Goal: Communication & Community: Share content

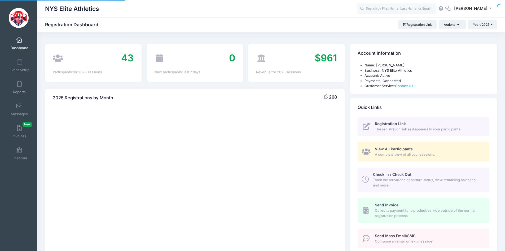
select select
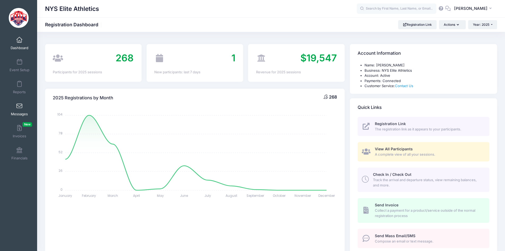
click at [22, 108] on link "Messages" at bounding box center [19, 109] width 25 height 19
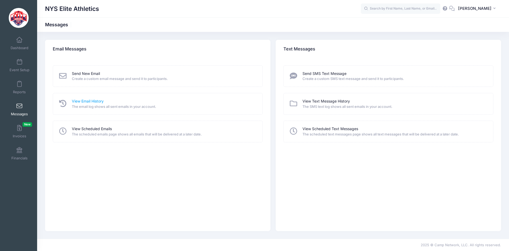
click at [94, 100] on link "View Email History" at bounding box center [88, 101] width 32 height 6
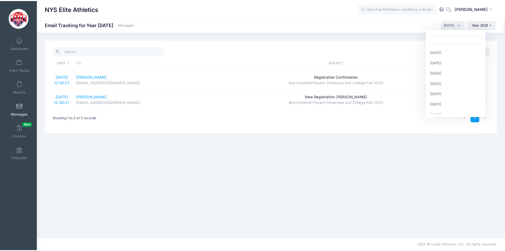
scroll to position [58, 0]
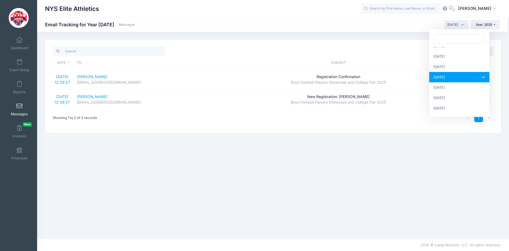
click at [460, 26] on span "September 2025" at bounding box center [456, 24] width 24 height 9
select select "8"
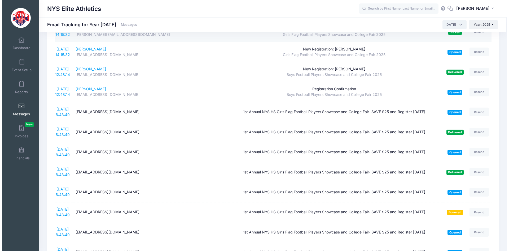
scroll to position [133, 0]
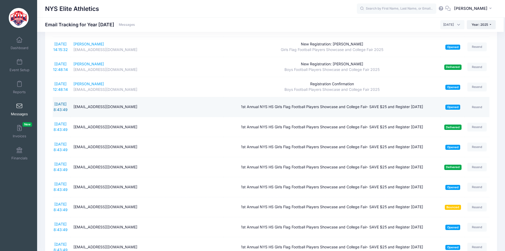
click at [59, 102] on link "8/28/2025 8:43:49" at bounding box center [61, 107] width 14 height 10
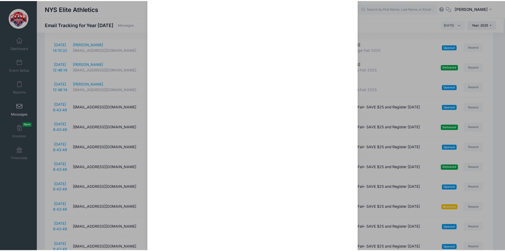
scroll to position [112, 0]
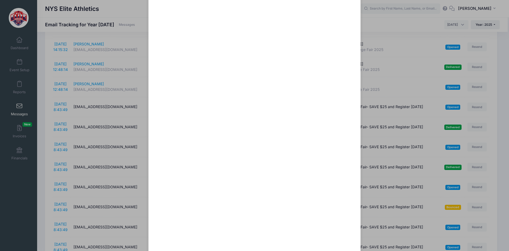
click at [20, 46] on div "1st Annual NYS HS Girls Flag Football Players Showcase and College Fair- SAVE $…" at bounding box center [254, 125] width 509 height 251
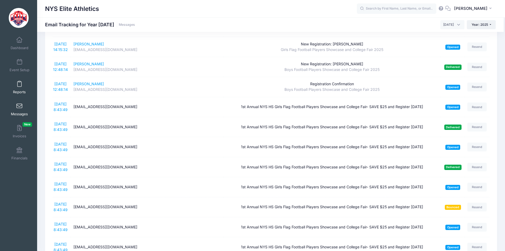
click at [17, 78] on link "Reports" at bounding box center [19, 87] width 25 height 19
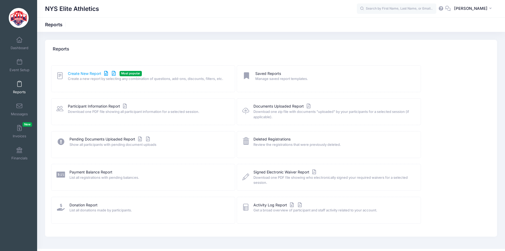
click at [88, 72] on link "Create New Report" at bounding box center [92, 74] width 49 height 6
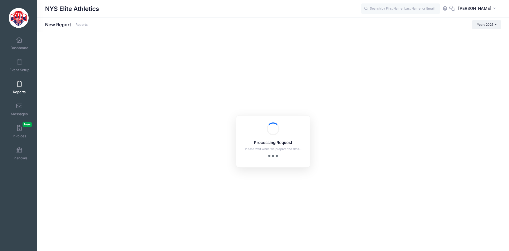
checkbox input "true"
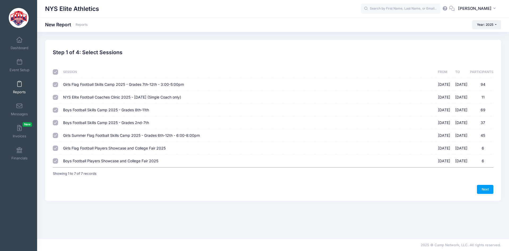
click at [55, 72] on input "checkbox" at bounding box center [55, 71] width 5 height 5
checkbox input "false"
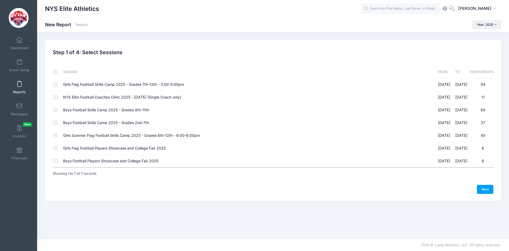
checkbox input "false"
click at [56, 135] on input "Girls Summer Flag Football Skills Camp 2025 - Grades 6th-12th - 6:00-8:00pm 07/…" at bounding box center [55, 135] width 5 height 5
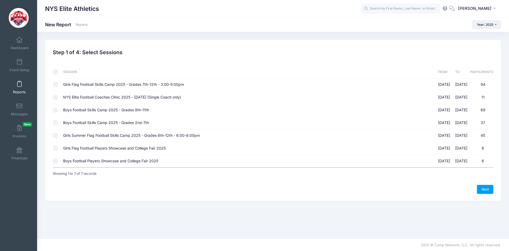
checkbox input "true"
click at [58, 85] on td at bounding box center [57, 84] width 8 height 13
click at [54, 85] on input "Girls Flag Football Skills Camp 2025 - Grades 7th-12th - 3:00-5:00pm 02/22/2025…" at bounding box center [55, 84] width 5 height 5
checkbox input "true"
click at [481, 188] on link "Next" at bounding box center [485, 189] width 16 height 9
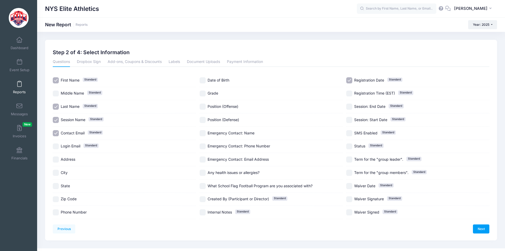
click at [79, 121] on span "Session Name" at bounding box center [73, 119] width 25 height 5
checkbox input "false"
click at [76, 132] on span "Contact Email" at bounding box center [73, 132] width 24 height 5
checkbox input "false"
click at [484, 228] on link "Next" at bounding box center [481, 228] width 16 height 9
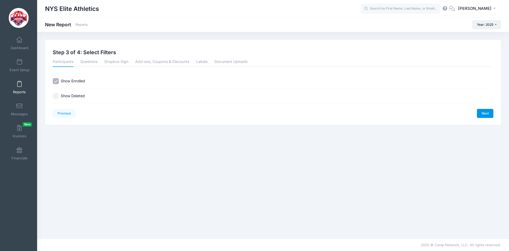
click at [482, 113] on link "Next" at bounding box center [485, 113] width 16 height 9
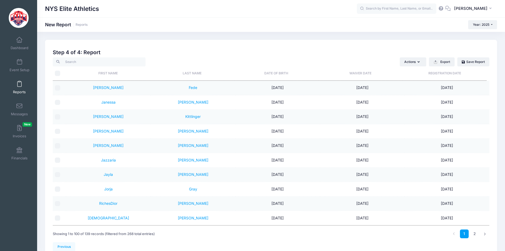
click at [17, 88] on link "Reports" at bounding box center [19, 87] width 25 height 19
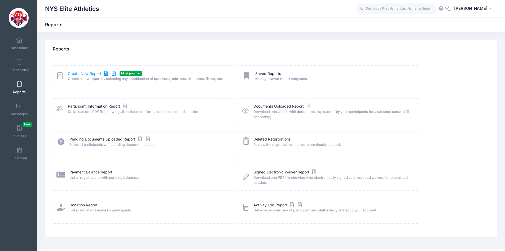
click at [76, 75] on link "Create New Report" at bounding box center [92, 74] width 49 height 6
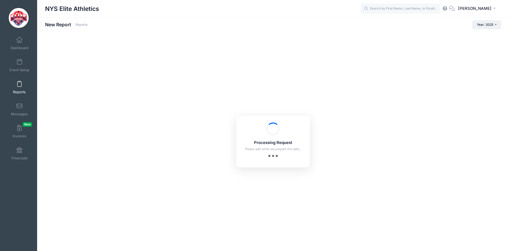
checkbox input "true"
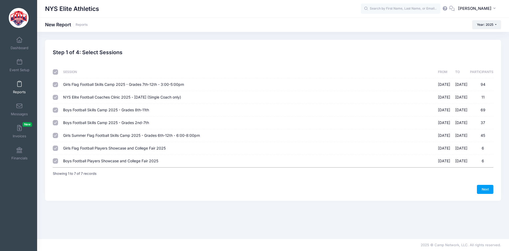
click at [54, 71] on input "checkbox" at bounding box center [55, 71] width 5 height 5
checkbox input "false"
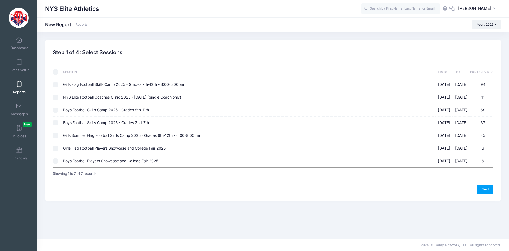
checkbox input "false"
click at [56, 84] on input "Girls Flag Football Skills Camp 2025 - Grades 7th-12th - 3:00-5:00pm 02/22/2025…" at bounding box center [55, 84] width 5 height 5
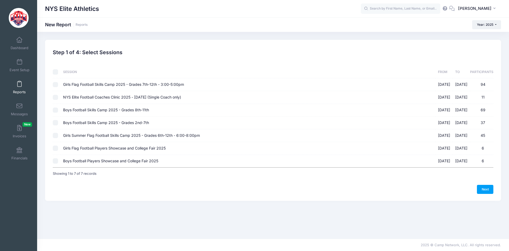
checkbox input "true"
click at [55, 135] on input "Girls Summer Flag Football Skills Camp 2025 - Grades 6th-12th - 6:00-8:00pm 07/…" at bounding box center [55, 135] width 5 height 5
checkbox input "true"
click at [485, 191] on link "Next" at bounding box center [485, 189] width 16 height 9
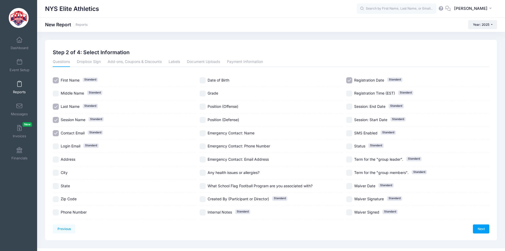
click at [74, 118] on span "Session Name" at bounding box center [73, 119] width 25 height 5
checkbox input "false"
click at [73, 132] on span "Contact Email" at bounding box center [73, 132] width 24 height 5
checkbox input "false"
click at [370, 83] on label "Registration Date Standard" at bounding box center [417, 80] width 143 height 6
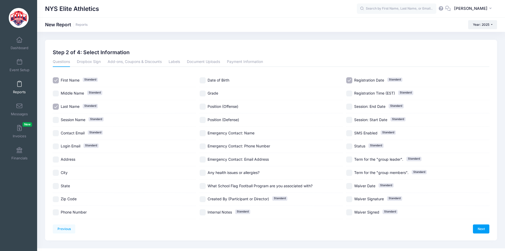
checkbox input "false"
drag, startPoint x: 216, startPoint y: 91, endPoint x: 224, endPoint y: 95, distance: 9.1
click at [216, 92] on span "Grade" at bounding box center [213, 93] width 11 height 5
checkbox input "true"
click at [478, 227] on link "Next" at bounding box center [481, 228] width 16 height 9
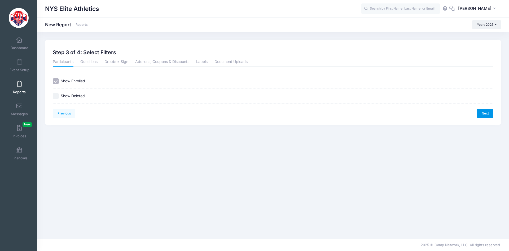
click at [485, 116] on link "Next" at bounding box center [485, 113] width 16 height 9
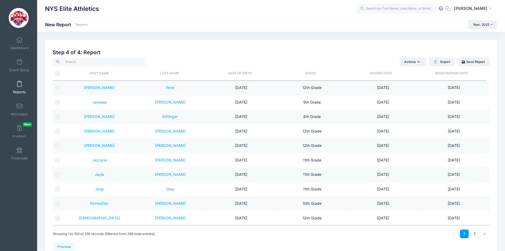
click at [314, 74] on th "Grade" at bounding box center [310, 73] width 71 height 14
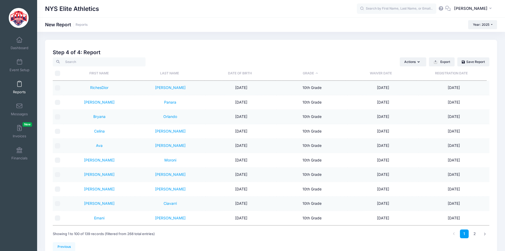
click at [59, 74] on input "\a \a" at bounding box center [57, 73] width 5 height 5
checkbox input "true"
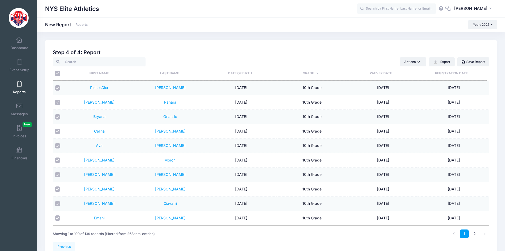
checkbox input "true"
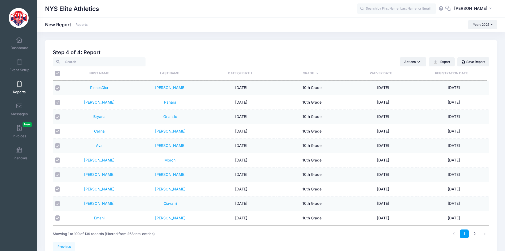
checkbox input "true"
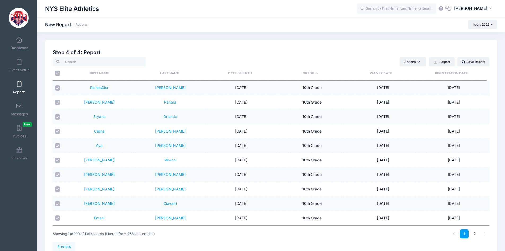
checkbox input "true"
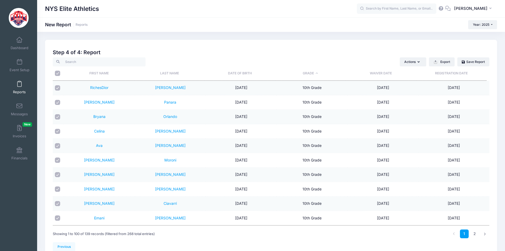
checkbox input "true"
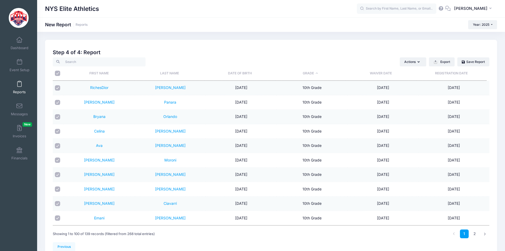
checkbox input "true"
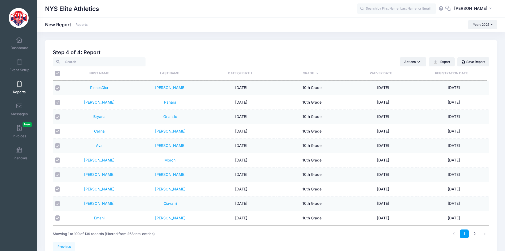
checkbox input "true"
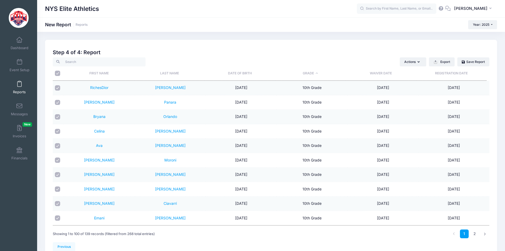
checkbox input "true"
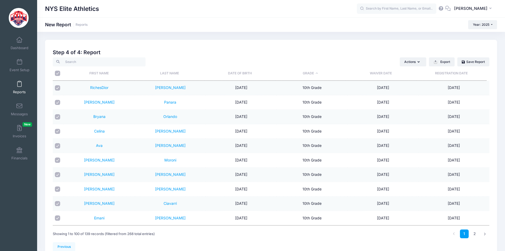
checkbox input "true"
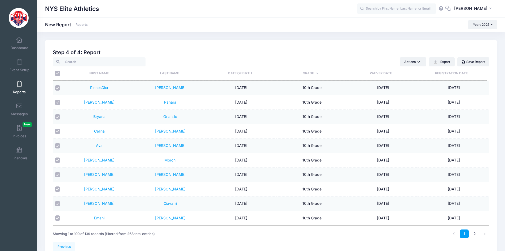
checkbox input "true"
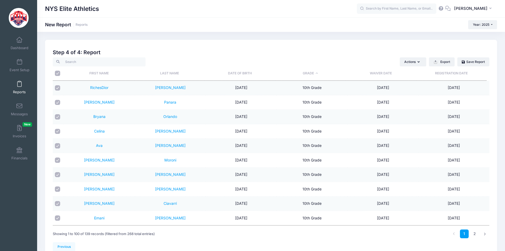
checkbox input "true"
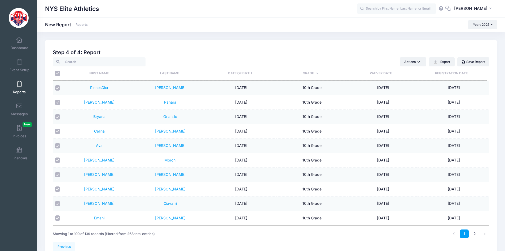
checkbox input "true"
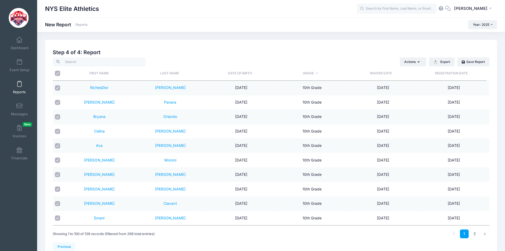
checkbox input "true"
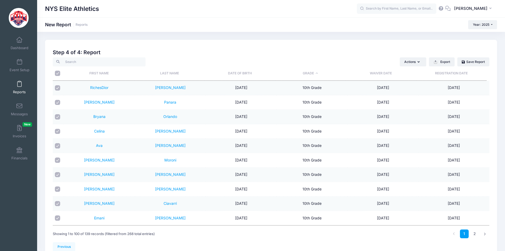
checkbox input "true"
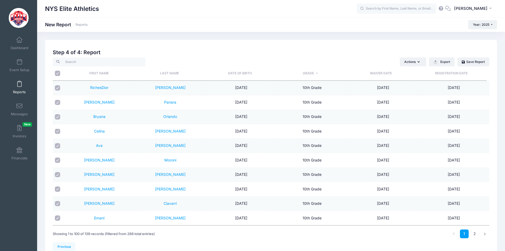
checkbox input "true"
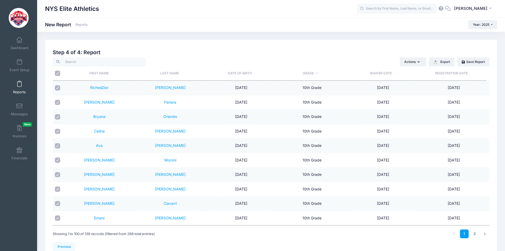
checkbox input "true"
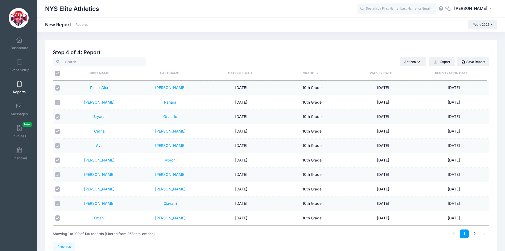
checkbox input "true"
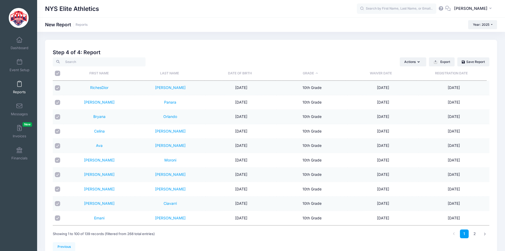
checkbox input "true"
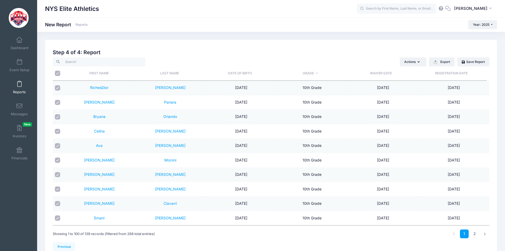
checkbox input "true"
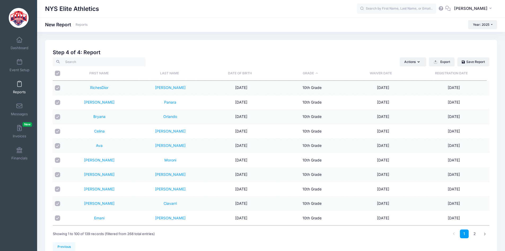
checkbox input "true"
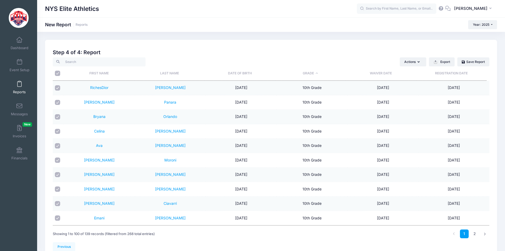
checkbox input "true"
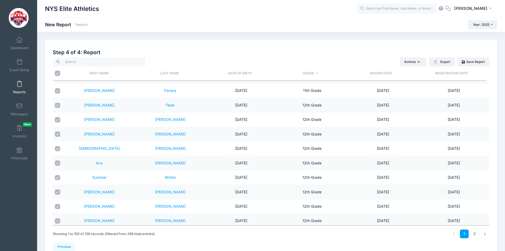
scroll to position [795, 0]
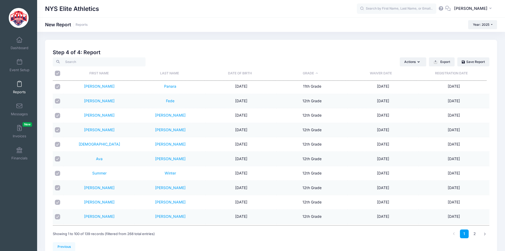
click at [59, 100] on input "checkbox" at bounding box center [57, 100] width 5 height 5
checkbox input "false"
click at [57, 116] on input "checkbox" at bounding box center [57, 115] width 5 height 5
checkbox input "false"
click at [57, 131] on input "checkbox" at bounding box center [57, 129] width 5 height 5
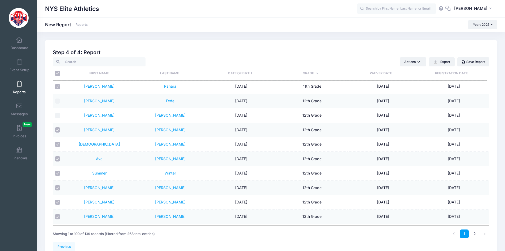
checkbox input "false"
drag, startPoint x: 57, startPoint y: 144, endPoint x: 57, endPoint y: 149, distance: 5.3
click at [57, 144] on input "checkbox" at bounding box center [57, 144] width 5 height 5
checkbox input "false"
drag, startPoint x: 56, startPoint y: 159, endPoint x: 56, endPoint y: 170, distance: 10.9
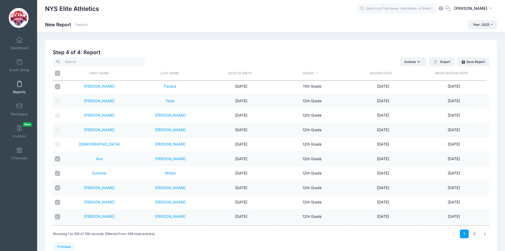
click at [55, 159] on input "checkbox" at bounding box center [57, 158] width 5 height 5
checkbox input "false"
click at [56, 173] on input "checkbox" at bounding box center [57, 172] width 5 height 5
checkbox input "false"
click at [56, 190] on input "checkbox" at bounding box center [57, 187] width 5 height 5
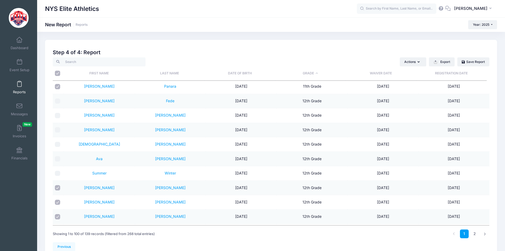
checkbox input "false"
click at [56, 201] on input "checkbox" at bounding box center [57, 201] width 5 height 5
checkbox input "false"
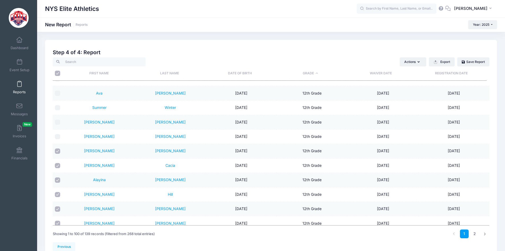
scroll to position [875, 0]
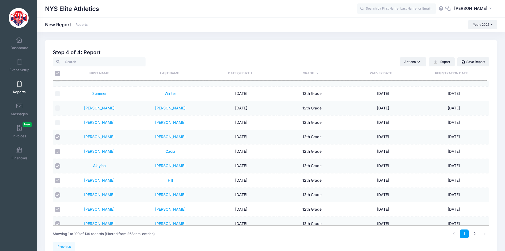
drag, startPoint x: 57, startPoint y: 136, endPoint x: 57, endPoint y: 155, distance: 19.1
click at [57, 137] on input "checkbox" at bounding box center [57, 136] width 5 height 5
checkbox input "false"
click at [57, 155] on td at bounding box center [58, 151] width 11 height 14
click at [58, 151] on input "checkbox" at bounding box center [57, 151] width 5 height 5
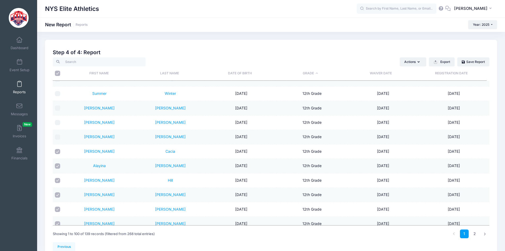
checkbox input "false"
click at [59, 166] on input "checkbox" at bounding box center [57, 165] width 5 height 5
checkbox input "false"
click at [56, 182] on input "checkbox" at bounding box center [57, 180] width 5 height 5
checkbox input "false"
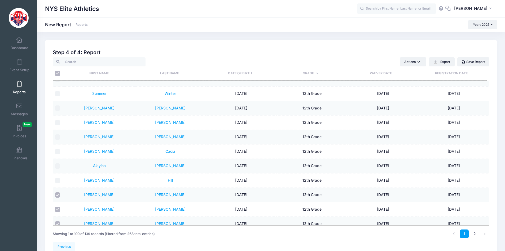
click at [57, 197] on td at bounding box center [58, 194] width 11 height 14
drag, startPoint x: 57, startPoint y: 210, endPoint x: 58, endPoint y: 207, distance: 3.5
click at [57, 209] on input "checkbox" at bounding box center [57, 208] width 5 height 5
checkbox input "false"
click at [57, 195] on input "checkbox" at bounding box center [57, 194] width 5 height 5
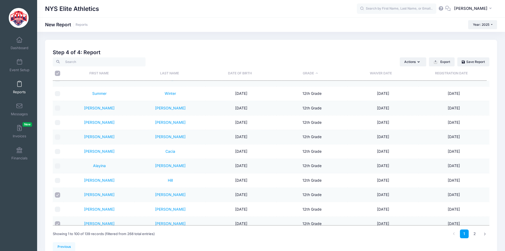
checkbox input "false"
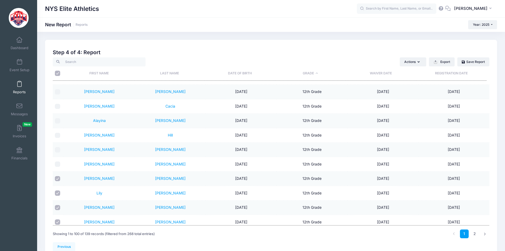
scroll to position [954, 0]
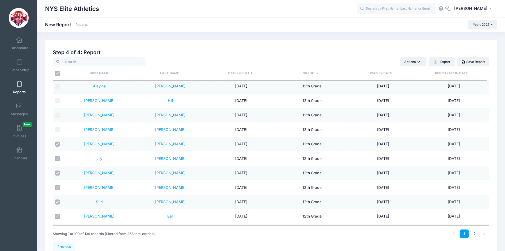
click at [58, 144] on input "checkbox" at bounding box center [57, 143] width 5 height 5
checkbox input "false"
click at [59, 161] on td at bounding box center [58, 158] width 11 height 14
drag, startPoint x: 58, startPoint y: 172, endPoint x: 58, endPoint y: 157, distance: 14.6
click at [58, 169] on td at bounding box center [58, 173] width 11 height 14
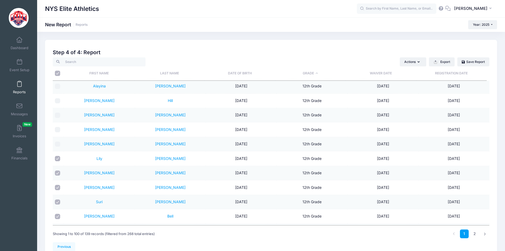
click at [58, 157] on input "checkbox" at bounding box center [57, 158] width 5 height 5
checkbox input "false"
click at [58, 174] on input "checkbox" at bounding box center [57, 172] width 5 height 5
checkbox input "false"
drag, startPoint x: 56, startPoint y: 186, endPoint x: 57, endPoint y: 198, distance: 12.2
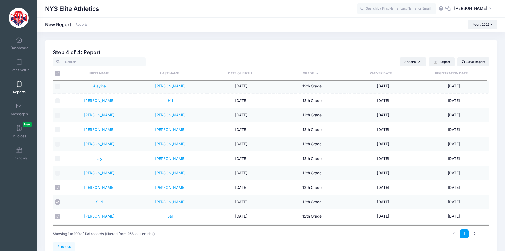
click at [56, 186] on input "checkbox" at bounding box center [57, 187] width 5 height 5
checkbox input "false"
click at [57, 201] on input "checkbox" at bounding box center [57, 201] width 5 height 5
checkbox input "false"
drag, startPoint x: 59, startPoint y: 216, endPoint x: 63, endPoint y: 200, distance: 15.9
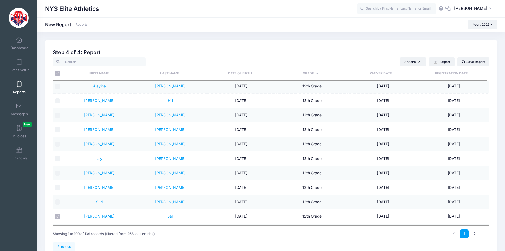
click at [59, 215] on input "checkbox" at bounding box center [57, 215] width 5 height 5
checkbox input "false"
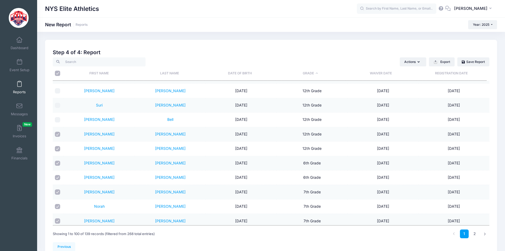
scroll to position [1060, 0]
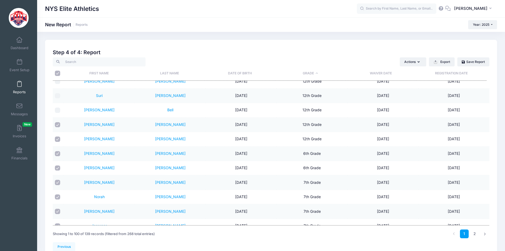
click at [59, 124] on input "checkbox" at bounding box center [57, 124] width 5 height 5
checkbox input "false"
click at [58, 142] on td at bounding box center [58, 139] width 11 height 14
click at [58, 139] on input "checkbox" at bounding box center [57, 138] width 5 height 5
checkbox input "false"
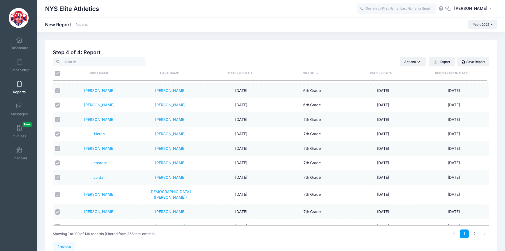
scroll to position [1113, 0]
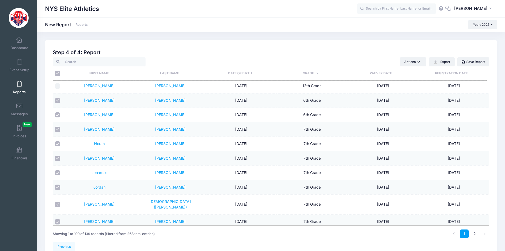
click at [57, 100] on input "checkbox" at bounding box center [57, 100] width 5 height 5
checkbox input "false"
click at [58, 114] on input "checkbox" at bounding box center [57, 114] width 5 height 5
checkbox input "false"
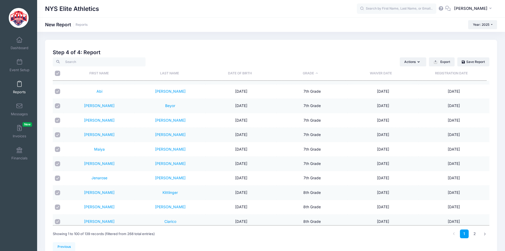
scroll to position [1299, 0]
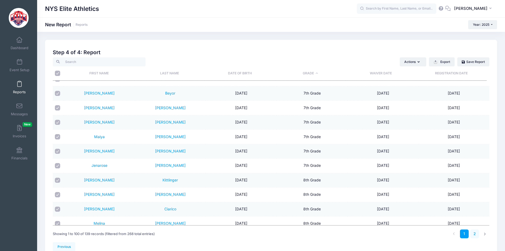
click at [477, 234] on link "2" at bounding box center [474, 233] width 9 height 9
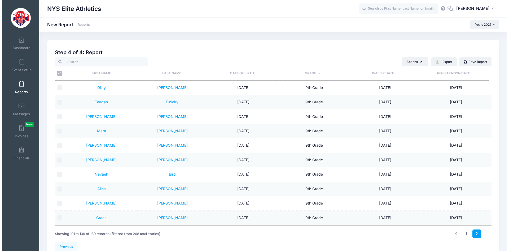
scroll to position [419, 0]
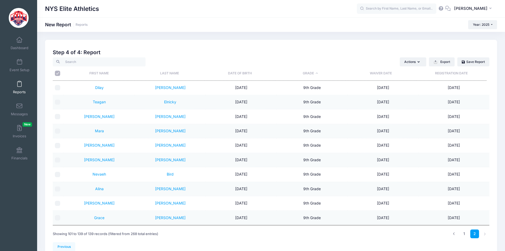
click at [56, 75] on input "\a \a" at bounding box center [57, 73] width 5 height 5
click at [56, 74] on input "\a \a" at bounding box center [57, 73] width 5 height 5
checkbox input "true"
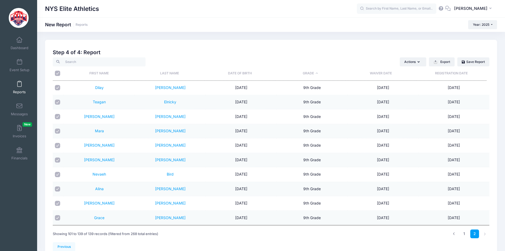
checkbox input "true"
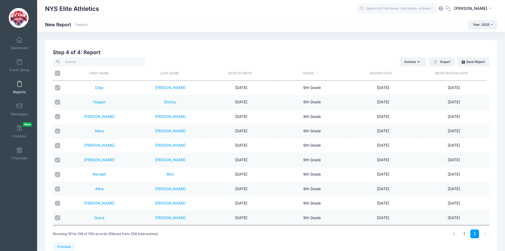
checkbox input "true"
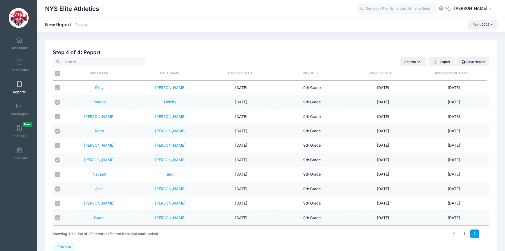
checkbox input "true"
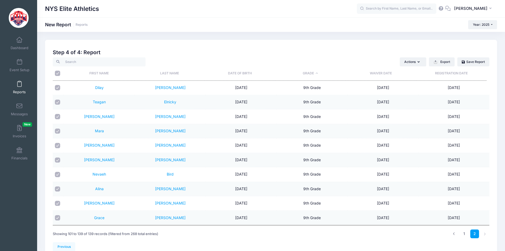
checkbox input "true"
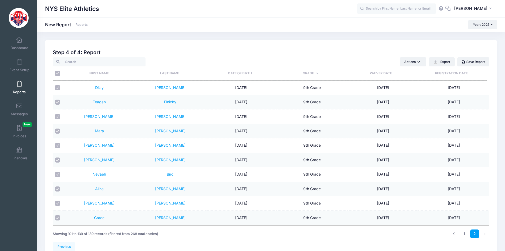
checkbox input "true"
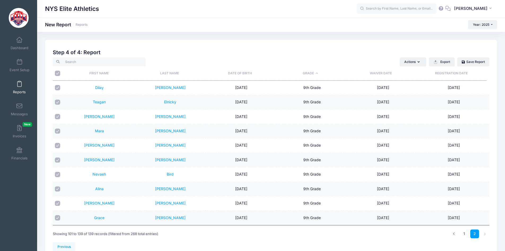
checkbox input "true"
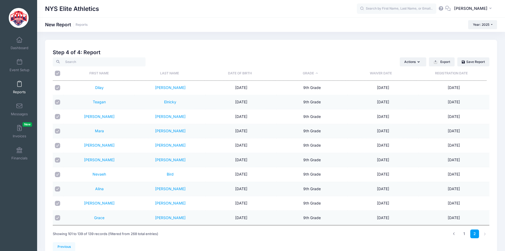
checkbox input "true"
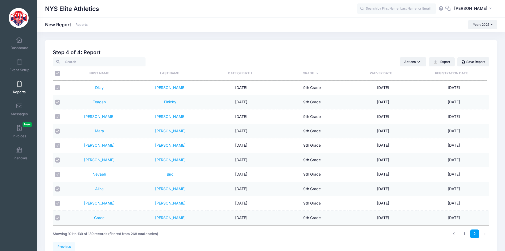
checkbox input "true"
click at [417, 61] on button "Actions" at bounding box center [413, 61] width 27 height 9
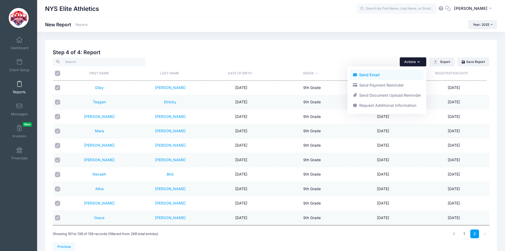
click at [382, 74] on link "Send Email" at bounding box center [387, 75] width 74 height 10
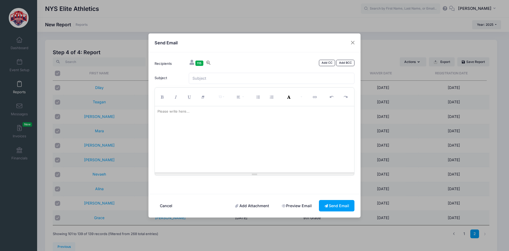
paste div
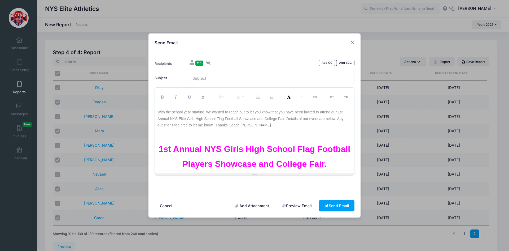
scroll to position [188, 0]
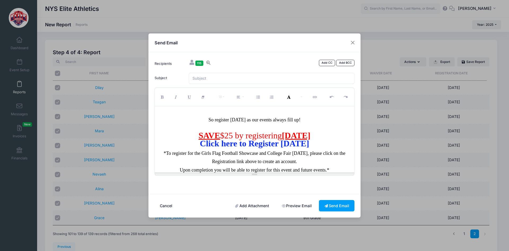
click at [329, 139] on div "SAVE $25 by registering TODAY" at bounding box center [254, 136] width 194 height 8
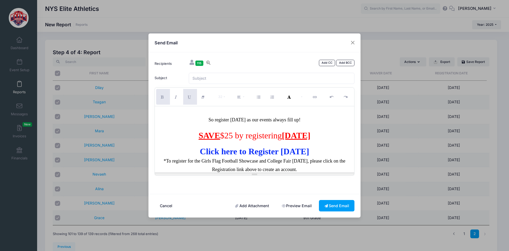
click at [309, 150] on font "Click here to Register TODAY" at bounding box center [254, 151] width 109 height 10
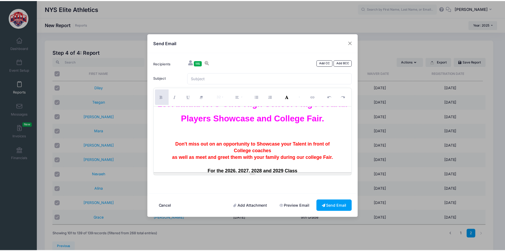
scroll to position [0, 0]
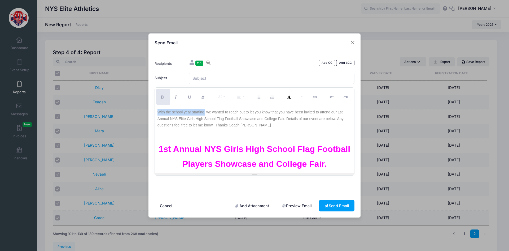
drag, startPoint x: 204, startPoint y: 113, endPoint x: 154, endPoint y: 113, distance: 50.1
click at [155, 113] on div "With the school year starting, we wanted to reach out to let you know that you …" at bounding box center [255, 139] width 200 height 66
click at [163, 113] on p "We hope your school year is going well so far. we wanted to reach out to let yo…" at bounding box center [254, 119] width 194 height 20
click at [233, 112] on p "I hope your school year is going well so far. we wanted to reach out to let you…" at bounding box center [254, 119] width 194 height 20
click at [269, 77] on input "Subject" at bounding box center [272, 78] width 166 height 11
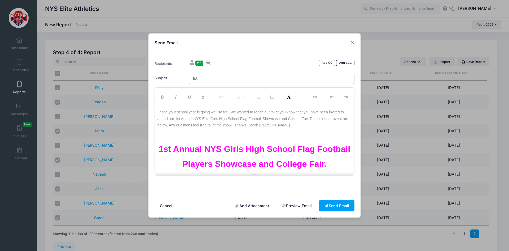
type input "1st Annual NYS HS Girls Flag Football Players Showcase and College Fair- SAVE $…"
click at [244, 204] on link "Add Attachment" at bounding box center [252, 205] width 45 height 11
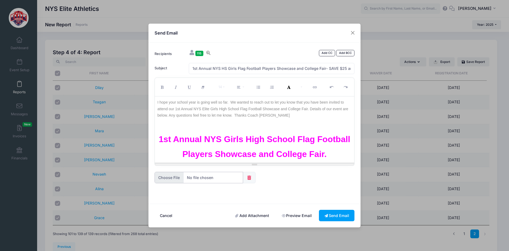
click at [195, 178] on input "file" at bounding box center [199, 177] width 89 height 11
click at [199, 178] on input "file" at bounding box center [199, 177] width 89 height 11
type input "C:\fakepath\2025 Girls Showcase Flyer with QR Code Final.pdf"
click at [336, 213] on button "Send Email" at bounding box center [337, 214] width 36 height 11
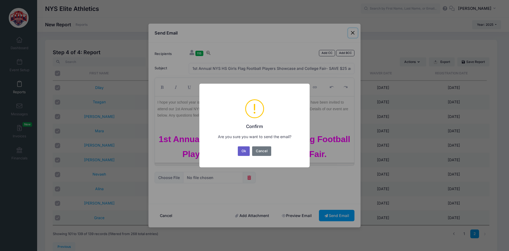
click at [243, 150] on button "Ok" at bounding box center [244, 151] width 12 height 10
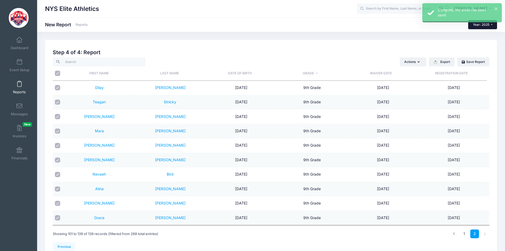
click at [491, 25] on button "Year: 2025" at bounding box center [482, 24] width 29 height 9
click at [482, 40] on link "Year: 2024" at bounding box center [485, 41] width 34 height 7
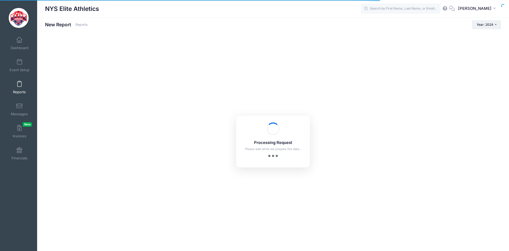
checkbox input "true"
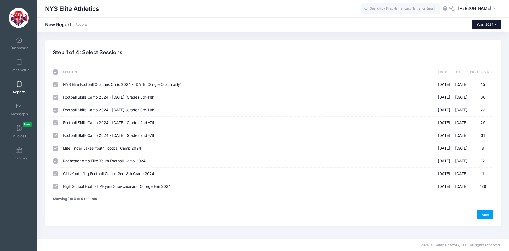
click at [494, 27] on button "Year: 2024" at bounding box center [486, 24] width 29 height 9
click at [488, 36] on link "Year: 2025" at bounding box center [489, 34] width 34 height 7
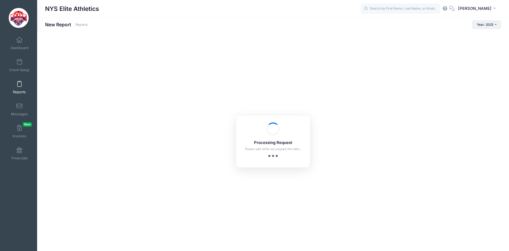
checkbox input "true"
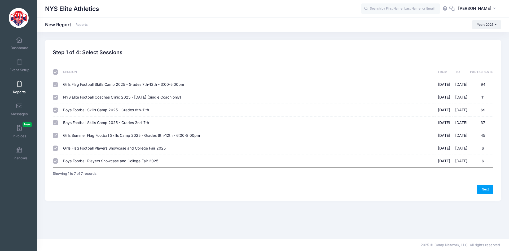
click at [55, 69] on th at bounding box center [57, 72] width 8 height 12
click at [55, 72] on input "checkbox" at bounding box center [55, 71] width 5 height 5
checkbox input "false"
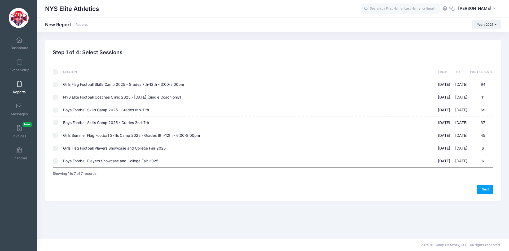
checkbox input "false"
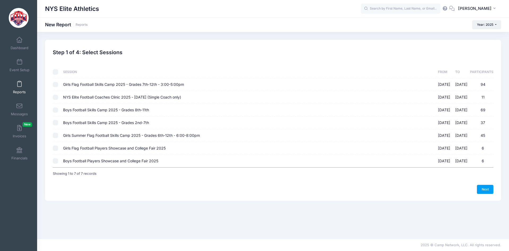
click at [56, 109] on input "Boys Football Skills Camp 2025 - Grades 8th-11th [DATE] - [DATE] 69" at bounding box center [55, 109] width 5 height 5
checkbox input "true"
click at [483, 194] on div "Previous Next Step 1 of 4: Select Sessions 1 Select Sessions 2 Select Informati…" at bounding box center [273, 120] width 456 height 161
click at [486, 191] on link "Next" at bounding box center [485, 189] width 16 height 9
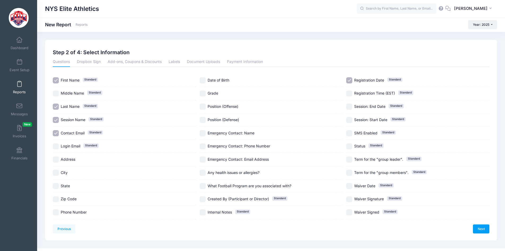
click at [76, 117] on span "Session Name" at bounding box center [73, 119] width 25 height 5
checkbox input "false"
click at [78, 130] on span "Contact Email" at bounding box center [73, 132] width 24 height 5
checkbox input "false"
click at [216, 92] on span "Grade" at bounding box center [213, 93] width 11 height 5
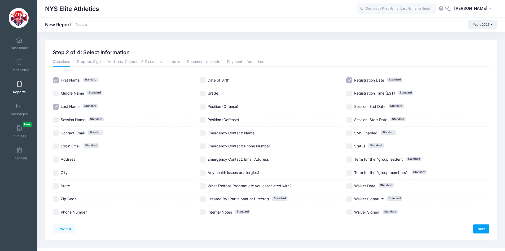
checkbox input "true"
click at [21, 108] on link "Messages" at bounding box center [19, 109] width 25 height 19
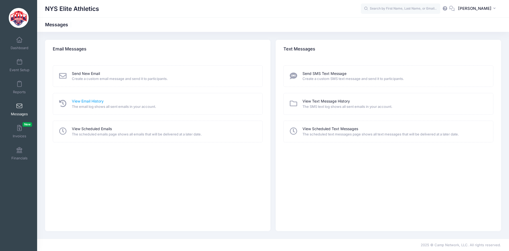
click at [99, 102] on link "View Email History" at bounding box center [88, 101] width 32 height 6
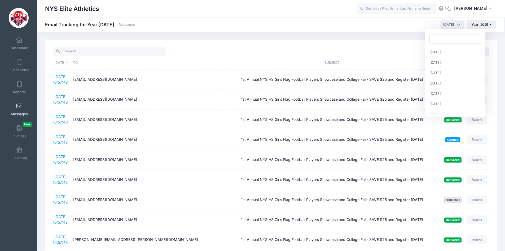
click at [458, 22] on span "September 2025" at bounding box center [452, 24] width 24 height 9
select select "8"
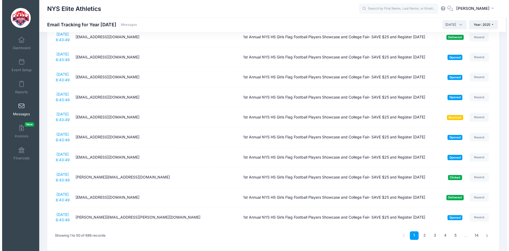
scroll to position [862, 0]
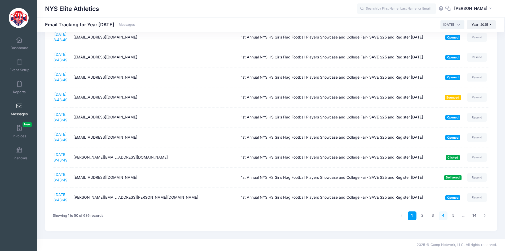
click at [445, 214] on link "4" at bounding box center [443, 215] width 9 height 9
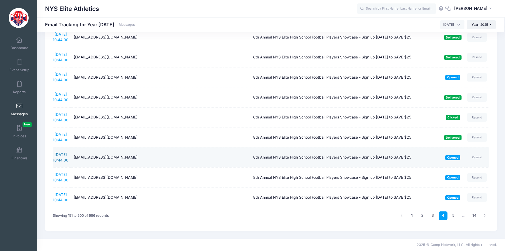
click at [57, 152] on link "8/27/2025 10:44:00" at bounding box center [61, 157] width 16 height 10
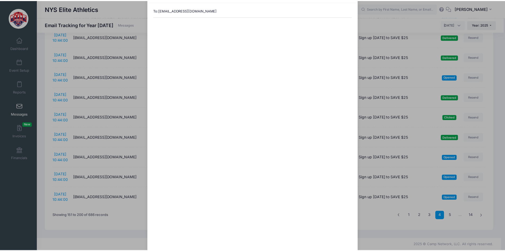
scroll to position [0, 0]
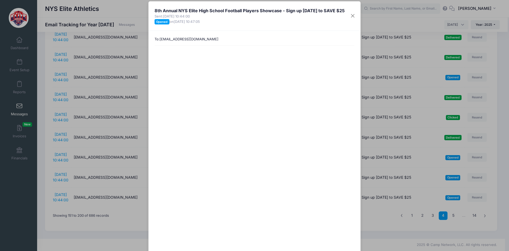
click at [21, 40] on div "8th Annual NYS Elite High School Football Players Showcase - Sign up TODAY to S…" at bounding box center [254, 125] width 509 height 251
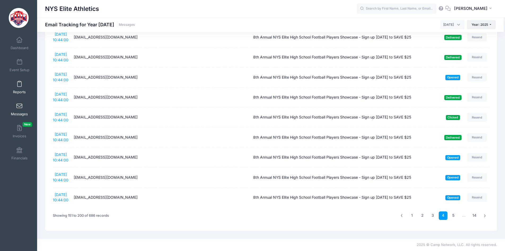
click at [19, 85] on span at bounding box center [19, 84] width 0 height 6
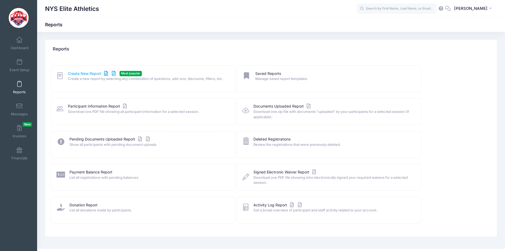
click at [91, 72] on link "Create New Report" at bounding box center [92, 74] width 49 height 6
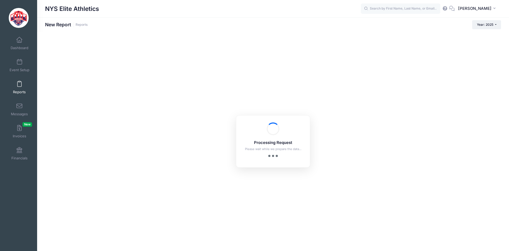
checkbox input "true"
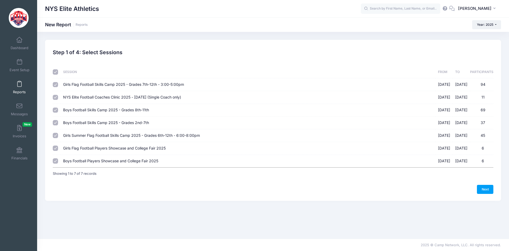
click at [55, 73] on input "checkbox" at bounding box center [55, 71] width 5 height 5
checkbox input "false"
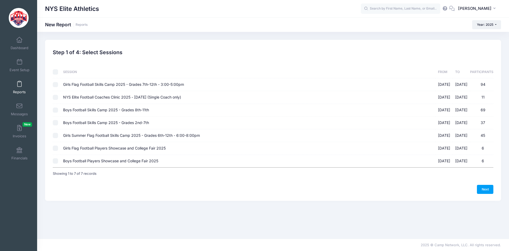
checkbox input "false"
click at [58, 110] on input "Boys Football Skills Camp 2025 - Grades 8th-11th 03/22/2025 - 03/22/2025 69" at bounding box center [55, 109] width 5 height 5
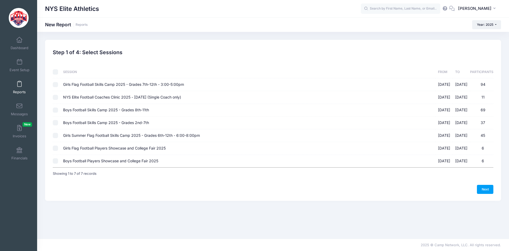
checkbox input "true"
click at [56, 122] on input "Boys Football Skills Camp 2025 - Grades 2nd-7th 03/29/2025 - 03/29/2025 37" at bounding box center [55, 122] width 5 height 5
click at [55, 122] on input "Boys Football Skills Camp 2025 - Grades 2nd-7th 03/29/2025 - 03/29/2025 37" at bounding box center [55, 122] width 5 height 5
checkbox input "false"
drag, startPoint x: 491, startPoint y: 191, endPoint x: 481, endPoint y: 191, distance: 9.8
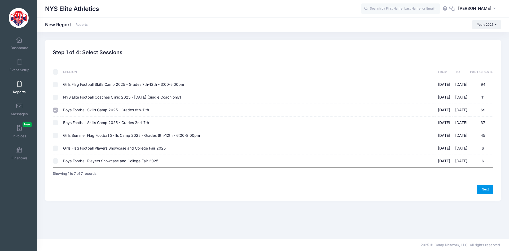
click at [491, 191] on link "Next" at bounding box center [485, 189] width 16 height 9
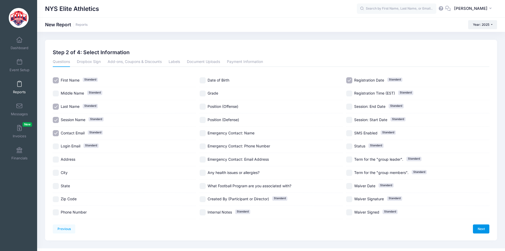
click at [483, 228] on link "Next" at bounding box center [481, 228] width 16 height 9
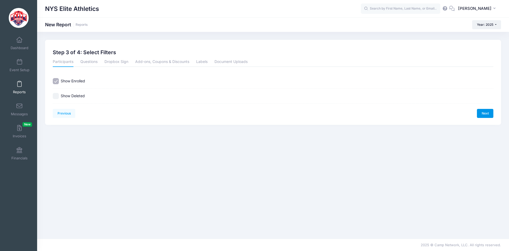
click at [484, 113] on link "Next" at bounding box center [485, 113] width 16 height 9
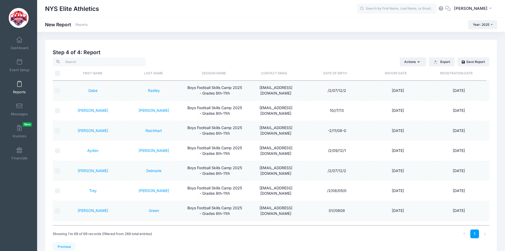
click at [56, 72] on input "\a \a" at bounding box center [57, 73] width 5 height 5
checkbox input "true"
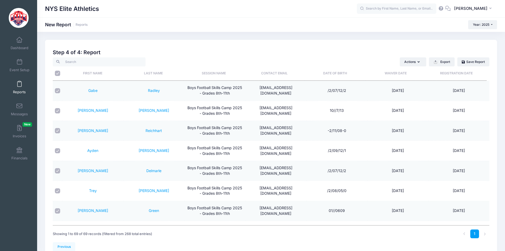
checkbox input "true"
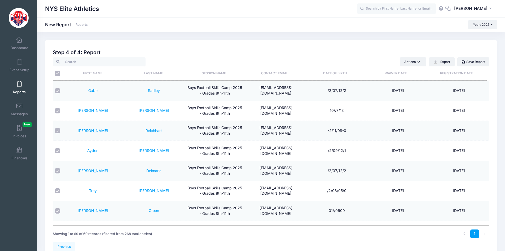
checkbox input "true"
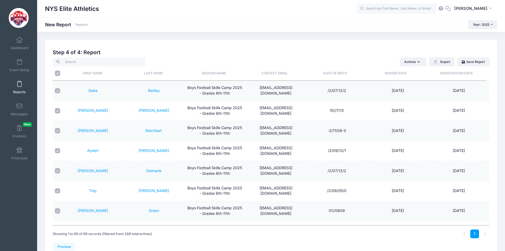
checkbox input "true"
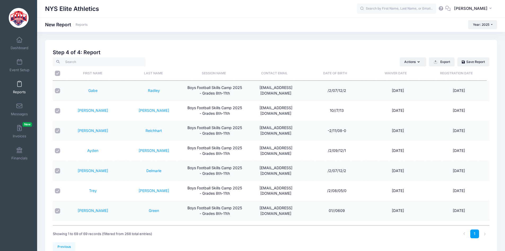
checkbox input "true"
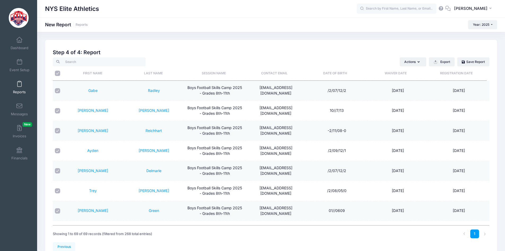
checkbox input "true"
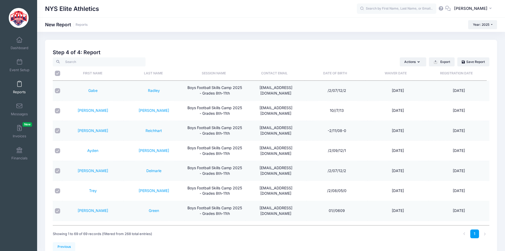
checkbox input "true"
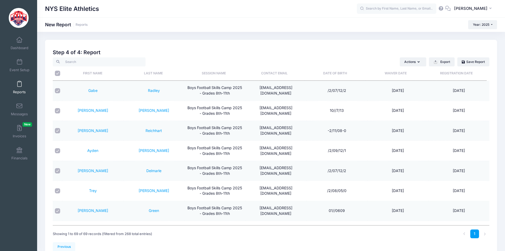
checkbox input "true"
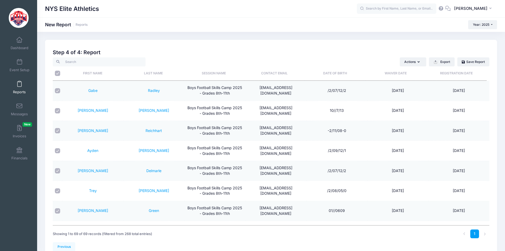
checkbox input "true"
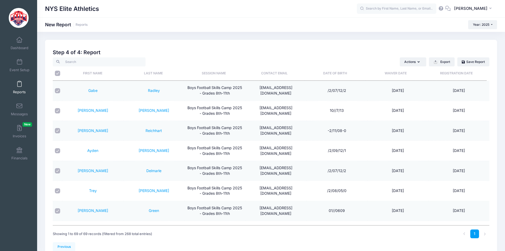
checkbox input "true"
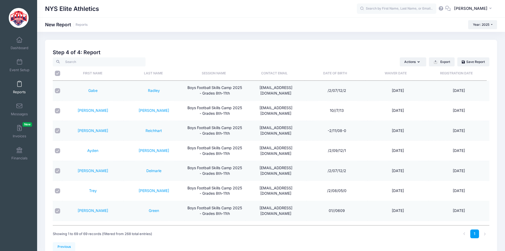
checkbox input "true"
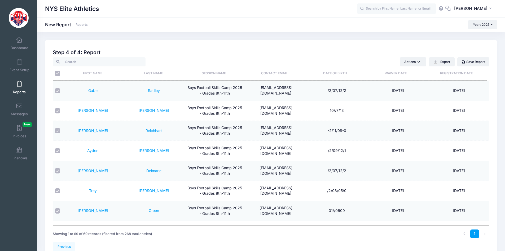
checkbox input "true"
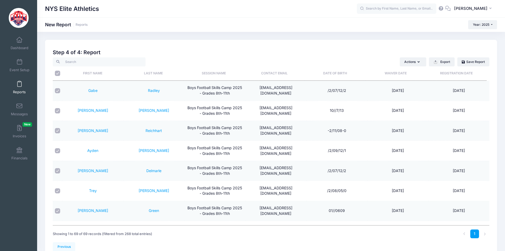
checkbox input "true"
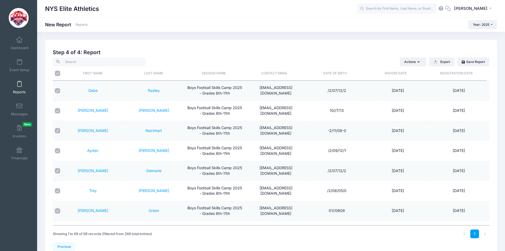
checkbox input "true"
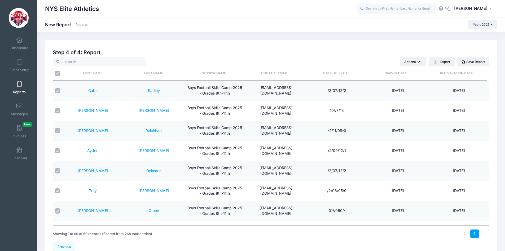
checkbox input "true"
click at [416, 60] on button "Actions" at bounding box center [413, 61] width 27 height 9
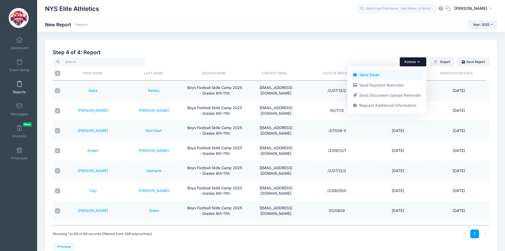
click at [381, 72] on link "Send Email" at bounding box center [387, 75] width 74 height 10
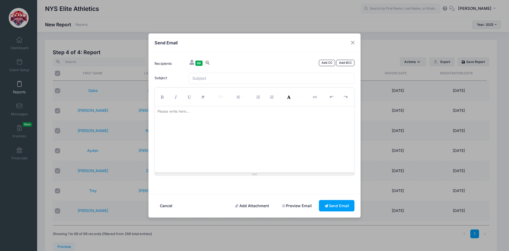
paste div
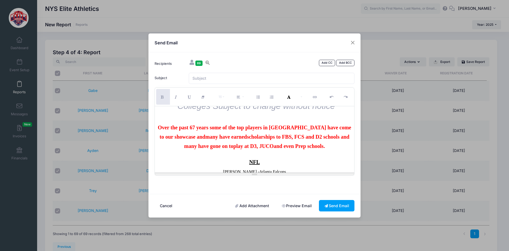
scroll to position [398, 0]
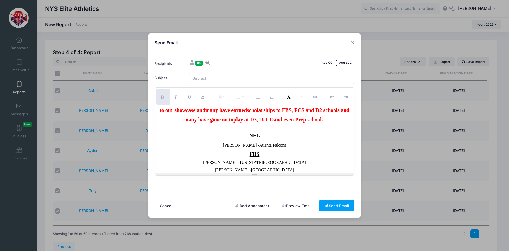
click at [196, 112] on span "Over the past 67 years some of the top players in NYS have come to our showcase…" at bounding box center [254, 105] width 193 height 15
click at [314, 124] on div "Over the past 7 years some of the top players in NYS have come to our showcase …" at bounding box center [254, 110] width 194 height 28
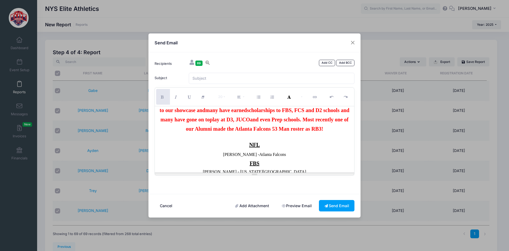
click at [284, 131] on span "and even Prep schools. Most recently one of our Alumni made the Atlanta Falcons…" at bounding box center [267, 123] width 163 height 15
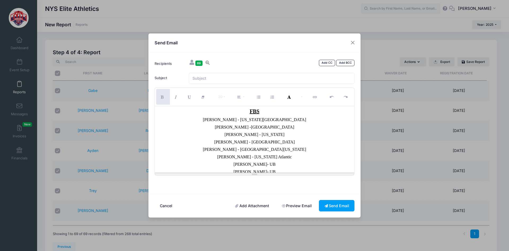
scroll to position [451, 0]
click at [259, 128] on span "Jamari Johnson -Louisville" at bounding box center [255, 126] width 80 height 5
click at [254, 121] on span "Nathan Carter - Michigan State" at bounding box center [254, 118] width 103 height 5
click at [254, 121] on span "Nathan Carter - Ucon and Michigan State" at bounding box center [254, 118] width 87 height 5
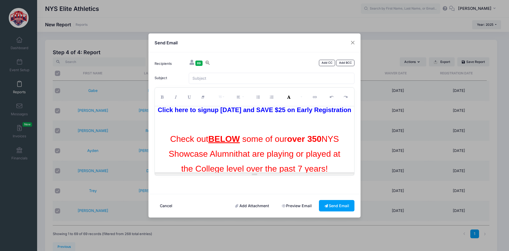
scroll to position [0, 0]
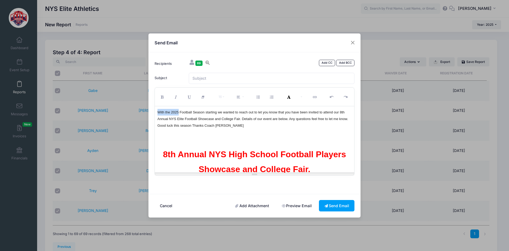
drag, startPoint x: 178, startPoint y: 111, endPoint x: 156, endPoint y: 113, distance: 22.6
click at [156, 113] on div "With the 2025 Football Season starting we wanted to reach out to let you know t…" at bounding box center [255, 139] width 200 height 66
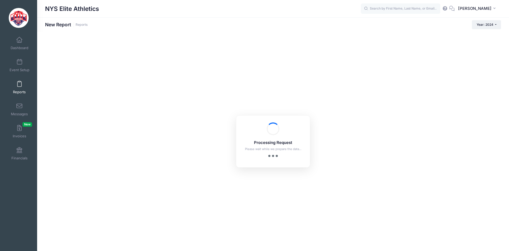
checkbox input "true"
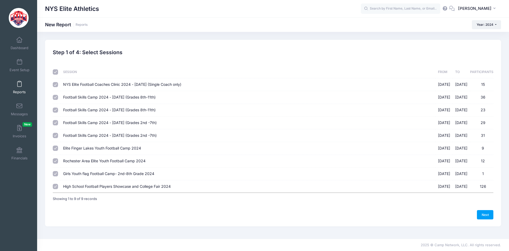
click at [54, 73] on input "checkbox" at bounding box center [55, 71] width 5 height 5
checkbox input "false"
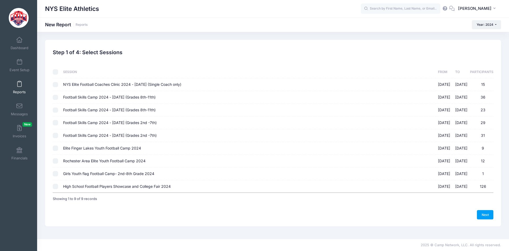
checkbox input "false"
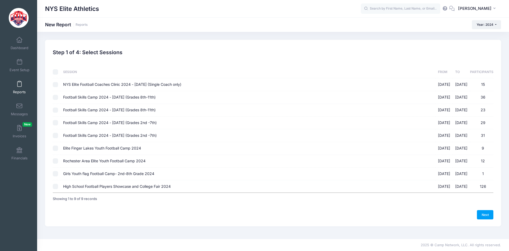
checkbox input "false"
click at [57, 96] on input "Football Skills Camp 2024 - March 17th (Grades 8th-11th) 03/17/2024 - 03/17/202…" at bounding box center [55, 97] width 5 height 5
checkbox input "true"
click at [55, 108] on input "Football Skills Camp 2024 - March 17th (Grades 8th-11th) 03/17/2024 - 03/18/202…" at bounding box center [55, 109] width 5 height 5
checkbox input "true"
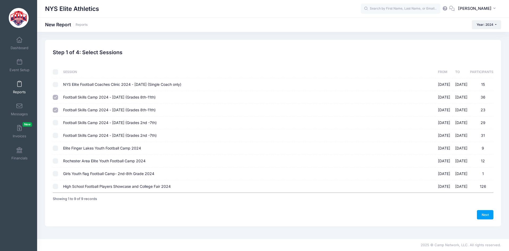
click at [56, 122] on input "Football Skills Camp 2024 - March 24th (Grades 2nd -7th) 03/23/2024 - 03/24/202…" at bounding box center [55, 122] width 5 height 5
checkbox input "true"
click at [56, 135] on input "Football Skills Camp 2024 - March 24th (Grades 2nd -7th) 03/24/2024 - 03/24/202…" at bounding box center [55, 135] width 5 height 5
checkbox input "true"
click at [57, 150] on input "Elite Finger Lakes Youth Football Camp 2024 07/08/2024 - 07/09/2024 9" at bounding box center [55, 147] width 5 height 5
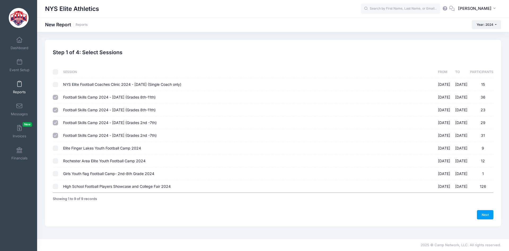
checkbox input "true"
click at [56, 160] on input "Rochester Area Elite Youth Football Camp 2024 07/10/2024 - 07/11/2024 12" at bounding box center [55, 160] width 5 height 5
checkbox input "true"
click at [481, 213] on link "Next" at bounding box center [485, 214] width 16 height 9
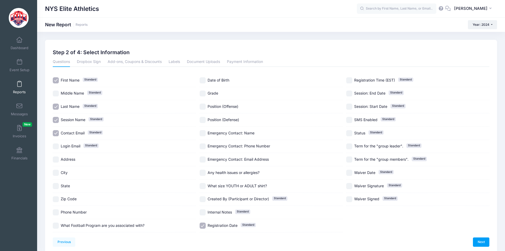
click at [70, 121] on span "Session Name" at bounding box center [73, 119] width 25 height 5
checkbox input "false"
drag, startPoint x: 70, startPoint y: 133, endPoint x: 95, endPoint y: 129, distance: 24.7
click at [71, 133] on span "Contact Email" at bounding box center [73, 132] width 24 height 5
checkbox input "false"
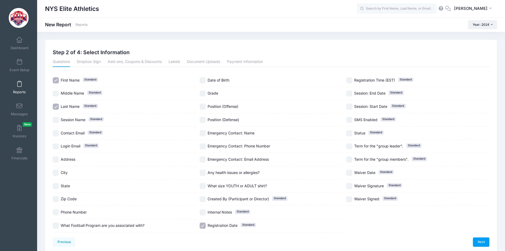
click at [214, 93] on span "Grade" at bounding box center [213, 93] width 11 height 5
checkbox input "true"
click at [480, 239] on link "Next" at bounding box center [481, 241] width 16 height 9
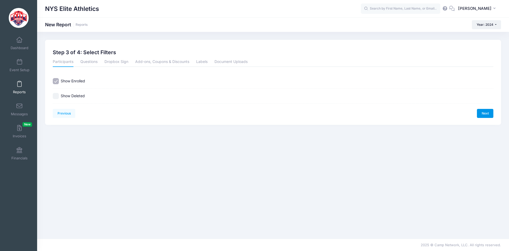
click at [488, 116] on link "Next" at bounding box center [485, 113] width 16 height 9
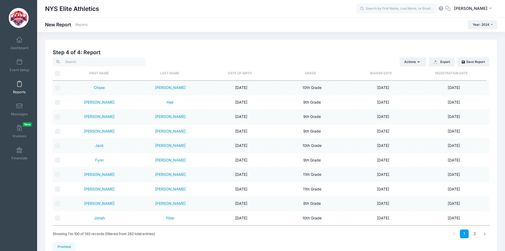
click at [310, 74] on th "Grade" at bounding box center [310, 73] width 71 height 14
click at [60, 73] on input "\a \a" at bounding box center [57, 73] width 5 height 5
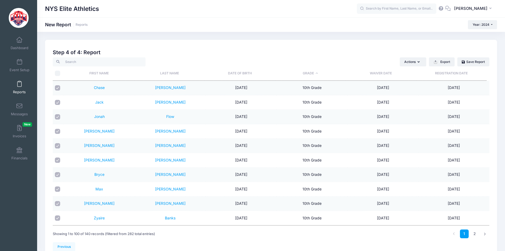
checkbox input "true"
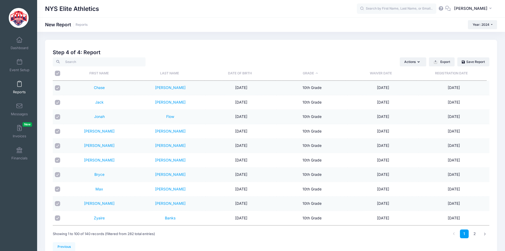
checkbox input "true"
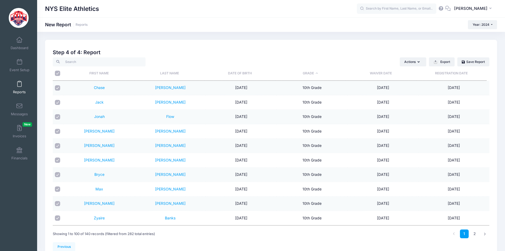
checkbox input "true"
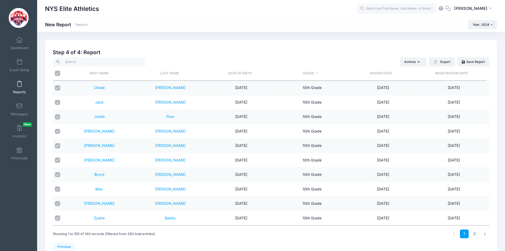
checkbox input "true"
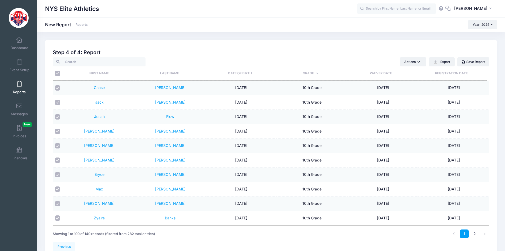
checkbox input "true"
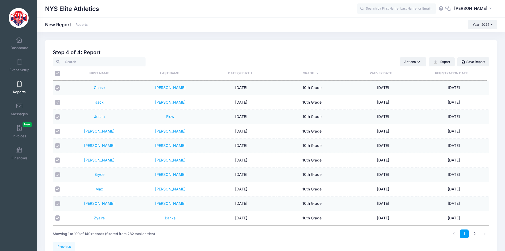
checkbox input "true"
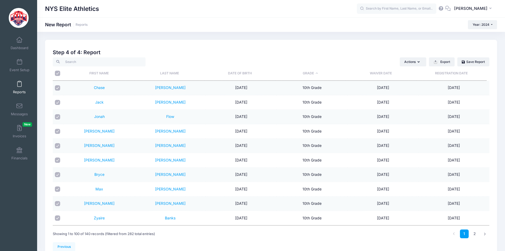
checkbox input "true"
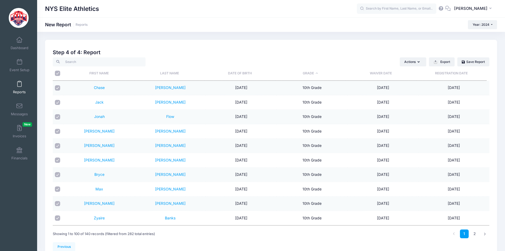
checkbox input "true"
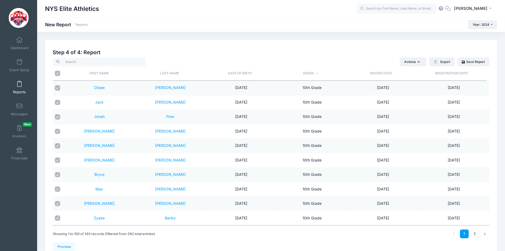
checkbox input "true"
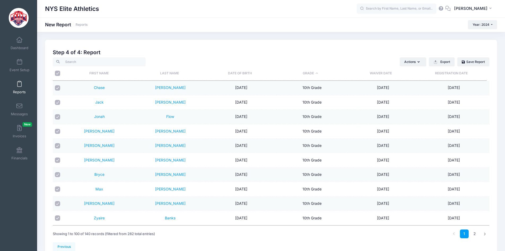
checkbox input "true"
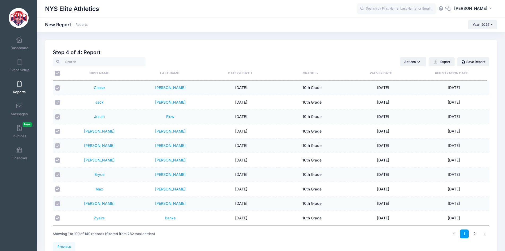
checkbox input "true"
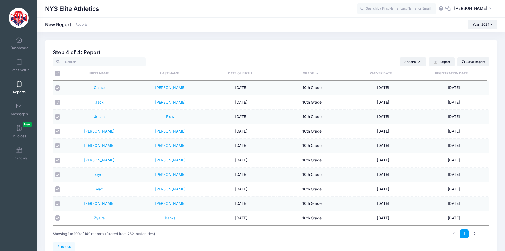
checkbox input "true"
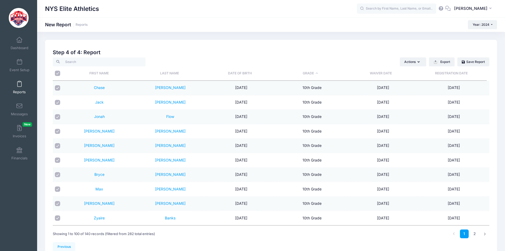
checkbox input "true"
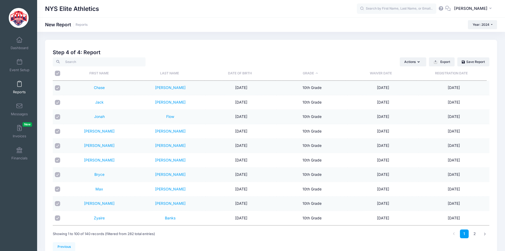
checkbox input "true"
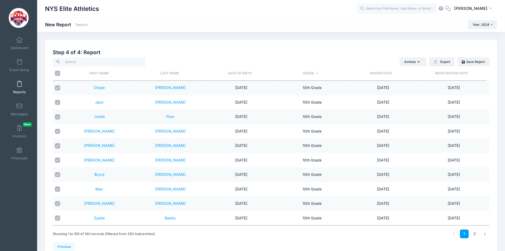
checkbox input "true"
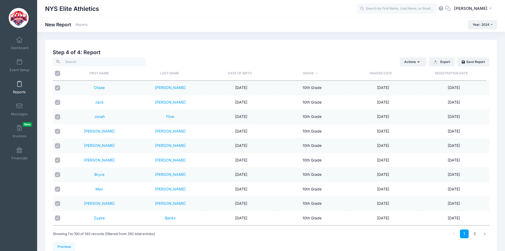
checkbox input "true"
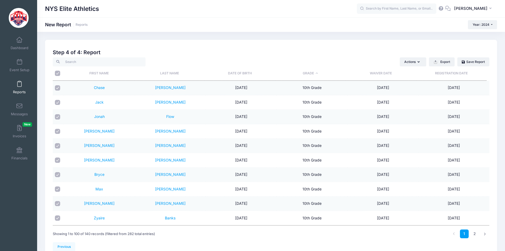
checkbox input "true"
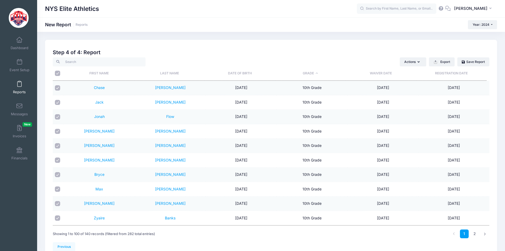
checkbox input "true"
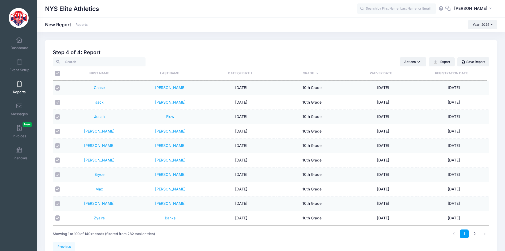
checkbox input "true"
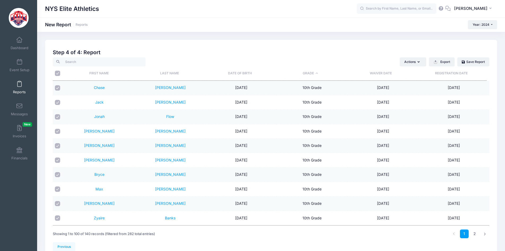
checkbox input "true"
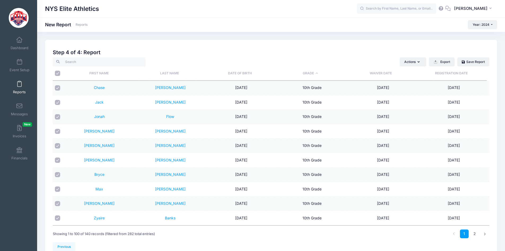
checkbox input "true"
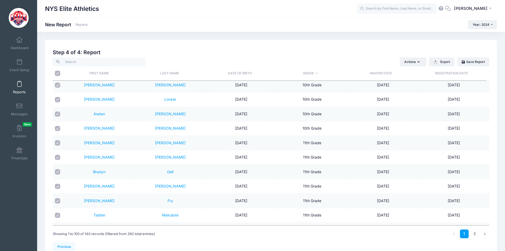
scroll to position [186, 0]
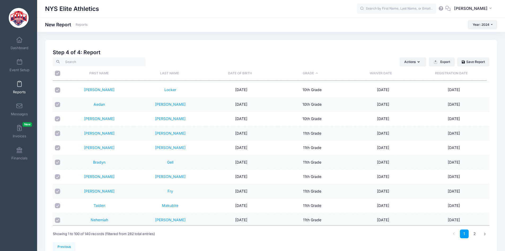
click at [59, 132] on input "checkbox" at bounding box center [57, 132] width 5 height 5
checkbox input "false"
click at [57, 148] on input "checkbox" at bounding box center [57, 147] width 5 height 5
checkbox input "false"
click at [56, 161] on input "checkbox" at bounding box center [57, 161] width 5 height 5
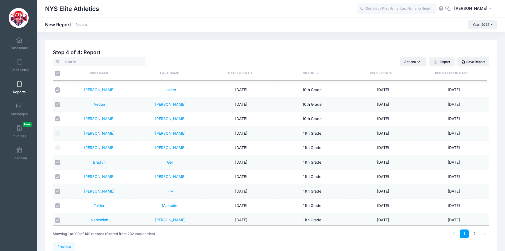
checkbox input "false"
click at [56, 178] on input "checkbox" at bounding box center [57, 176] width 5 height 5
checkbox input "false"
click at [56, 190] on input "checkbox" at bounding box center [57, 190] width 5 height 5
checkbox input "false"
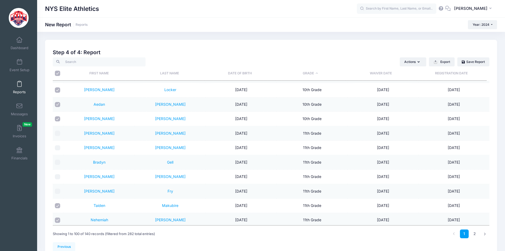
click at [60, 205] on input "checkbox" at bounding box center [57, 205] width 5 height 5
checkbox input "false"
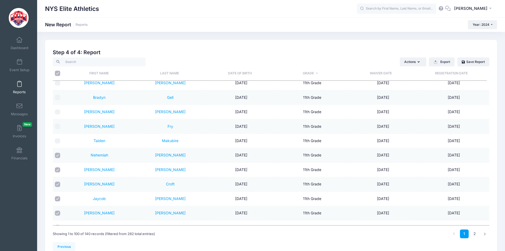
scroll to position [265, 0]
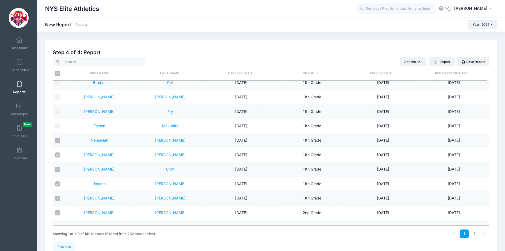
click at [59, 139] on input "checkbox" at bounding box center [57, 140] width 5 height 5
checkbox input "false"
click at [60, 156] on input "checkbox" at bounding box center [57, 154] width 5 height 5
checkbox input "false"
click at [58, 168] on input "checkbox" at bounding box center [57, 168] width 5 height 5
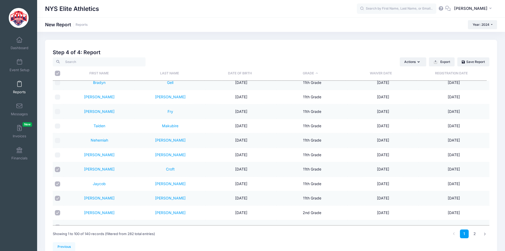
checkbox input "false"
click at [58, 186] on input "checkbox" at bounding box center [57, 183] width 5 height 5
checkbox input "false"
click at [58, 196] on input "checkbox" at bounding box center [57, 197] width 5 height 5
checkbox input "false"
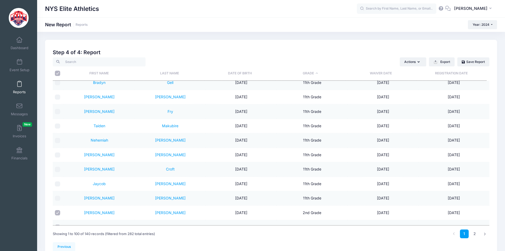
click at [58, 213] on input "checkbox" at bounding box center [57, 212] width 5 height 5
checkbox input "false"
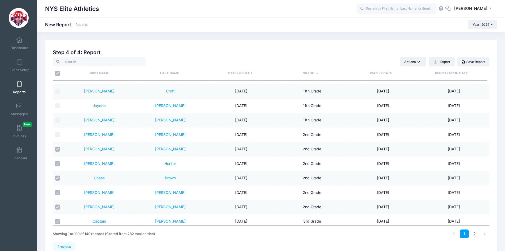
scroll to position [345, 0]
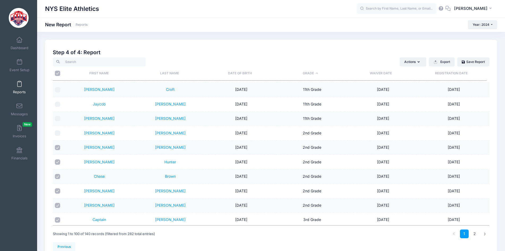
click at [58, 146] on input "checkbox" at bounding box center [57, 147] width 5 height 5
checkbox input "false"
click at [57, 163] on input "checkbox" at bounding box center [57, 161] width 5 height 5
checkbox input "false"
click at [57, 176] on input "checkbox" at bounding box center [57, 176] width 5 height 5
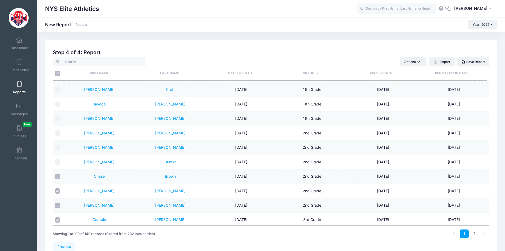
checkbox input "false"
click at [57, 190] on input "checkbox" at bounding box center [57, 190] width 5 height 5
checkbox input "false"
drag, startPoint x: 57, startPoint y: 205, endPoint x: 57, endPoint y: 213, distance: 8.0
click at [57, 205] on input "checkbox" at bounding box center [57, 205] width 5 height 5
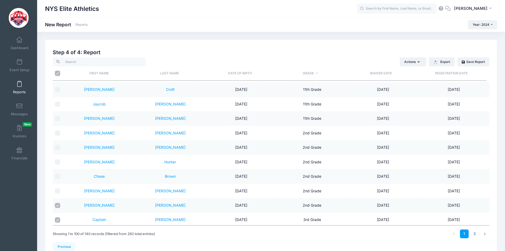
checkbox input "false"
click at [57, 218] on input "checkbox" at bounding box center [57, 219] width 5 height 5
checkbox input "false"
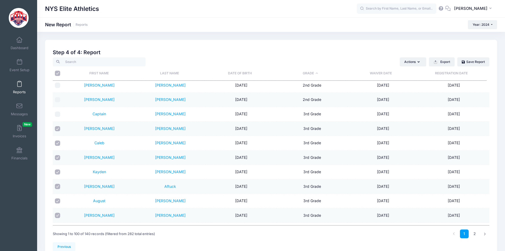
scroll to position [451, 0]
click at [56, 127] on input "checkbox" at bounding box center [57, 127] width 5 height 5
checkbox input "false"
click at [58, 143] on input "checkbox" at bounding box center [57, 142] width 5 height 5
checkbox input "false"
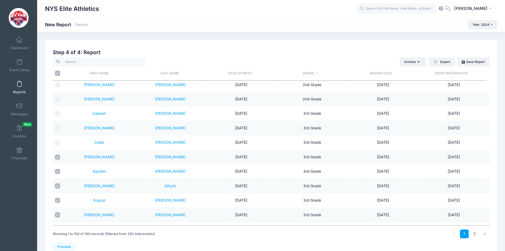
drag, startPoint x: 58, startPoint y: 158, endPoint x: 57, endPoint y: 164, distance: 5.6
click at [57, 158] on input "checkbox" at bounding box center [57, 156] width 5 height 5
checkbox input "false"
click at [57, 171] on input "checkbox" at bounding box center [57, 171] width 5 height 5
checkbox input "false"
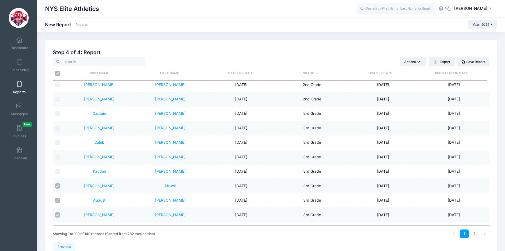
click at [57, 186] on input "checkbox" at bounding box center [57, 185] width 5 height 5
checkbox input "false"
click at [56, 198] on input "checkbox" at bounding box center [57, 199] width 5 height 5
checkbox input "false"
click at [59, 213] on input "checkbox" at bounding box center [57, 214] width 5 height 5
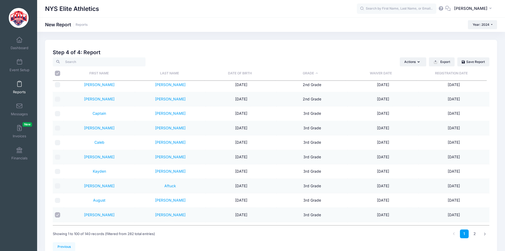
checkbox input "false"
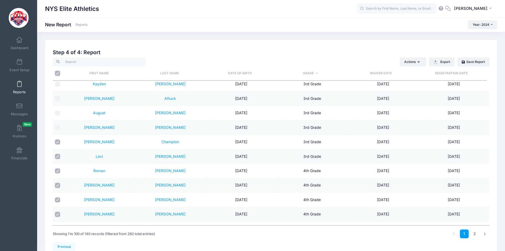
scroll to position [557, 0]
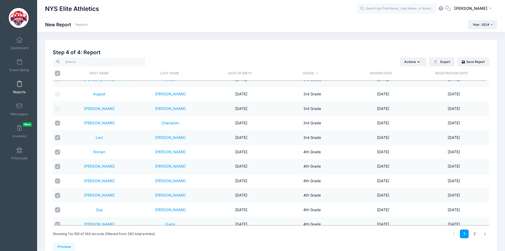
click at [56, 121] on input "checkbox" at bounding box center [57, 122] width 5 height 5
checkbox input "false"
click at [59, 138] on input "checkbox" at bounding box center [57, 137] width 5 height 5
checkbox input "false"
click at [57, 153] on input "checkbox" at bounding box center [57, 151] width 5 height 5
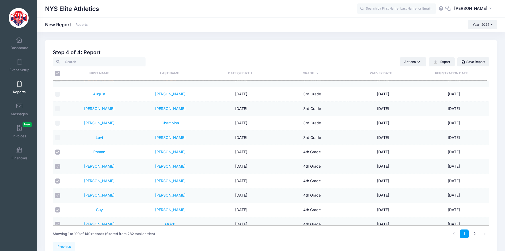
checkbox input "false"
click at [58, 165] on input "checkbox" at bounding box center [57, 166] width 5 height 5
checkbox input "false"
click at [58, 179] on input "checkbox" at bounding box center [57, 180] width 5 height 5
checkbox input "false"
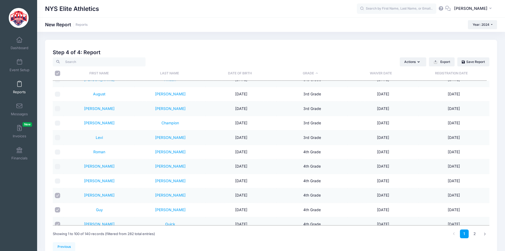
click at [58, 195] on input "checkbox" at bounding box center [57, 194] width 5 height 5
checkbox input "false"
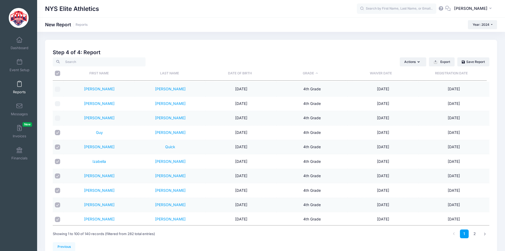
scroll to position [663, 0]
click at [57, 103] on input "checkbox" at bounding box center [57, 103] width 5 height 5
checkbox input "false"
drag, startPoint x: 58, startPoint y: 118, endPoint x: 58, endPoint y: 122, distance: 3.7
click at [58, 118] on input "checkbox" at bounding box center [57, 117] width 5 height 5
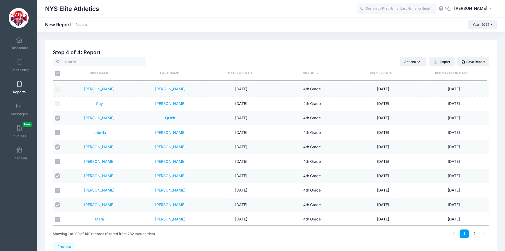
checkbox input "false"
drag, startPoint x: 56, startPoint y: 132, endPoint x: 56, endPoint y: 145, distance: 13.0
click at [56, 133] on input "checkbox" at bounding box center [57, 132] width 5 height 5
checkbox input "false"
click at [56, 148] on input "checkbox" at bounding box center [57, 146] width 5 height 5
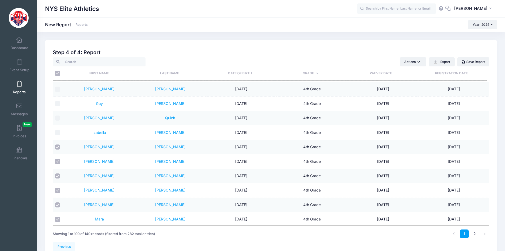
checkbox input "false"
drag, startPoint x: 56, startPoint y: 162, endPoint x: 56, endPoint y: 167, distance: 4.8
click at [56, 163] on input "checkbox" at bounding box center [57, 161] width 5 height 5
checkbox input "false"
click at [57, 177] on input "checkbox" at bounding box center [57, 175] width 5 height 5
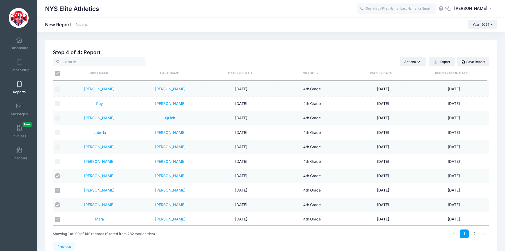
checkbox input "false"
click at [59, 189] on input "checkbox" at bounding box center [57, 189] width 5 height 5
checkbox input "false"
drag, startPoint x: 58, startPoint y: 205, endPoint x: 57, endPoint y: 212, distance: 7.2
click at [58, 205] on input "checkbox" at bounding box center [57, 204] width 5 height 5
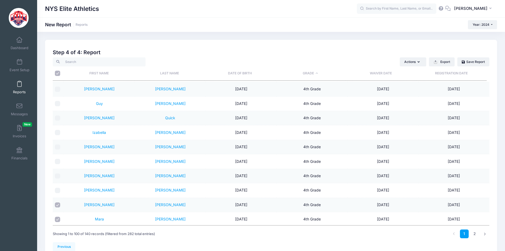
checkbox input "false"
click at [58, 217] on input "checkbox" at bounding box center [57, 218] width 5 height 5
checkbox input "false"
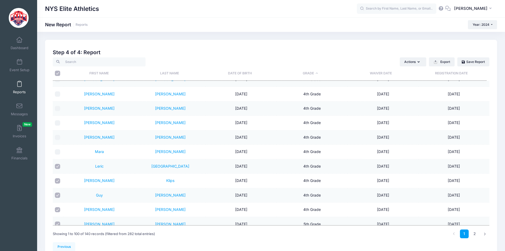
scroll to position [742, 0]
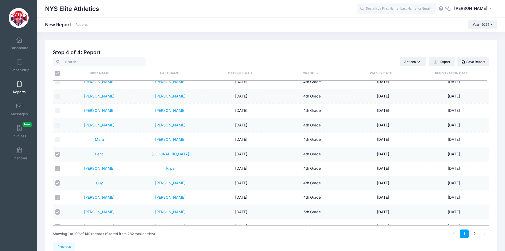
click at [56, 152] on input "checkbox" at bounding box center [57, 153] width 5 height 5
checkbox input "false"
click at [58, 167] on input "checkbox" at bounding box center [57, 168] width 5 height 5
checkbox input "false"
click at [57, 182] on input "checkbox" at bounding box center [57, 182] width 5 height 5
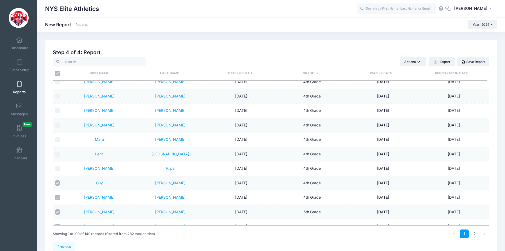
checkbox input "false"
click at [57, 196] on input "checkbox" at bounding box center [57, 197] width 5 height 5
checkbox input "false"
drag, startPoint x: 57, startPoint y: 210, endPoint x: 70, endPoint y: 195, distance: 19.4
click at [57, 209] on td at bounding box center [58, 211] width 11 height 14
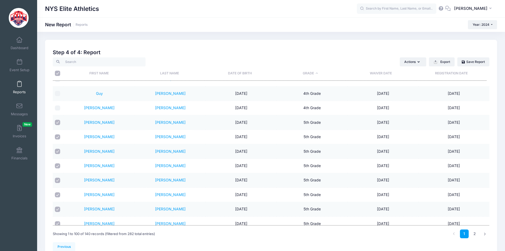
scroll to position [848, 0]
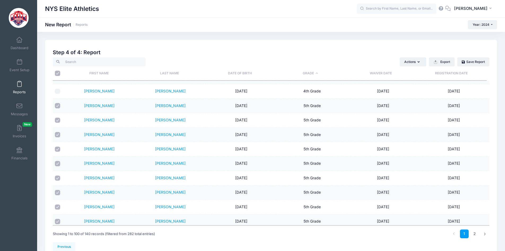
click at [57, 105] on input "checkbox" at bounding box center [57, 105] width 5 height 5
checkbox input "false"
click at [59, 118] on input "checkbox" at bounding box center [57, 119] width 5 height 5
checkbox input "false"
click at [58, 133] on input "checkbox" at bounding box center [57, 134] width 5 height 5
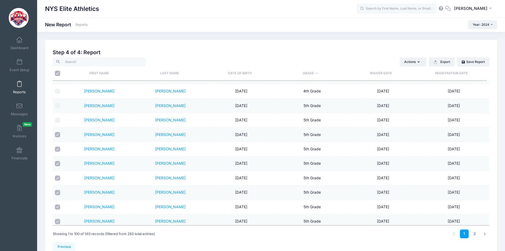
checkbox input "false"
click at [56, 148] on input "checkbox" at bounding box center [57, 148] width 5 height 5
checkbox input "false"
click at [59, 162] on input "checkbox" at bounding box center [57, 163] width 5 height 5
checkbox input "false"
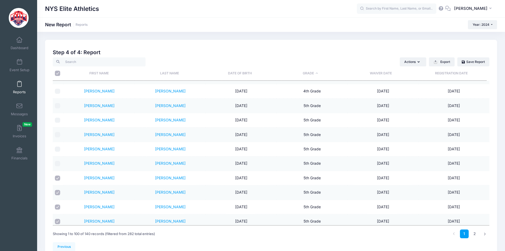
click at [58, 181] on td at bounding box center [58, 178] width 11 height 14
click at [58, 179] on input "checkbox" at bounding box center [57, 177] width 5 height 5
checkbox input "false"
click at [59, 189] on td at bounding box center [58, 192] width 11 height 14
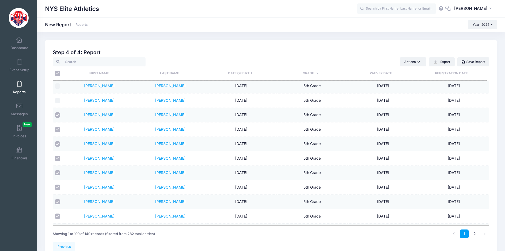
scroll to position [928, 0]
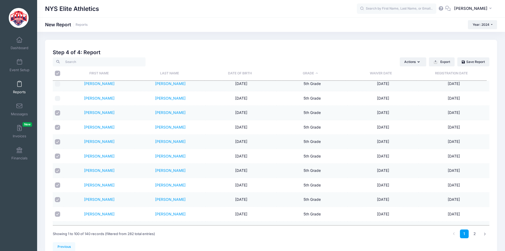
click at [56, 114] on input "checkbox" at bounding box center [57, 112] width 5 height 5
checkbox input "false"
click at [57, 126] on input "checkbox" at bounding box center [57, 127] width 5 height 5
checkbox input "false"
click at [57, 142] on input "checkbox" at bounding box center [57, 141] width 5 height 5
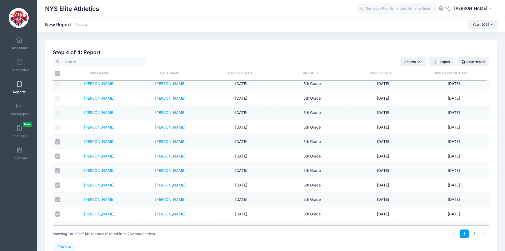
checkbox input "false"
click at [57, 154] on input "checkbox" at bounding box center [57, 155] width 5 height 5
checkbox input "false"
click at [57, 170] on input "checkbox" at bounding box center [57, 170] width 5 height 5
checkbox input "false"
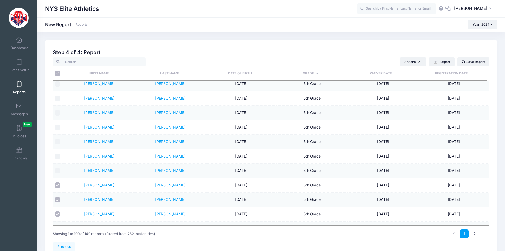
click at [59, 184] on input "checkbox" at bounding box center [57, 184] width 5 height 5
checkbox input "false"
click at [59, 199] on input "checkbox" at bounding box center [57, 199] width 5 height 5
checkbox input "false"
click at [58, 210] on td at bounding box center [58, 214] width 11 height 14
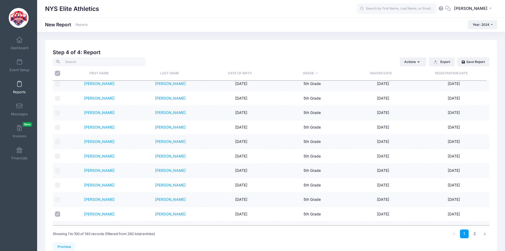
click at [58, 213] on input "checkbox" at bounding box center [57, 213] width 5 height 5
checkbox input "false"
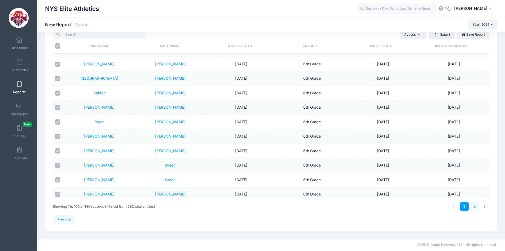
scroll to position [1299, 0]
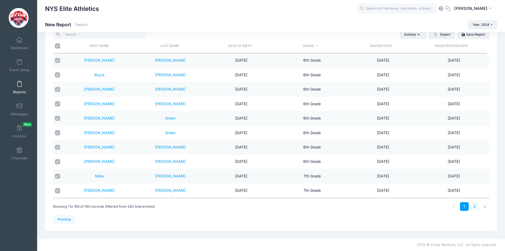
click at [475, 205] on link "2" at bounding box center [474, 206] width 9 height 9
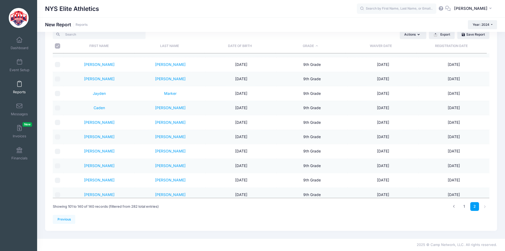
scroll to position [380, 0]
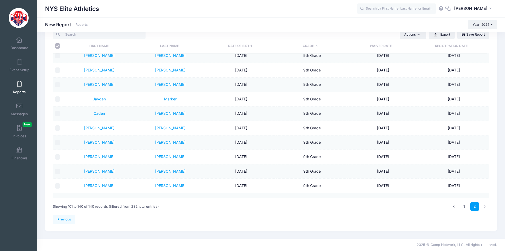
click at [57, 45] on input "\a \a" at bounding box center [57, 45] width 5 height 5
checkbox input "true"
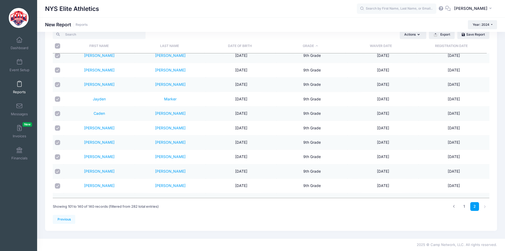
checkbox input "true"
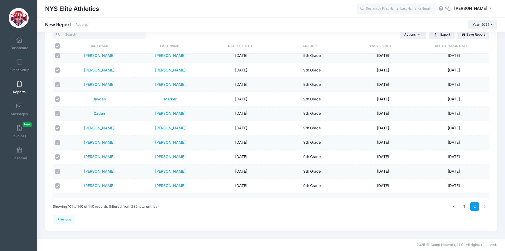
checkbox input "true"
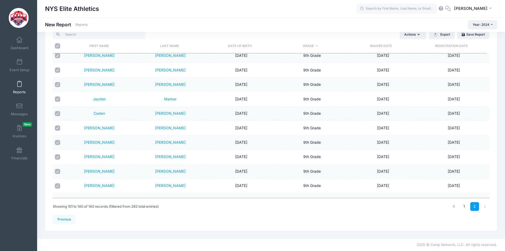
checkbox input "true"
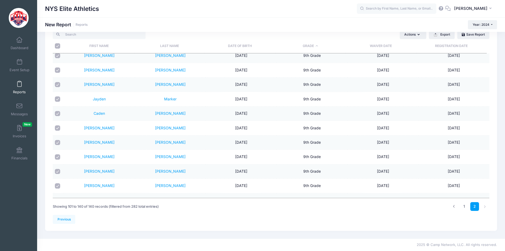
checkbox input "true"
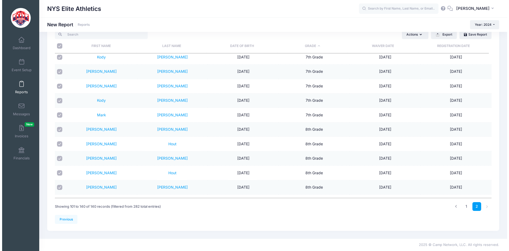
scroll to position [0, 0]
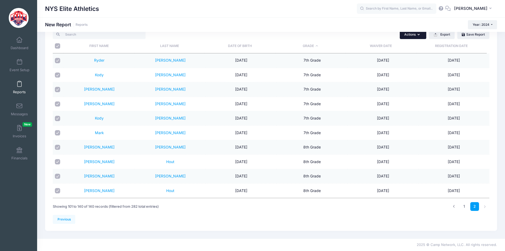
click at [419, 35] on icon "button" at bounding box center [420, 35] width 4 height 0
click at [377, 46] on link "Send Email" at bounding box center [387, 47] width 74 height 10
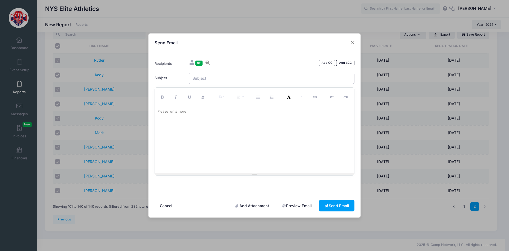
click at [251, 79] on input "Subject" at bounding box center [272, 78] width 166 height 11
click at [225, 115] on div at bounding box center [255, 139] width 200 height 66
paste div
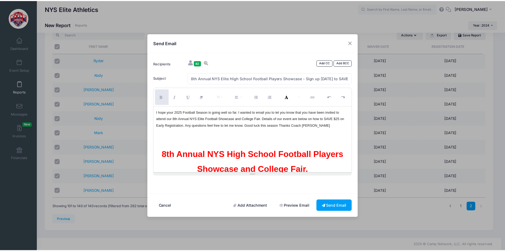
scroll to position [2829, 0]
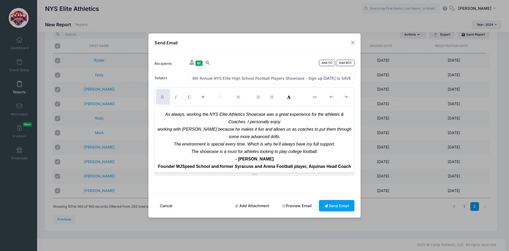
click at [254, 206] on link "Add Attachment" at bounding box center [252, 205] width 45 height 11
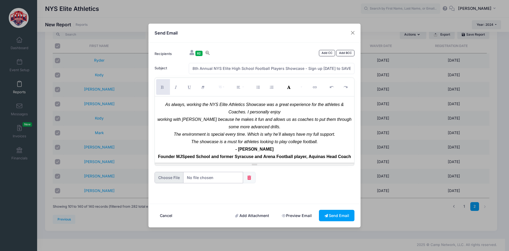
click at [215, 180] on input "file" at bounding box center [199, 177] width 89 height 11
click at [341, 214] on button "Send Email" at bounding box center [337, 214] width 36 height 11
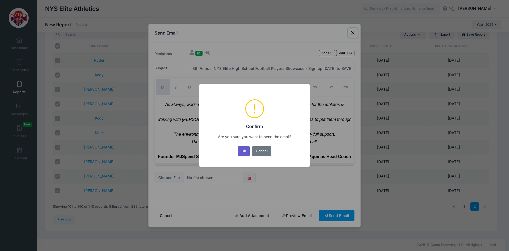
click at [247, 151] on button "Ok" at bounding box center [244, 151] width 12 height 10
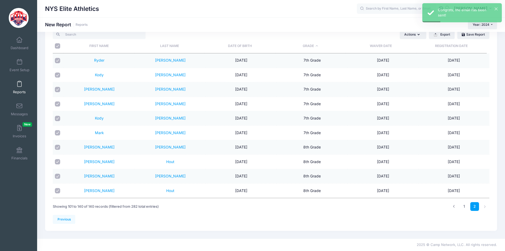
click at [19, 85] on span at bounding box center [19, 84] width 0 height 6
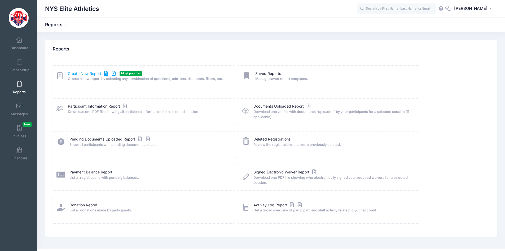
click at [80, 73] on link "Create New Report" at bounding box center [92, 74] width 49 height 6
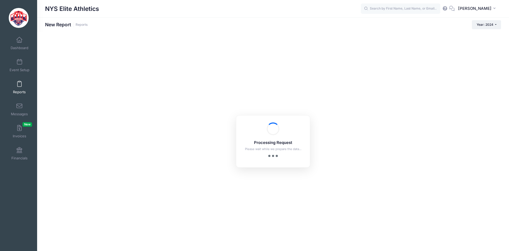
checkbox input "true"
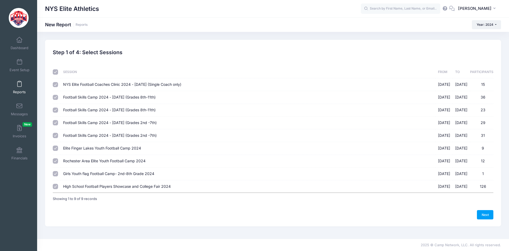
click at [55, 72] on input "checkbox" at bounding box center [55, 71] width 5 height 5
checkbox input "false"
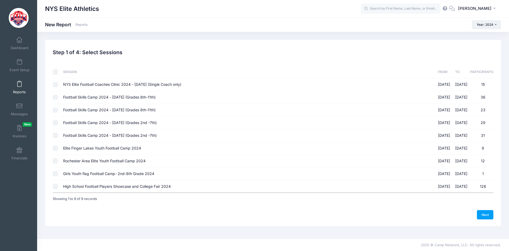
checkbox input "false"
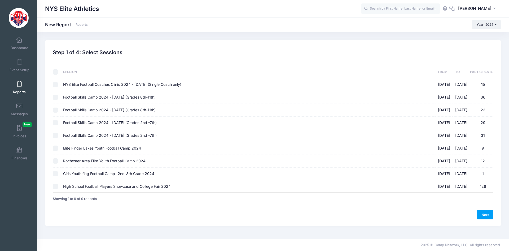
drag, startPoint x: 84, startPoint y: 185, endPoint x: 89, endPoint y: 184, distance: 5.2
click at [86, 185] on span "High School Football Players Showcase and College Fair 2024" at bounding box center [117, 186] width 108 height 5
drag, startPoint x: 56, startPoint y: 187, endPoint x: 73, endPoint y: 187, distance: 17.0
click at [57, 187] on input "High School Football Players Showcase and College Fair 2024 [DATE] - [DATE] 126" at bounding box center [55, 185] width 5 height 5
checkbox input "true"
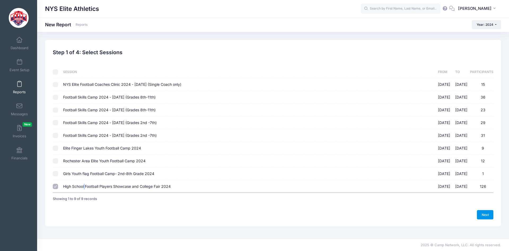
click at [486, 215] on link "Next" at bounding box center [485, 214] width 16 height 9
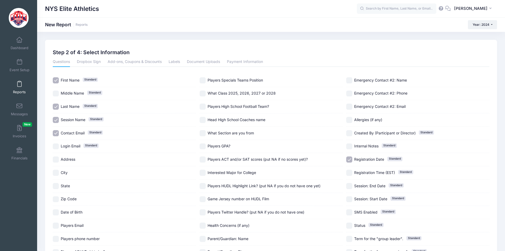
click at [75, 119] on span "Session Name" at bounding box center [73, 119] width 25 height 5
checkbox input "false"
drag, startPoint x: 77, startPoint y: 133, endPoint x: 131, endPoint y: 122, distance: 55.7
click at [77, 133] on span "Contact Email" at bounding box center [73, 132] width 24 height 5
checkbox input "false"
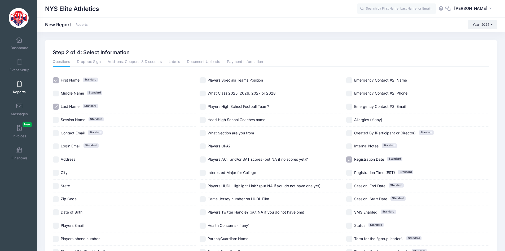
click at [227, 95] on span "What Class 2025, 2026, 2027 or 2028" at bounding box center [242, 93] width 68 height 5
checkbox input "true"
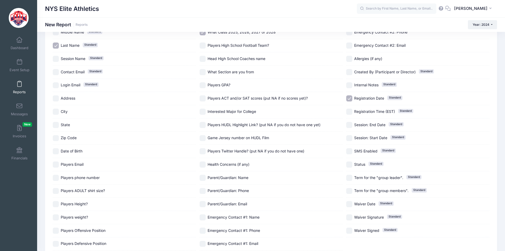
scroll to position [102, 0]
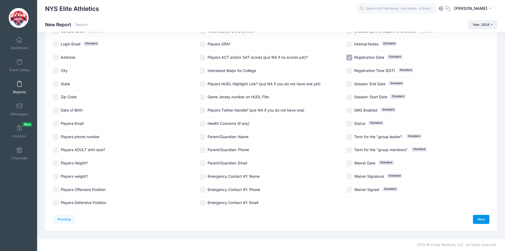
click at [487, 219] on link "Next" at bounding box center [481, 218] width 16 height 9
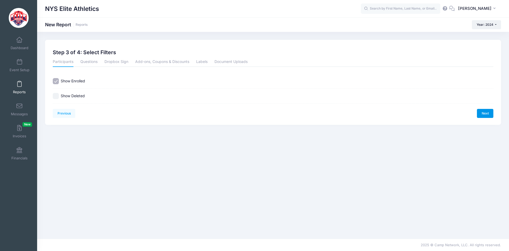
click at [483, 113] on link "Next" at bounding box center [485, 113] width 16 height 9
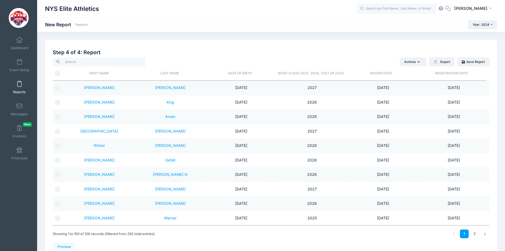
click at [317, 75] on th "What Class 2025, 2026, 2027 or 2028" at bounding box center [310, 73] width 71 height 14
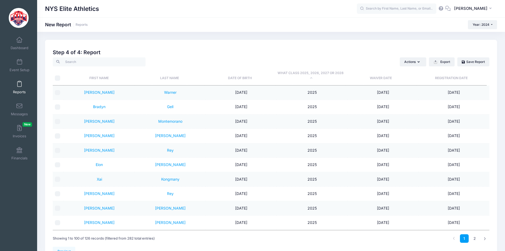
click at [56, 78] on input "\a \a" at bounding box center [57, 77] width 5 height 5
checkbox input "true"
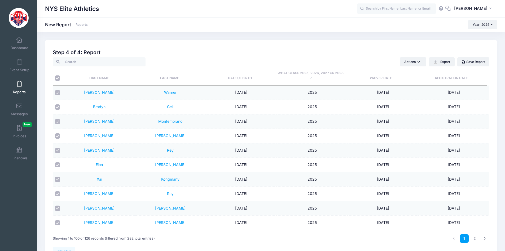
checkbox input "true"
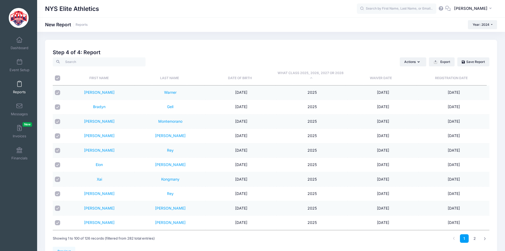
checkbox input "true"
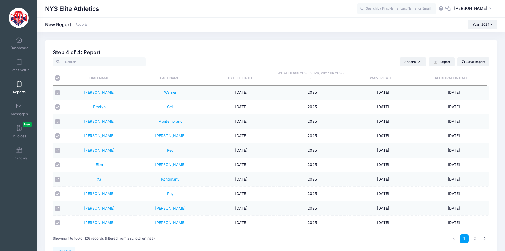
checkbox input "true"
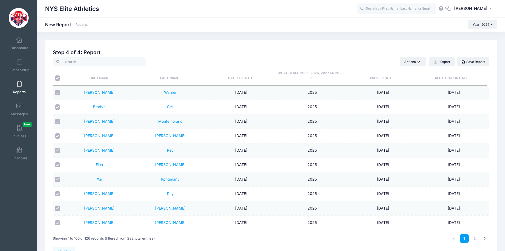
checkbox input "true"
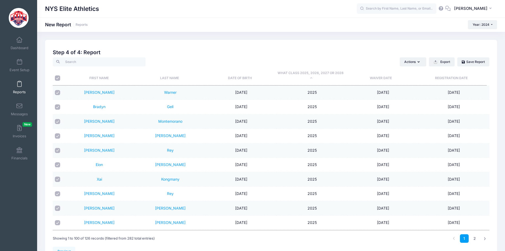
checkbox input "true"
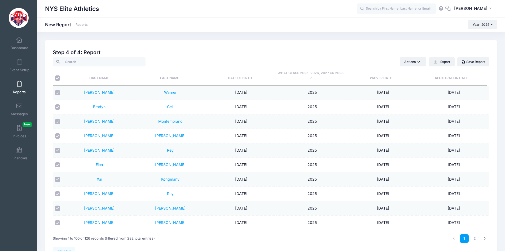
checkbox input "true"
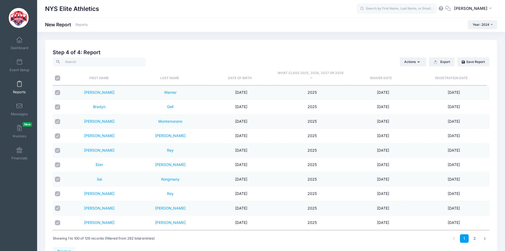
checkbox input "true"
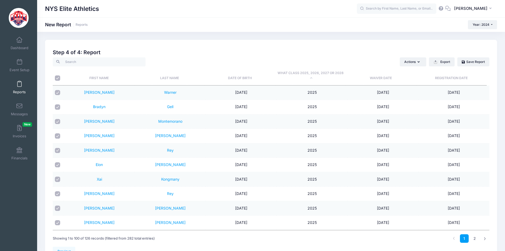
checkbox input "true"
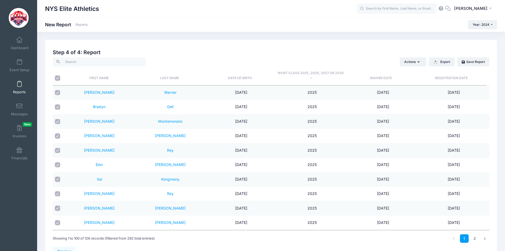
checkbox input "true"
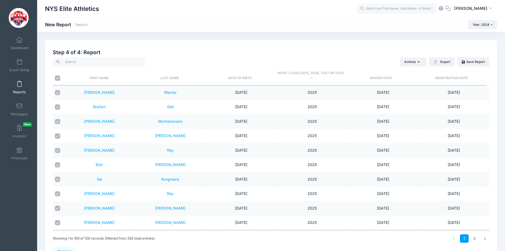
checkbox input "true"
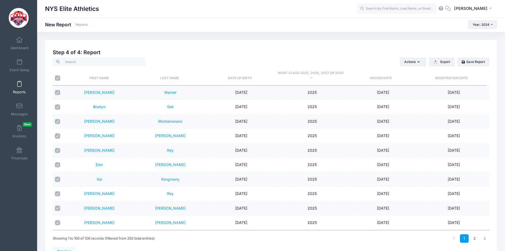
checkbox input "true"
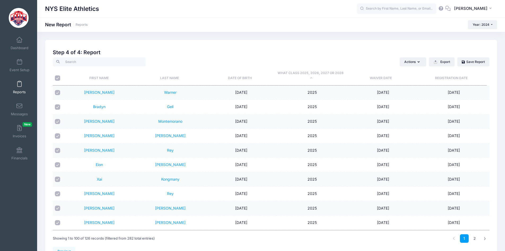
checkbox input "true"
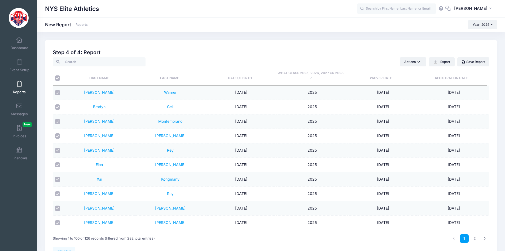
checkbox input "true"
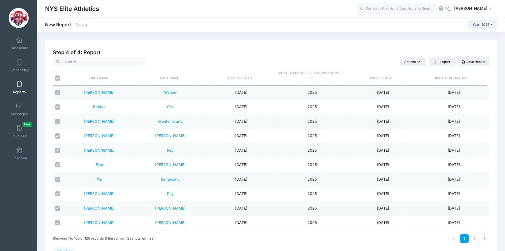
checkbox input "true"
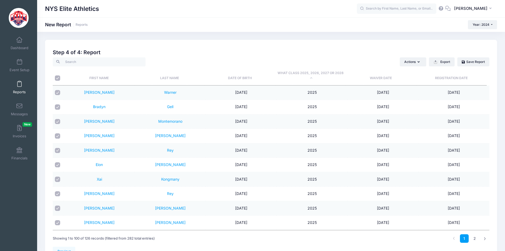
checkbox input "true"
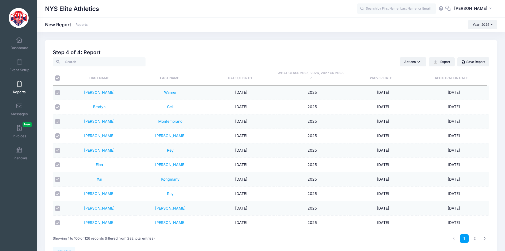
checkbox input "true"
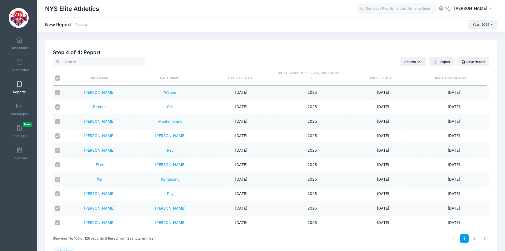
checkbox input "true"
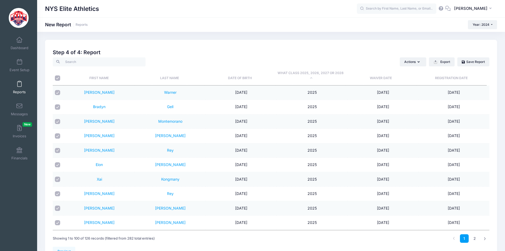
checkbox input "true"
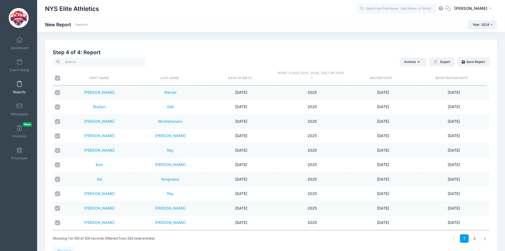
checkbox input "true"
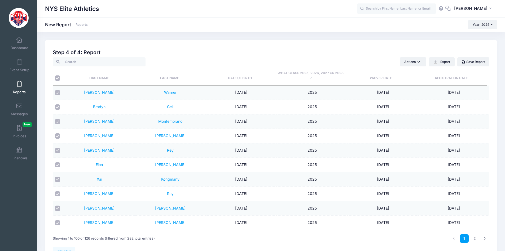
checkbox input "true"
click at [59, 94] on input "checkbox" at bounding box center [57, 92] width 5 height 5
checkbox input "false"
click at [56, 107] on input "checkbox" at bounding box center [57, 106] width 5 height 5
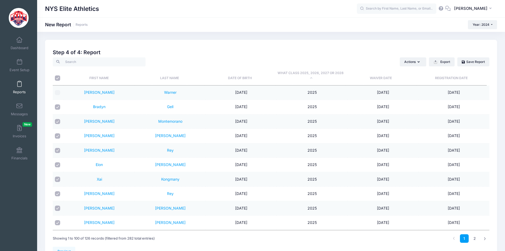
checkbox input "false"
click at [58, 123] on input "checkbox" at bounding box center [57, 121] width 5 height 5
checkbox input "false"
click at [58, 137] on input "checkbox" at bounding box center [57, 135] width 5 height 5
checkbox input "false"
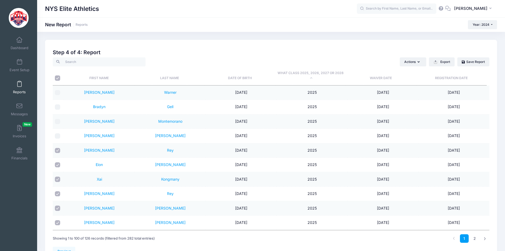
click at [56, 151] on input "checkbox" at bounding box center [57, 150] width 5 height 5
checkbox input "false"
click at [58, 165] on input "checkbox" at bounding box center [57, 164] width 5 height 5
checkbox input "false"
click at [58, 179] on input "checkbox" at bounding box center [57, 178] width 5 height 5
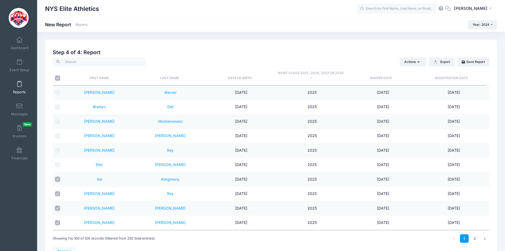
checkbox input "false"
click at [57, 195] on input "checkbox" at bounding box center [57, 193] width 5 height 5
checkbox input "false"
click at [57, 206] on input "checkbox" at bounding box center [57, 207] width 5 height 5
checkbox input "false"
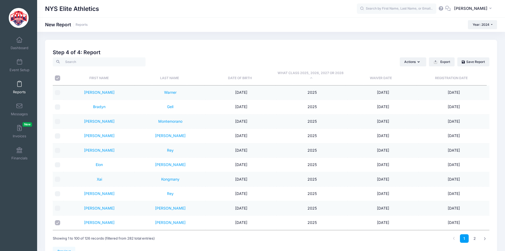
click at [58, 222] on input "checkbox" at bounding box center [57, 222] width 5 height 5
checkbox input "false"
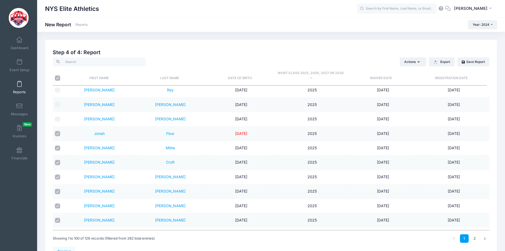
scroll to position [106, 0]
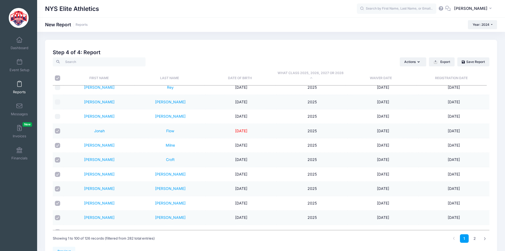
click at [58, 131] on input "checkbox" at bounding box center [57, 130] width 5 height 5
checkbox input "false"
click at [57, 145] on input "checkbox" at bounding box center [57, 145] width 5 height 5
checkbox input "false"
click at [57, 161] on input "checkbox" at bounding box center [57, 159] width 5 height 5
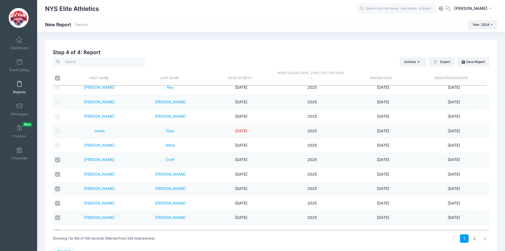
checkbox input "false"
drag, startPoint x: 58, startPoint y: 172, endPoint x: 58, endPoint y: 181, distance: 9.0
click at [58, 172] on input "checkbox" at bounding box center [57, 174] width 5 height 5
checkbox input "false"
click at [57, 191] on input "checkbox" at bounding box center [57, 188] width 5 height 5
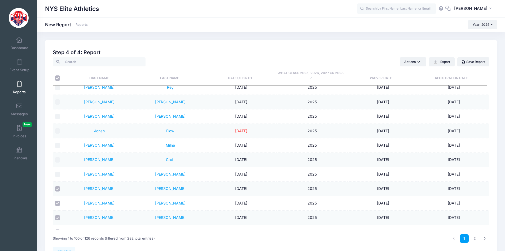
checkbox input "false"
click at [57, 204] on input "checkbox" at bounding box center [57, 202] width 5 height 5
checkbox input "false"
click at [57, 215] on input "checkbox" at bounding box center [57, 217] width 5 height 5
checkbox input "false"
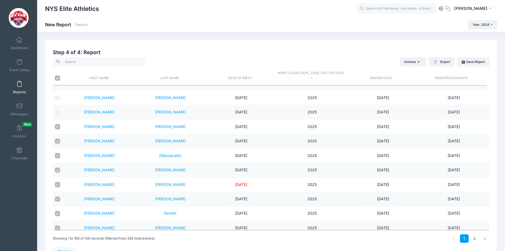
scroll to position [212, 0]
click at [59, 126] on input "checkbox" at bounding box center [57, 125] width 5 height 5
checkbox input "false"
click at [59, 141] on input "checkbox" at bounding box center [57, 140] width 5 height 5
checkbox input "false"
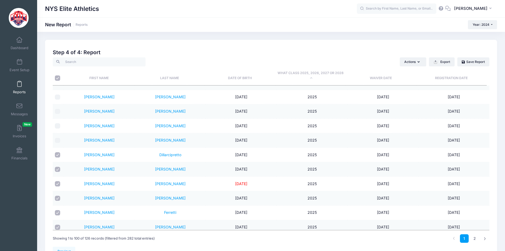
click at [58, 155] on input "checkbox" at bounding box center [57, 154] width 5 height 5
checkbox input "false"
click at [58, 168] on input "checkbox" at bounding box center [57, 168] width 5 height 5
checkbox input "false"
click at [58, 184] on input "checkbox" at bounding box center [57, 183] width 5 height 5
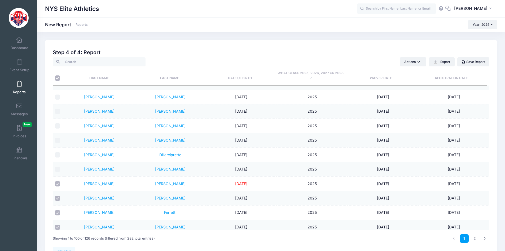
checkbox input "false"
click at [58, 198] on input "checkbox" at bounding box center [57, 197] width 5 height 5
checkbox input "false"
click at [58, 217] on td at bounding box center [58, 212] width 11 height 14
drag, startPoint x: 58, startPoint y: 214, endPoint x: 61, endPoint y: 205, distance: 10.1
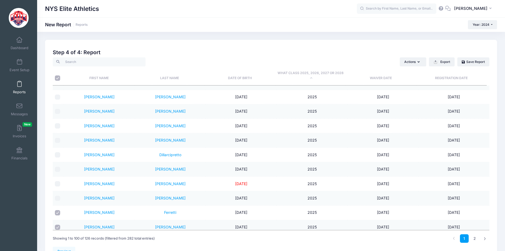
click at [58, 214] on input "checkbox" at bounding box center [57, 212] width 5 height 5
checkbox input "false"
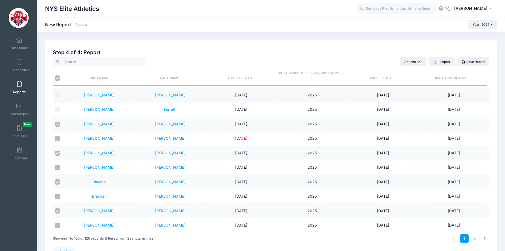
scroll to position [318, 0]
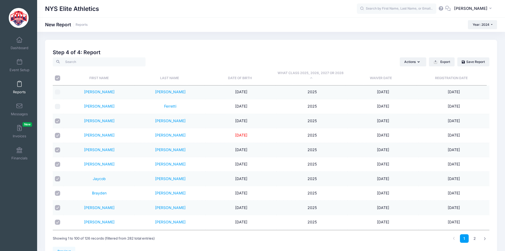
click at [55, 121] on input "checkbox" at bounding box center [57, 120] width 5 height 5
checkbox input "false"
click at [58, 135] on input "checkbox" at bounding box center [57, 135] width 5 height 5
checkbox input "false"
click at [59, 150] on input "checkbox" at bounding box center [57, 149] width 5 height 5
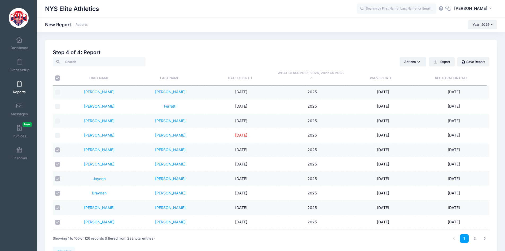
checkbox input "false"
click at [58, 162] on input "checkbox" at bounding box center [57, 163] width 5 height 5
checkbox input "false"
click at [57, 177] on input "checkbox" at bounding box center [57, 178] width 5 height 5
checkbox input "false"
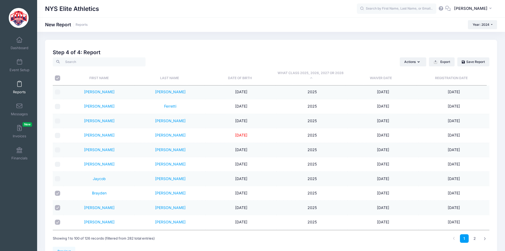
click at [58, 192] on input "checkbox" at bounding box center [57, 192] width 5 height 5
checkbox input "false"
click at [58, 208] on input "checkbox" at bounding box center [57, 207] width 5 height 5
checkbox input "false"
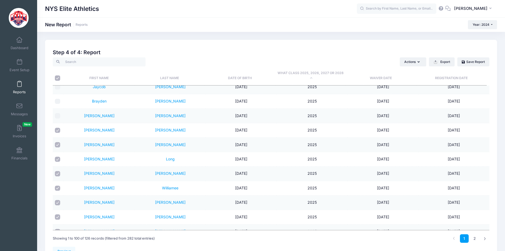
scroll to position [424, 0]
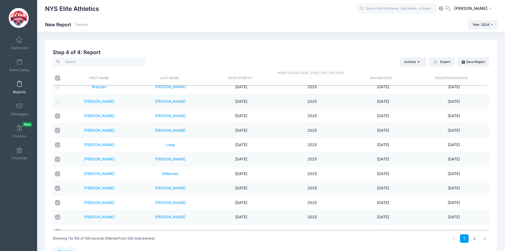
click at [60, 117] on div at bounding box center [58, 115] width 7 height 5
drag, startPoint x: 57, startPoint y: 130, endPoint x: 59, endPoint y: 120, distance: 10.0
click at [58, 128] on input "checkbox" at bounding box center [57, 130] width 5 height 5
checkbox input "false"
click at [58, 116] on input "checkbox" at bounding box center [57, 115] width 5 height 5
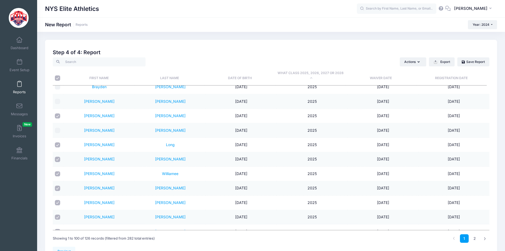
checkbox input "false"
click at [58, 146] on input "checkbox" at bounding box center [57, 144] width 5 height 5
checkbox input "false"
click at [58, 158] on input "checkbox" at bounding box center [57, 158] width 5 height 5
checkbox input "false"
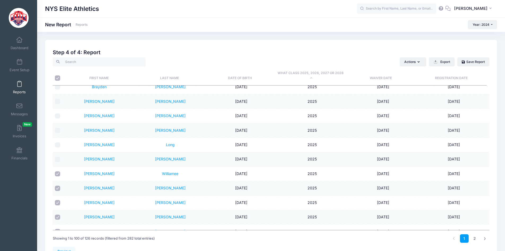
click at [57, 174] on input "checkbox" at bounding box center [57, 173] width 5 height 5
checkbox input "false"
click at [59, 186] on input "checkbox" at bounding box center [57, 187] width 5 height 5
checkbox input "false"
click at [59, 204] on input "checkbox" at bounding box center [57, 202] width 5 height 5
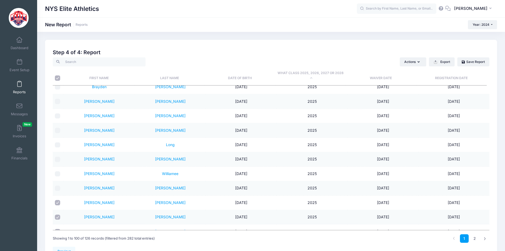
checkbox input "false"
click at [58, 215] on input "checkbox" at bounding box center [57, 216] width 5 height 5
checkbox input "false"
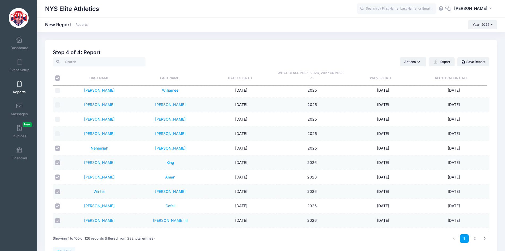
scroll to position [530, 0]
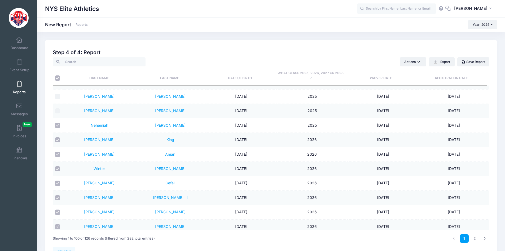
click at [58, 126] on input "checkbox" at bounding box center [57, 124] width 5 height 5
checkbox input "false"
click at [58, 141] on input "checkbox" at bounding box center [57, 139] width 5 height 5
checkbox input "false"
click at [58, 152] on input "checkbox" at bounding box center [57, 153] width 5 height 5
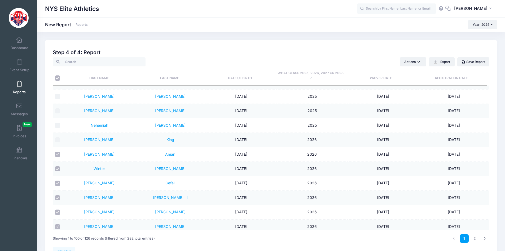
checkbox input "false"
click at [58, 142] on input "checkbox" at bounding box center [57, 139] width 5 height 5
checkbox input "true"
click at [58, 152] on input "checkbox" at bounding box center [57, 153] width 5 height 5
checkbox input "true"
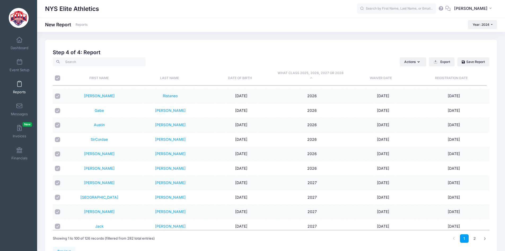
scroll to position [1193, 0]
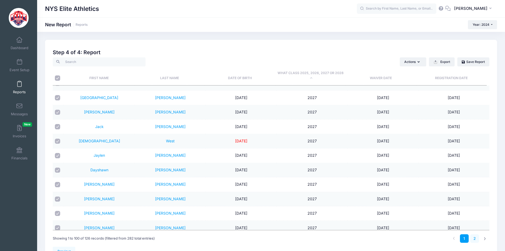
click at [474, 238] on link "2" at bounding box center [474, 238] width 9 height 9
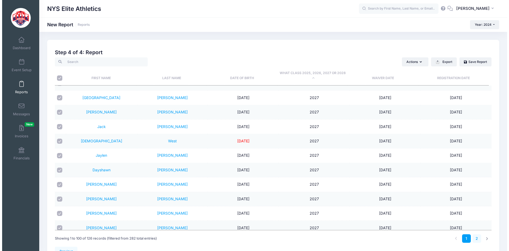
scroll to position [231, 0]
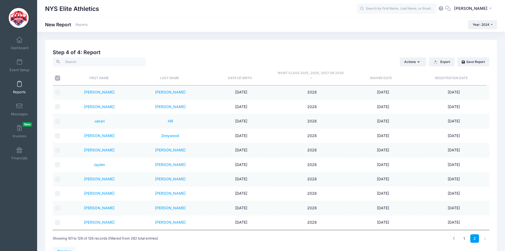
click at [59, 78] on input "\a \a" at bounding box center [57, 77] width 5 height 5
checkbox input "true"
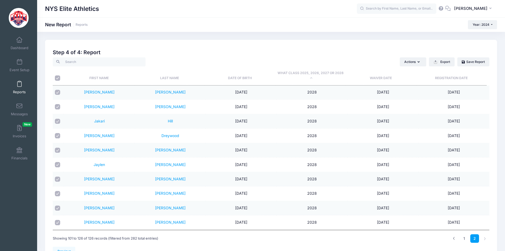
checkbox input "true"
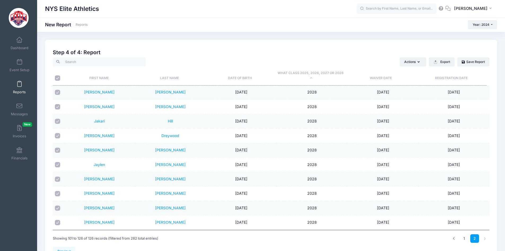
checkbox input "true"
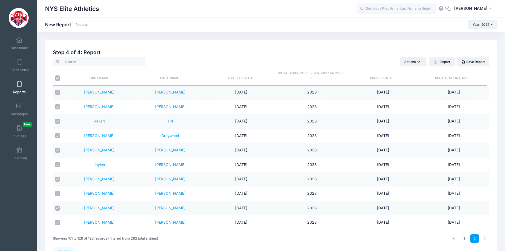
checkbox input "true"
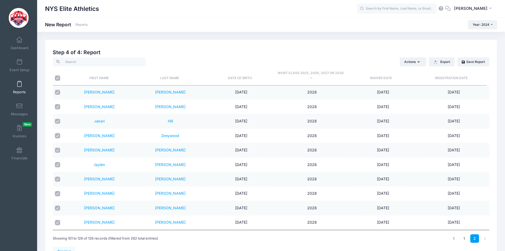
checkbox input "true"
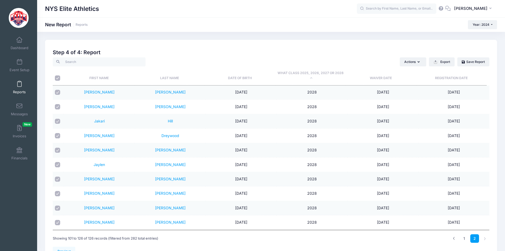
checkbox input "true"
click at [423, 60] on button "Actions" at bounding box center [413, 61] width 27 height 9
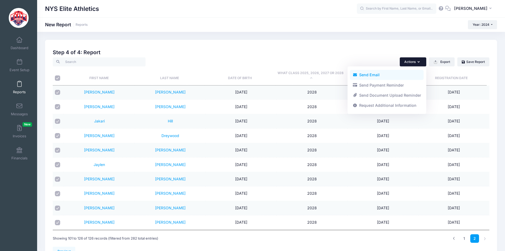
click at [377, 73] on link "Send Email" at bounding box center [387, 75] width 74 height 10
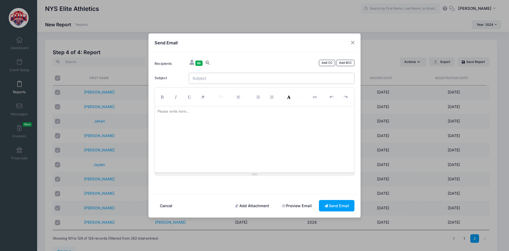
click at [233, 78] on input "Subject" at bounding box center [272, 78] width 166 height 11
type input "8th Annual NYS Elite High School Football Players Showcase - Sign up TODAY to S…"
click at [238, 111] on p at bounding box center [254, 111] width 194 height 5
paste div
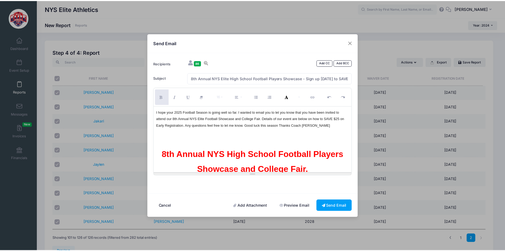
scroll to position [2829, 0]
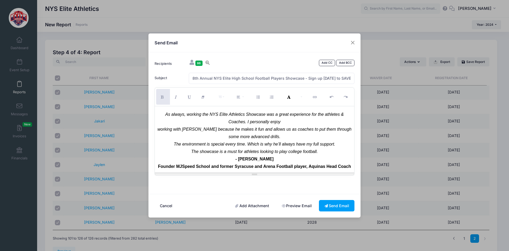
click at [247, 205] on link "Add Attachment" at bounding box center [252, 205] width 45 height 11
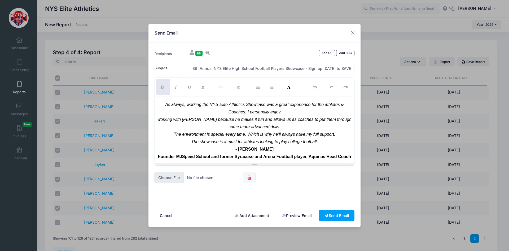
click at [197, 173] on input "file" at bounding box center [199, 177] width 89 height 11
type input "C:\fakepath\2025 Showcase Flyer with QR Code Final (1).pdf"
click at [334, 215] on button "Send Email" at bounding box center [337, 214] width 36 height 11
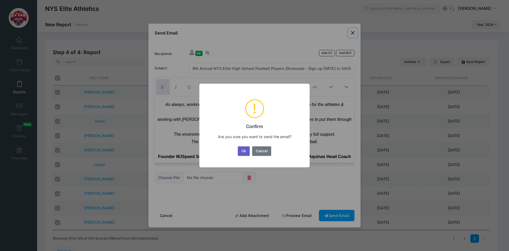
click at [247, 153] on button "Ok" at bounding box center [244, 151] width 12 height 10
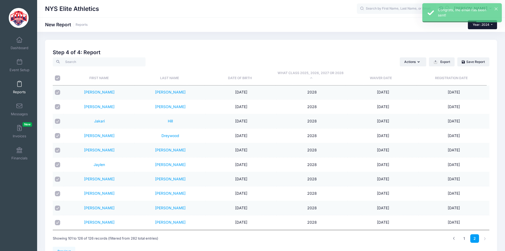
click at [494, 26] on button "Year: 2024" at bounding box center [482, 24] width 29 height 9
click at [481, 49] on link "Year: 2023" at bounding box center [485, 48] width 34 height 7
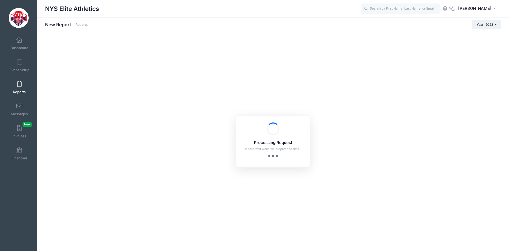
checkbox input "true"
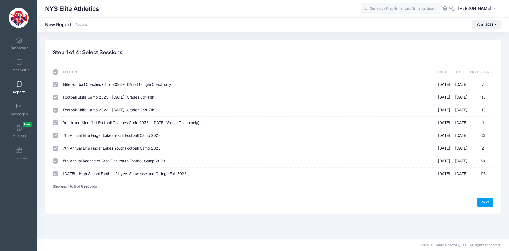
click at [56, 71] on input "checkbox" at bounding box center [55, 71] width 5 height 5
checkbox input "false"
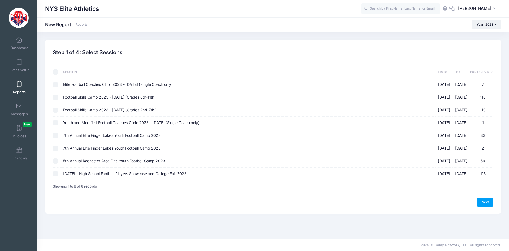
checkbox input "false"
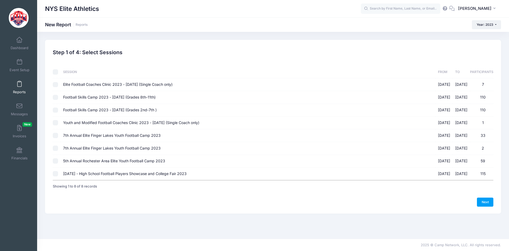
click at [58, 98] on td at bounding box center [57, 97] width 8 height 13
click at [58, 109] on input "Football Skills Camp 2023 - [DATE] (Grades 2nd-7th ) [DATE] - [DATE] 110" at bounding box center [55, 109] width 5 height 5
checkbox input "true"
click at [56, 98] on input "Football Skills Camp 2023 - [DATE] (Grades 8th-11th) [DATE] - [DATE] 110" at bounding box center [55, 97] width 5 height 5
checkbox input "true"
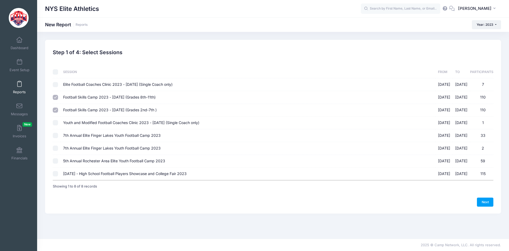
click at [53, 134] on input "7th Annual Elite Finger Lakes Youth Football Camp 2023 [DATE] - [DATE] 33" at bounding box center [55, 135] width 5 height 5
checkbox input "true"
click at [55, 148] on input "7th Annual Elite Finger Lakes Youth Football Camp 2023 [DATE] - [DATE] 2" at bounding box center [55, 147] width 5 height 5
checkbox input "true"
click at [55, 162] on input "5th Annual Rochester Area Elite Youth Football Camp 2023 [DATE] - [DATE] 59" at bounding box center [55, 160] width 5 height 5
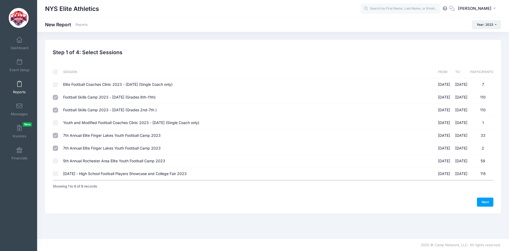
checkbox input "true"
click at [489, 204] on link "Next" at bounding box center [485, 201] width 16 height 9
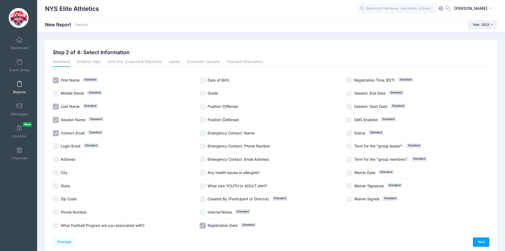
click at [76, 121] on span "Session Name" at bounding box center [73, 119] width 25 height 5
checkbox input "false"
drag, startPoint x: 77, startPoint y: 132, endPoint x: 146, endPoint y: 115, distance: 71.1
click at [78, 131] on span "Contact Email" at bounding box center [73, 132] width 24 height 5
checkbox input "false"
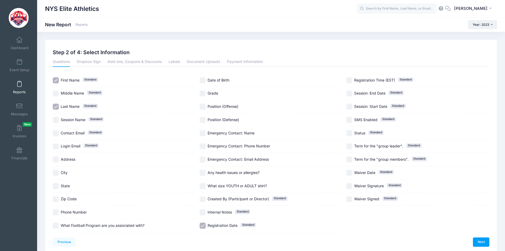
click at [216, 94] on span "Grade" at bounding box center [213, 93] width 11 height 5
checkbox input "true"
click at [479, 238] on link "Next" at bounding box center [481, 241] width 16 height 9
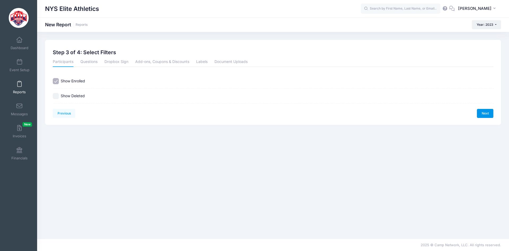
click at [481, 112] on link "Next" at bounding box center [485, 113] width 16 height 9
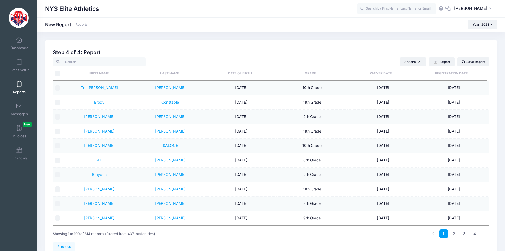
click at [312, 73] on th "Grade" at bounding box center [310, 73] width 71 height 14
click at [453, 232] on link "2" at bounding box center [454, 233] width 9 height 9
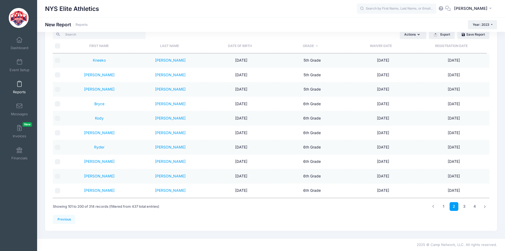
click at [58, 104] on input "checkbox" at bounding box center [57, 103] width 5 height 5
checkbox input "true"
click at [59, 119] on input "checkbox" at bounding box center [57, 118] width 5 height 5
checkbox input "true"
click at [57, 131] on input "checkbox" at bounding box center [57, 132] width 5 height 5
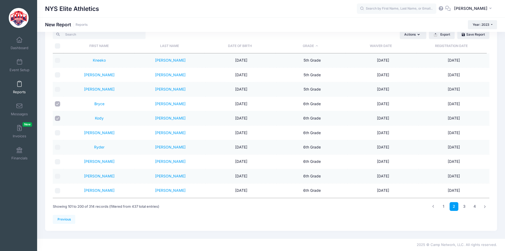
checkbox input "true"
click at [56, 146] on input "checkbox" at bounding box center [57, 146] width 5 height 5
checkbox input "true"
click at [56, 160] on input "checkbox" at bounding box center [57, 161] width 5 height 5
checkbox input "true"
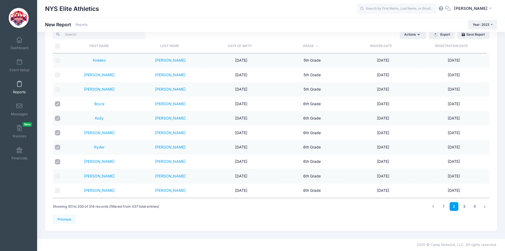
click at [59, 176] on input "checkbox" at bounding box center [57, 175] width 5 height 5
checkbox input "true"
click at [57, 188] on input "checkbox" at bounding box center [57, 190] width 5 height 5
checkbox input "true"
click at [463, 205] on link "3" at bounding box center [464, 206] width 9 height 9
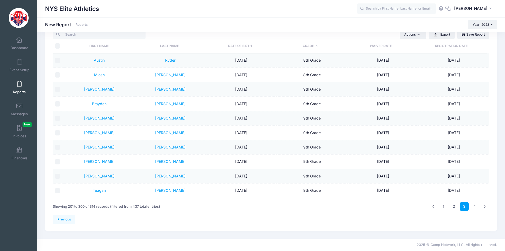
click at [57, 48] on input "\a \a" at bounding box center [57, 45] width 5 height 5
checkbox input "true"
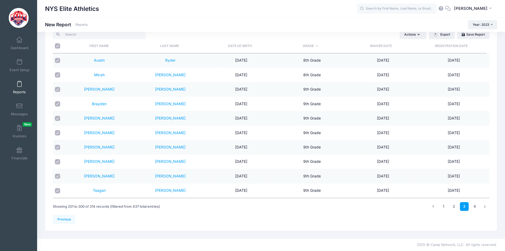
checkbox input "true"
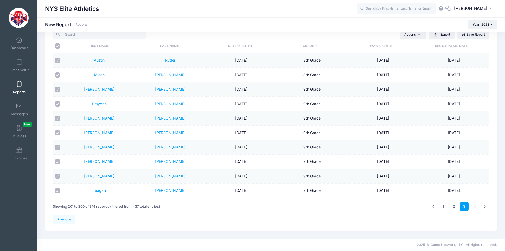
checkbox input "true"
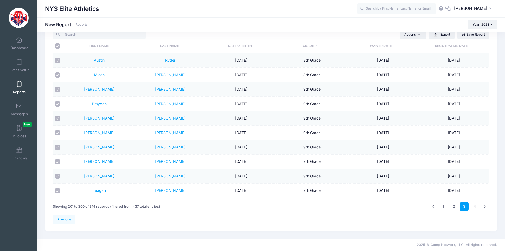
checkbox input "true"
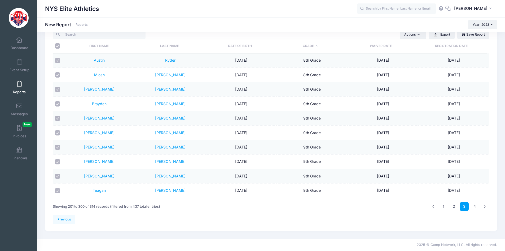
checkbox input "true"
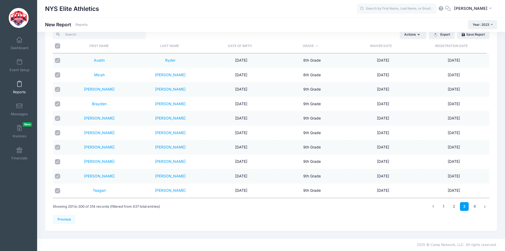
checkbox input "true"
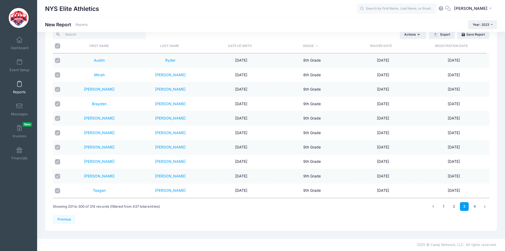
checkbox input "true"
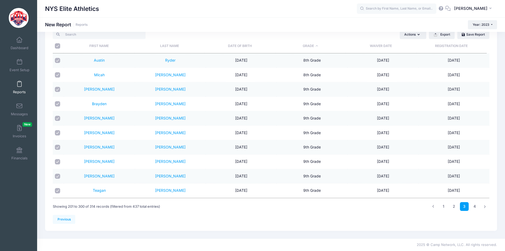
checkbox input "true"
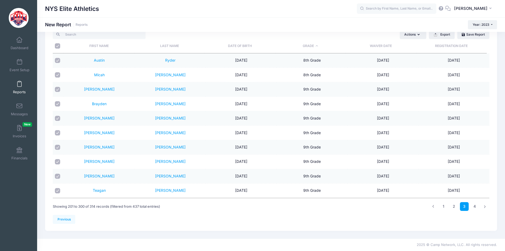
checkbox input "true"
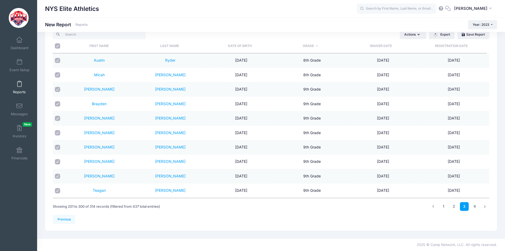
checkbox input "true"
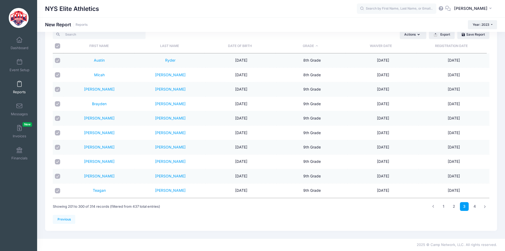
checkbox input "true"
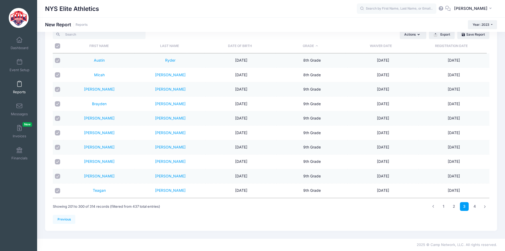
checkbox input "true"
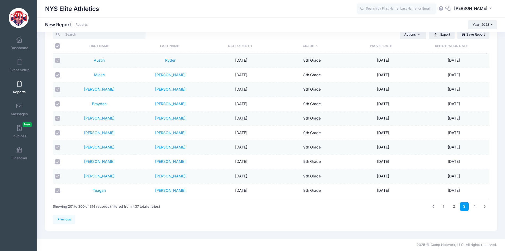
checkbox input "true"
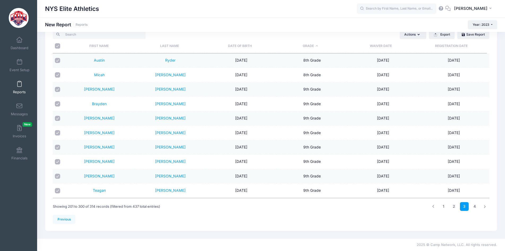
checkbox input "true"
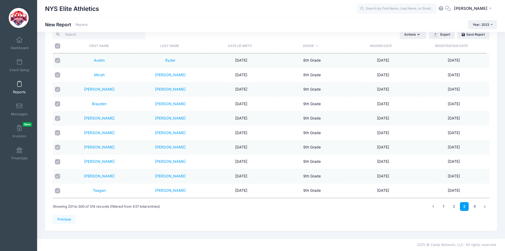
checkbox input "true"
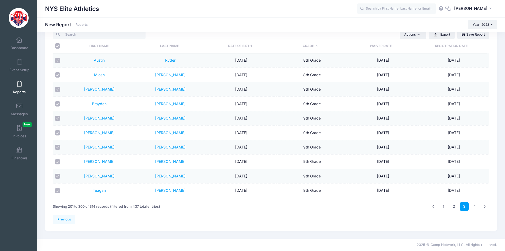
checkbox input "true"
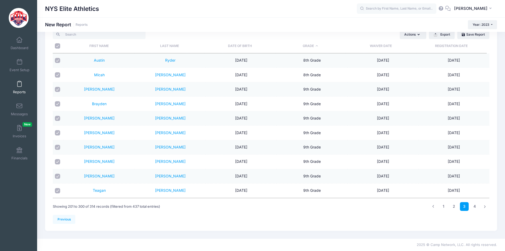
checkbox input "true"
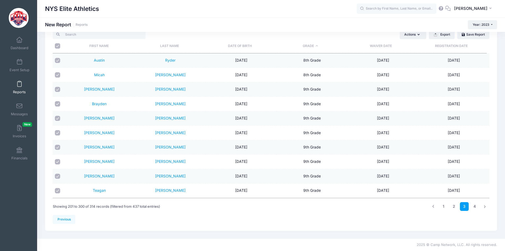
checkbox input "true"
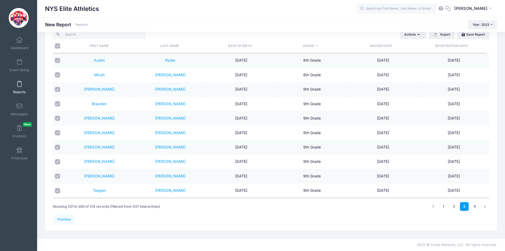
checkbox input "true"
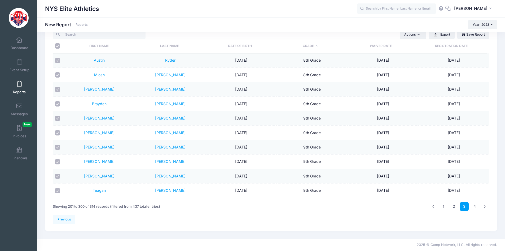
checkbox input "true"
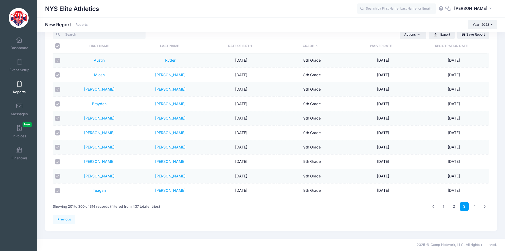
checkbox input "true"
click at [473, 206] on link "4" at bounding box center [474, 206] width 9 height 9
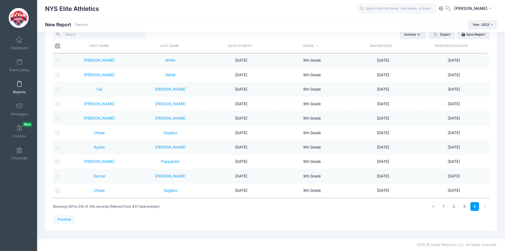
click at [57, 46] on input "\a \a" at bounding box center [57, 45] width 5 height 5
checkbox input "true"
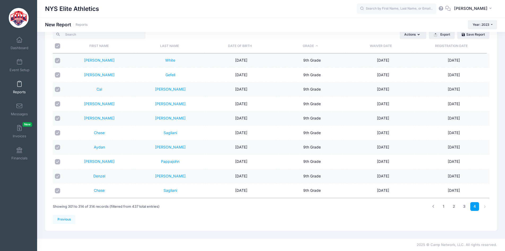
checkbox input "true"
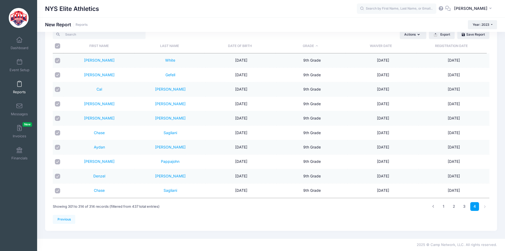
checkbox input "true"
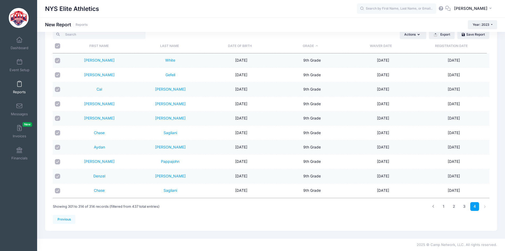
checkbox input "true"
click at [464, 204] on link "3" at bounding box center [464, 206] width 9 height 9
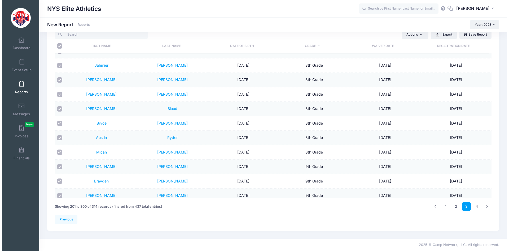
scroll to position [1167, 0]
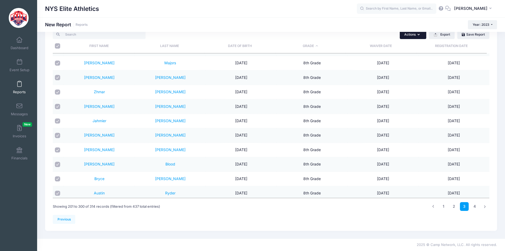
click at [415, 37] on button "Actions" at bounding box center [413, 34] width 27 height 9
click at [378, 49] on link "Send Email" at bounding box center [387, 47] width 74 height 10
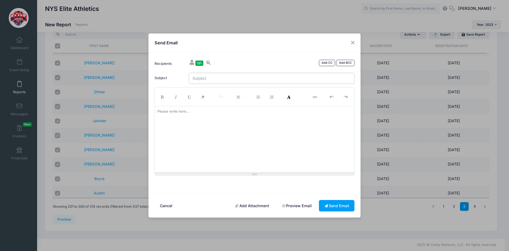
click at [252, 80] on input "Subject" at bounding box center [272, 78] width 166 height 11
type input "8th Annual NYS Elite High School Football Players Showcase - Sign up [DATE] to …"
click at [245, 113] on p at bounding box center [254, 111] width 194 height 5
paste div
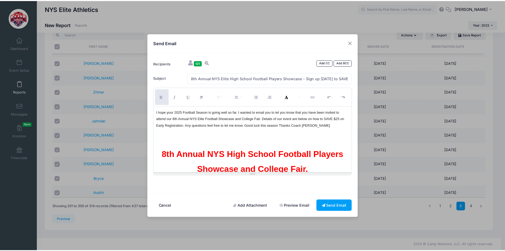
scroll to position [2829, 0]
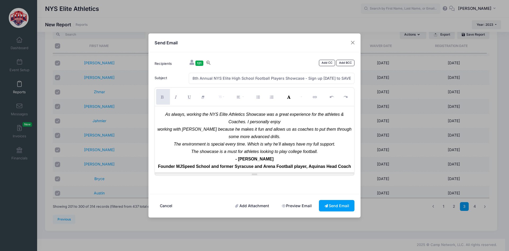
click at [240, 206] on link "Add Attachment" at bounding box center [252, 205] width 45 height 11
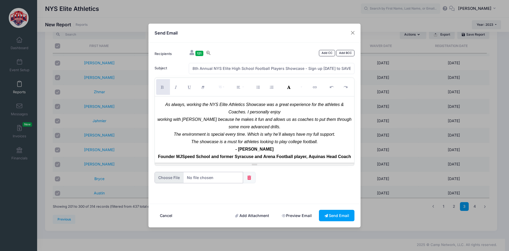
click at [207, 175] on input "file" at bounding box center [199, 177] width 89 height 11
type input "C:\fakepath\2025 Showcase Flyer with QR Code Final (1).pdf"
click at [346, 213] on button "Send Email" at bounding box center [337, 214] width 36 height 11
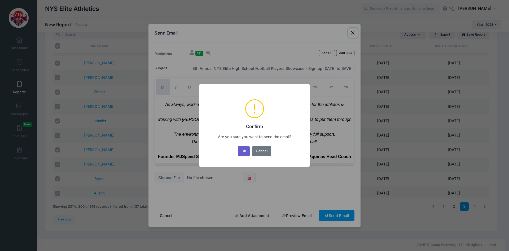
click at [247, 152] on button "Ok" at bounding box center [244, 151] width 12 height 10
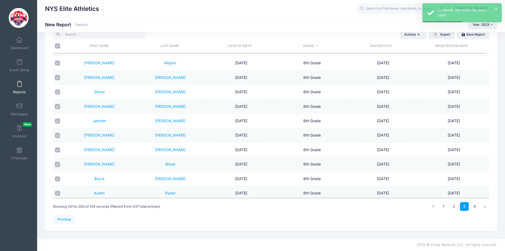
click at [17, 87] on link "Reports" at bounding box center [19, 87] width 25 height 19
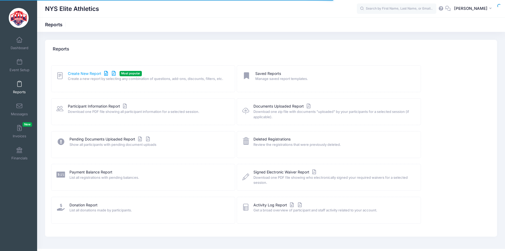
click at [88, 73] on link "Create New Report" at bounding box center [92, 74] width 49 height 6
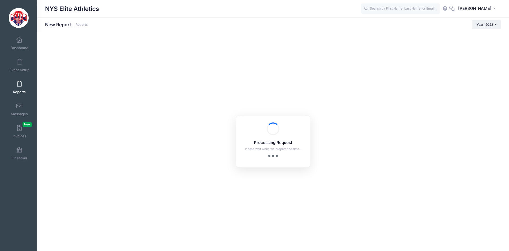
checkbox input "true"
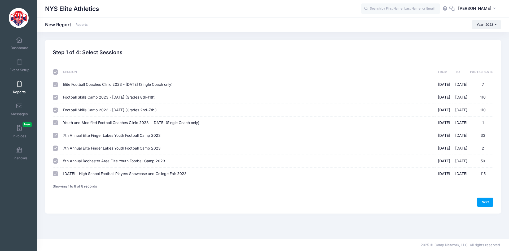
click at [55, 72] on input "checkbox" at bounding box center [55, 71] width 5 height 5
checkbox input "false"
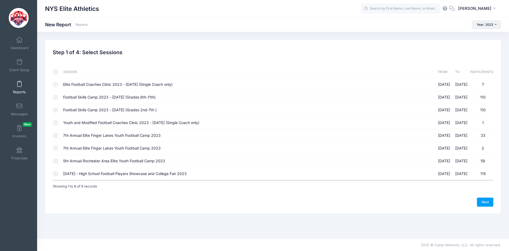
checkbox input "false"
drag, startPoint x: 55, startPoint y: 173, endPoint x: 62, endPoint y: 173, distance: 6.6
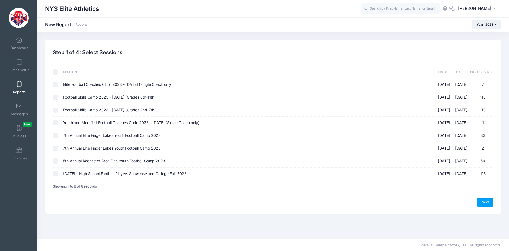
click at [55, 173] on input "[DATE] - High School Football Players Showcase and College Fair 2023 [DATE] - […" at bounding box center [55, 173] width 5 height 5
checkbox input "true"
click at [481, 201] on link "Next" at bounding box center [485, 201] width 16 height 9
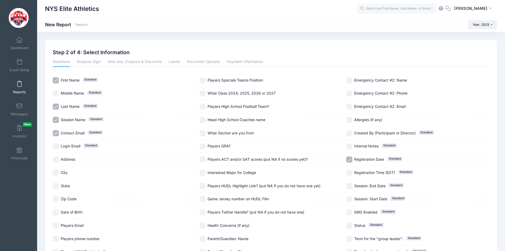
click at [248, 91] on span "What Class 2024, 2025, 2026 or 2027" at bounding box center [242, 93] width 68 height 5
checkbox input "true"
click at [54, 120] on input "Session Name Standard" at bounding box center [56, 120] width 6 height 6
checkbox input "false"
click at [55, 131] on input "Contact Email Standard" at bounding box center [56, 133] width 6 height 6
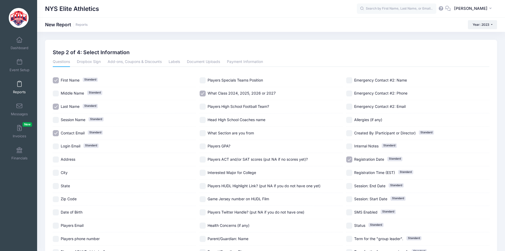
checkbox input "false"
click at [380, 158] on span "Registration Date" at bounding box center [369, 159] width 30 height 5
checkbox input "false"
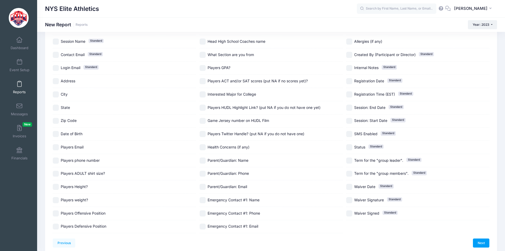
scroll to position [102, 0]
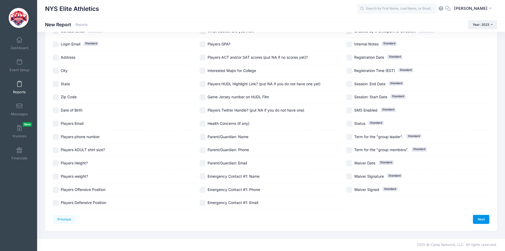
click at [485, 220] on link "Next" at bounding box center [481, 218] width 16 height 9
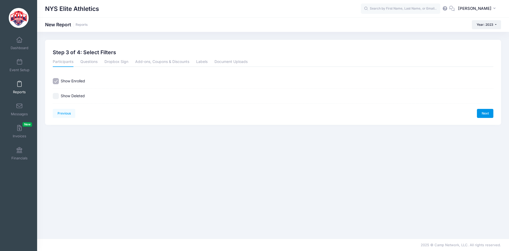
click at [485, 111] on link "Next" at bounding box center [485, 113] width 16 height 9
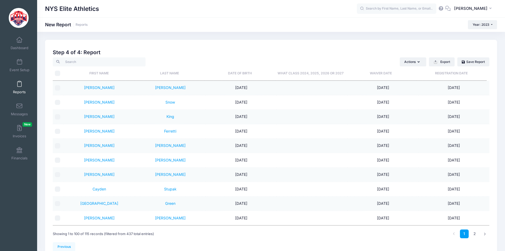
click at [329, 74] on th "What Class 2024, 2025, 2026 or 2027" at bounding box center [310, 73] width 71 height 14
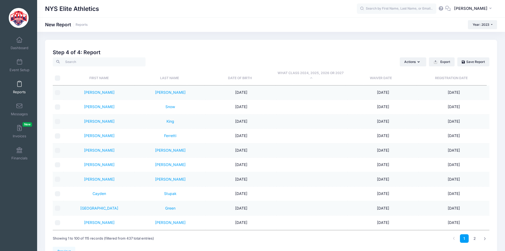
click at [329, 74] on th "What Class 2024, 2025, 2026 or 2027" at bounding box center [310, 75] width 71 height 19
click at [481, 23] on span "Year: 2023" at bounding box center [481, 25] width 17 height 4
click at [485, 56] on link "Year: 2022" at bounding box center [485, 55] width 34 height 7
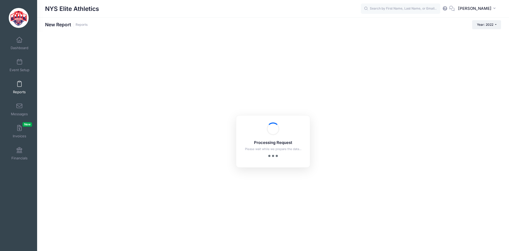
checkbox input "true"
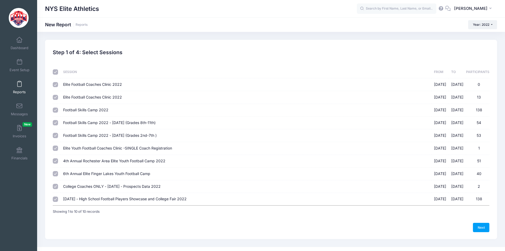
click at [55, 72] on input "checkbox" at bounding box center [55, 71] width 5 height 5
checkbox input "false"
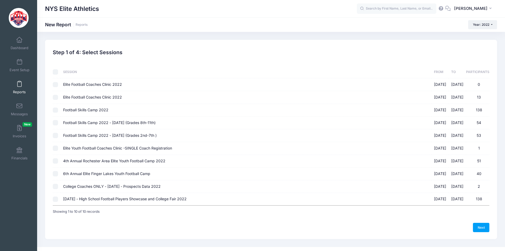
checkbox input "false"
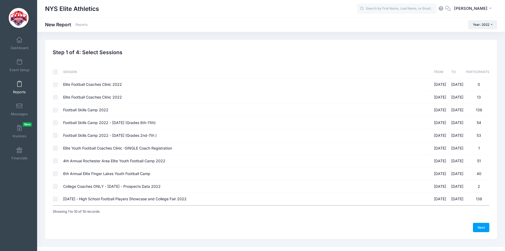
checkbox input "false"
click at [53, 109] on input "Football Skills Camp 2022 [DATE] - [DATE] 138" at bounding box center [55, 109] width 5 height 5
checkbox input "true"
click at [56, 122] on input "Football Skills Camp 2022 - [DATE] (Grades 8th-11th) [DATE] - [DATE] 54" at bounding box center [55, 122] width 5 height 5
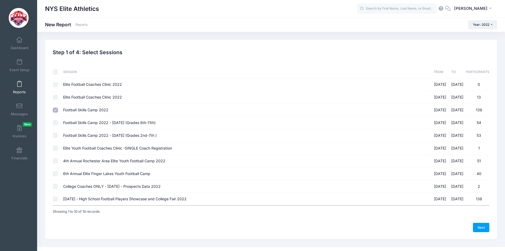
checkbox input "true"
click at [54, 134] on input "Football Skills Camp 2022 - [DATE] (Grades 2nd-7th ) [DATE] - [DATE] 53" at bounding box center [55, 135] width 5 height 5
checkbox input "true"
click at [55, 160] on input "4th Annual Rochester Area Elite Youth Football Camp 2022 [DATE] - [DATE] 51" at bounding box center [55, 160] width 5 height 5
checkbox input "true"
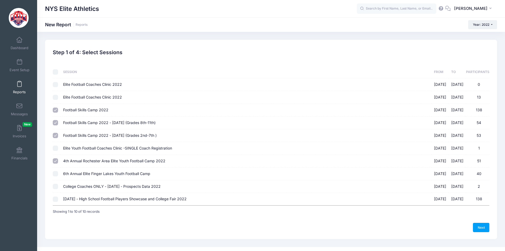
click at [56, 174] on input "6th Annual Elite Finger Lakes Youth Football Camp [DATE] - [DATE] 40" at bounding box center [55, 173] width 5 height 5
checkbox input "true"
click at [479, 227] on link "Next" at bounding box center [481, 226] width 16 height 9
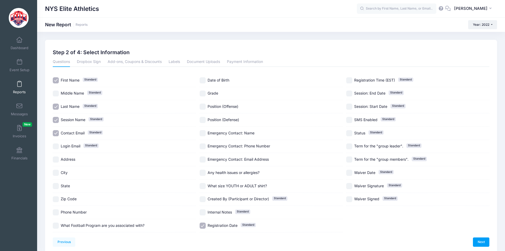
drag, startPoint x: 212, startPoint y: 93, endPoint x: 177, endPoint y: 100, distance: 35.6
click at [212, 93] on span "Grade" at bounding box center [213, 93] width 11 height 5
checkbox input "true"
click at [75, 116] on div "Session Name Standard" at bounding box center [124, 119] width 143 height 13
checkbox input "false"
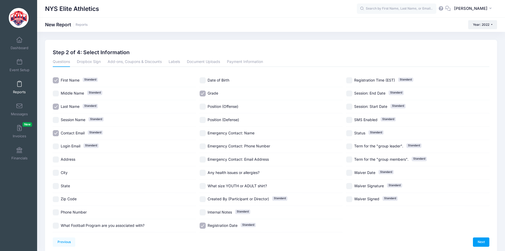
click at [76, 130] on span "Contact Email Standard" at bounding box center [73, 133] width 24 height 6
checkbox input "false"
click at [486, 243] on link "Next" at bounding box center [481, 241] width 16 height 9
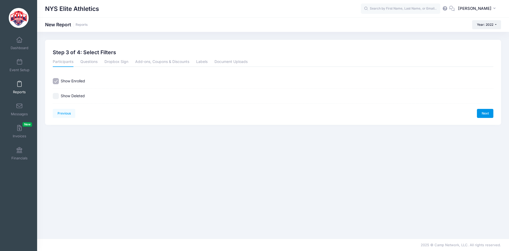
click at [486, 115] on link "Next" at bounding box center [485, 113] width 16 height 9
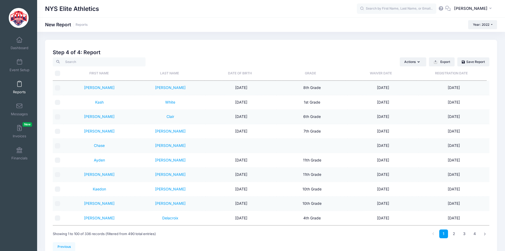
click at [313, 75] on th "Grade" at bounding box center [310, 73] width 71 height 14
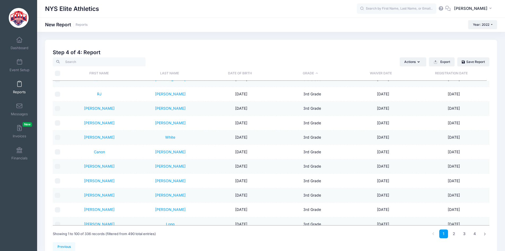
scroll to position [1299, 0]
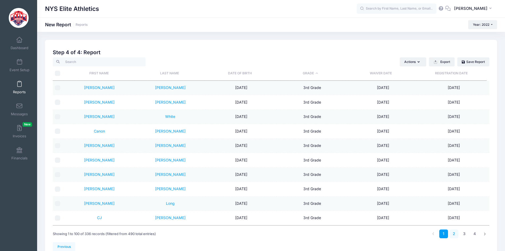
click at [455, 232] on link "2" at bounding box center [454, 233] width 9 height 9
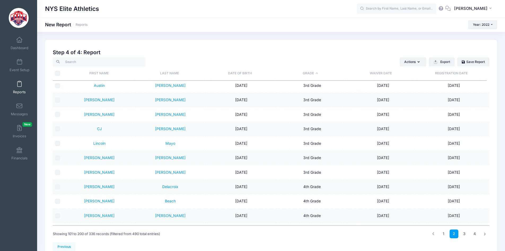
scroll to position [0, 0]
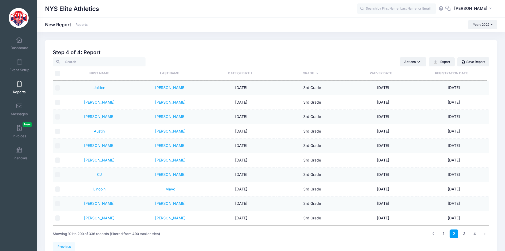
click at [61, 73] on th "\a \a" at bounding box center [58, 73] width 11 height 14
click at [55, 74] on input "\a \a" at bounding box center [57, 73] width 5 height 5
checkbox input "true"
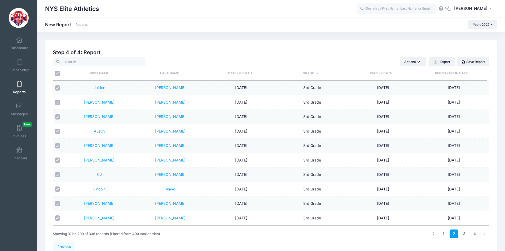
checkbox input "true"
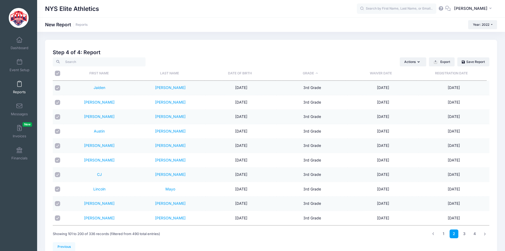
checkbox input "true"
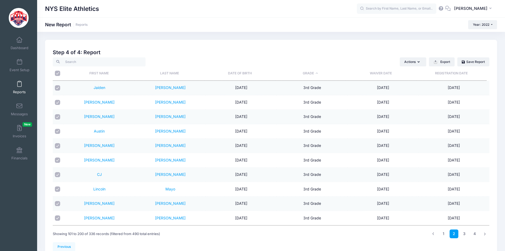
checkbox input "true"
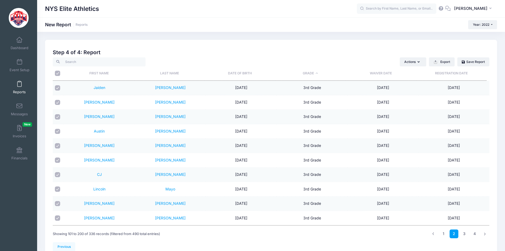
checkbox input "true"
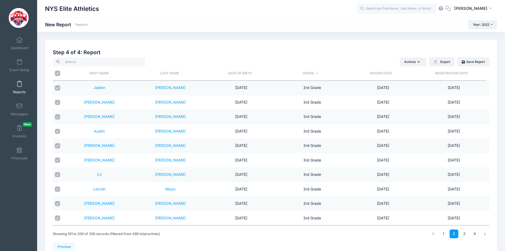
checkbox input "true"
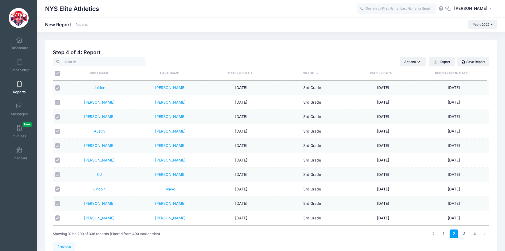
checkbox input "true"
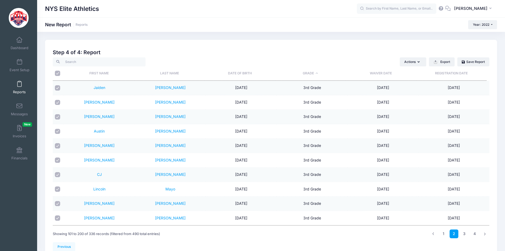
checkbox input "true"
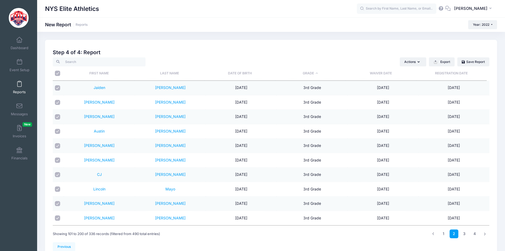
checkbox input "true"
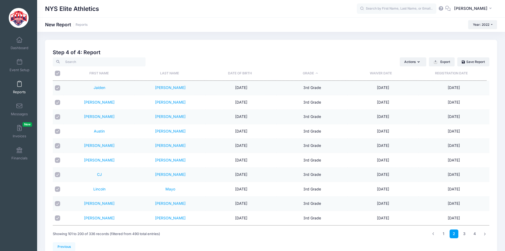
checkbox input "true"
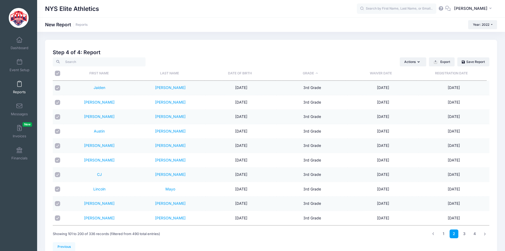
checkbox input "true"
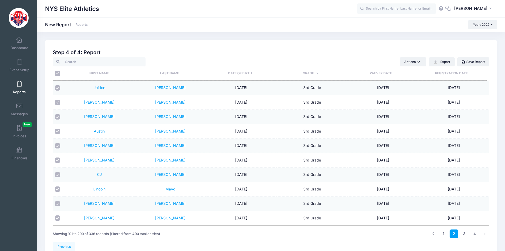
checkbox input "true"
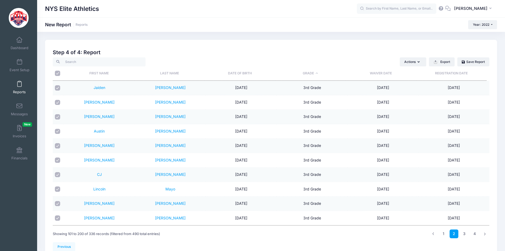
checkbox input "true"
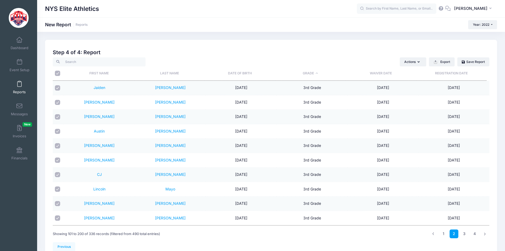
checkbox input "true"
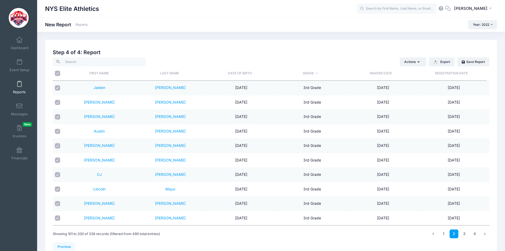
checkbox input "true"
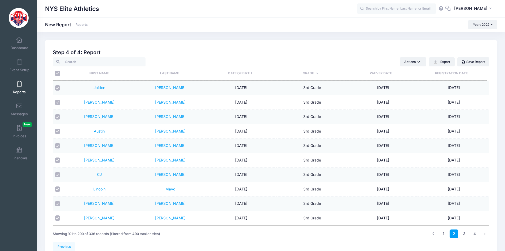
checkbox input "true"
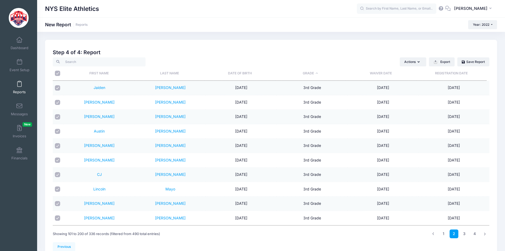
checkbox input "true"
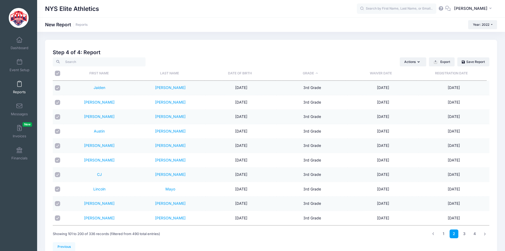
checkbox input "true"
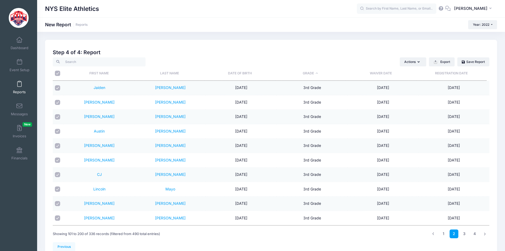
checkbox input "true"
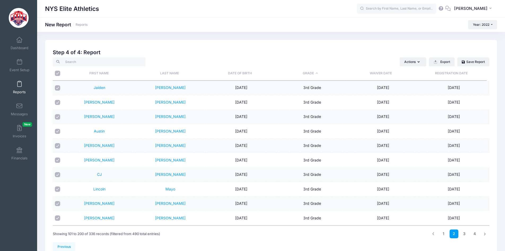
checkbox input "true"
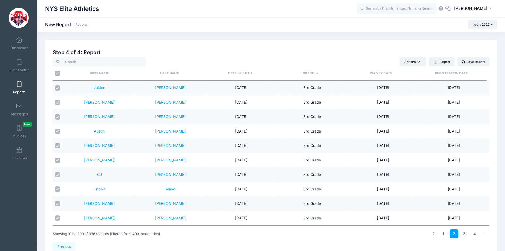
checkbox input "true"
click at [58, 89] on input "checkbox" at bounding box center [57, 87] width 5 height 5
checkbox input "false"
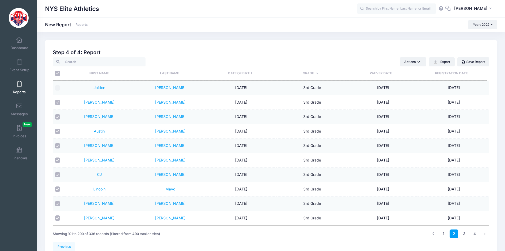
drag, startPoint x: 57, startPoint y: 103, endPoint x: 56, endPoint y: 109, distance: 5.6
click at [57, 104] on input "checkbox" at bounding box center [57, 102] width 5 height 5
checkbox input "false"
click at [57, 120] on td at bounding box center [58, 116] width 11 height 14
drag, startPoint x: 58, startPoint y: 131, endPoint x: 56, endPoint y: 122, distance: 9.2
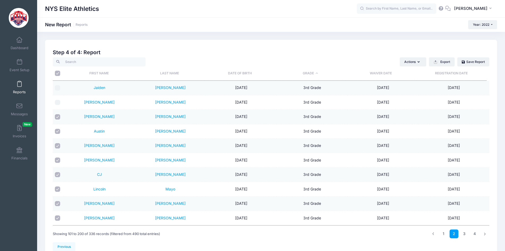
click at [58, 130] on input "checkbox" at bounding box center [57, 131] width 5 height 5
checkbox input "false"
click at [56, 117] on input "checkbox" at bounding box center [57, 116] width 5 height 5
checkbox input "false"
click at [57, 145] on input "checkbox" at bounding box center [57, 145] width 5 height 5
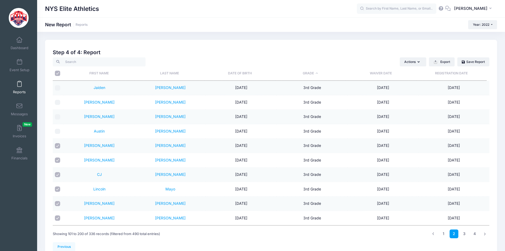
checkbox input "false"
click at [58, 159] on input "checkbox" at bounding box center [57, 159] width 5 height 5
checkbox input "false"
click at [58, 174] on input "checkbox" at bounding box center [57, 174] width 5 height 5
checkbox input "false"
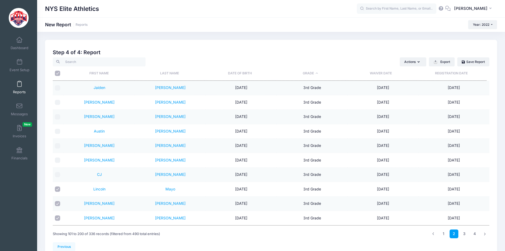
click at [57, 188] on input "checkbox" at bounding box center [57, 188] width 5 height 5
checkbox input "false"
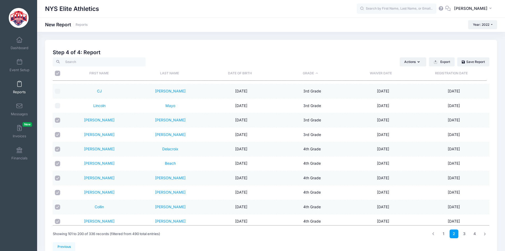
scroll to position [106, 0]
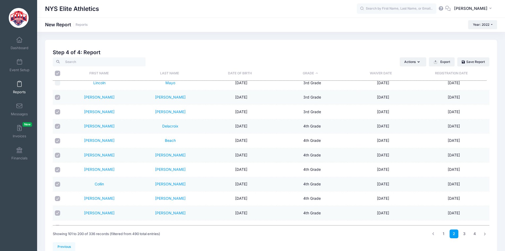
click at [59, 97] on input "checkbox" at bounding box center [57, 97] width 5 height 5
checkbox input "false"
click at [59, 112] on input "checkbox" at bounding box center [57, 111] width 5 height 5
checkbox input "false"
click at [59, 126] on input "checkbox" at bounding box center [57, 126] width 5 height 5
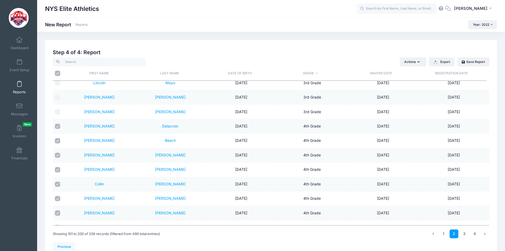
checkbox input "false"
click at [56, 143] on input "checkbox" at bounding box center [57, 140] width 5 height 5
checkbox input "false"
click at [56, 154] on input "checkbox" at bounding box center [57, 154] width 5 height 5
checkbox input "false"
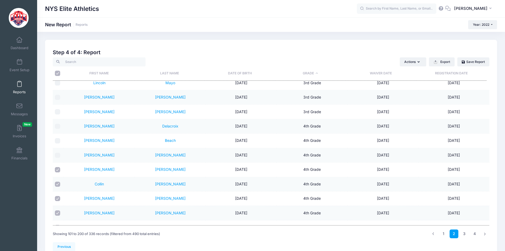
drag, startPoint x: 58, startPoint y: 167, endPoint x: 57, endPoint y: 175, distance: 7.5
click at [58, 168] on input "checkbox" at bounding box center [57, 169] width 5 height 5
checkbox input "false"
click at [55, 185] on input "checkbox" at bounding box center [57, 183] width 5 height 5
checkbox input "false"
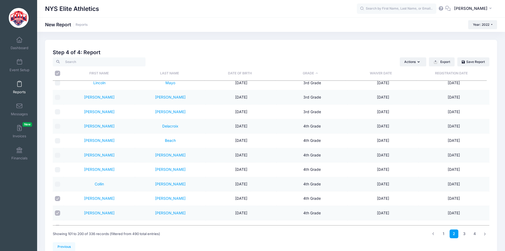
drag, startPoint x: 60, startPoint y: 199, endPoint x: 58, endPoint y: 207, distance: 8.2
click at [60, 200] on input "checkbox" at bounding box center [57, 198] width 5 height 5
checkbox input "false"
click at [56, 214] on input "checkbox" at bounding box center [57, 212] width 5 height 5
checkbox input "false"
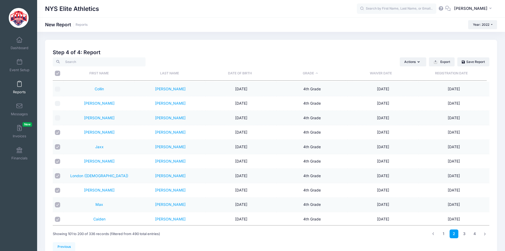
scroll to position [212, 0]
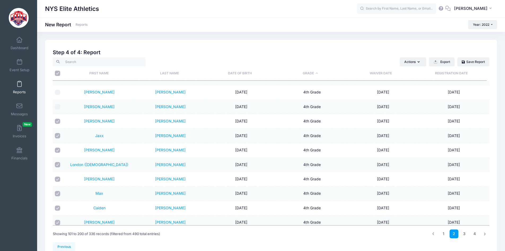
click at [58, 122] on input "checkbox" at bounding box center [57, 120] width 5 height 5
checkbox input "false"
click at [57, 137] on input "checkbox" at bounding box center [57, 135] width 5 height 5
checkbox input "false"
click at [58, 149] on input "checkbox" at bounding box center [57, 149] width 5 height 5
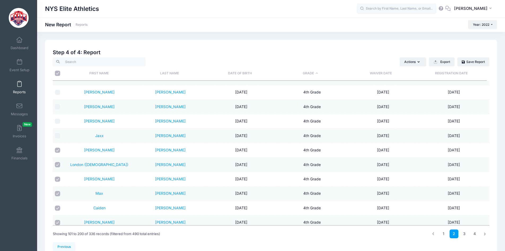
checkbox input "false"
click at [56, 165] on input "checkbox" at bounding box center [57, 164] width 5 height 5
checkbox input "false"
click at [57, 179] on input "checkbox" at bounding box center [57, 178] width 5 height 5
checkbox input "false"
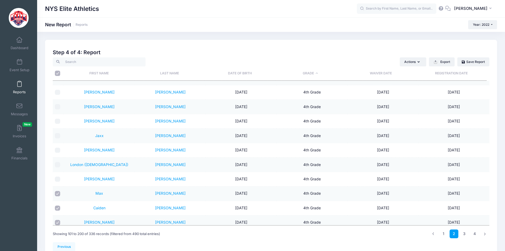
click at [57, 192] on input "checkbox" at bounding box center [57, 193] width 5 height 5
checkbox input "false"
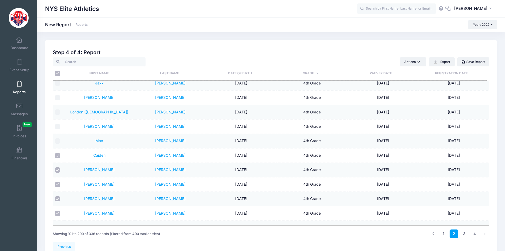
scroll to position [292, 0]
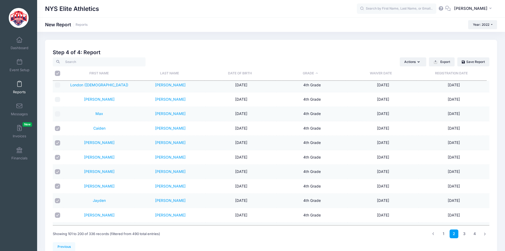
click at [58, 129] on input "checkbox" at bounding box center [57, 128] width 5 height 5
checkbox input "false"
click at [59, 143] on input "checkbox" at bounding box center [57, 142] width 5 height 5
checkbox input "false"
click at [57, 156] on input "checkbox" at bounding box center [57, 157] width 5 height 5
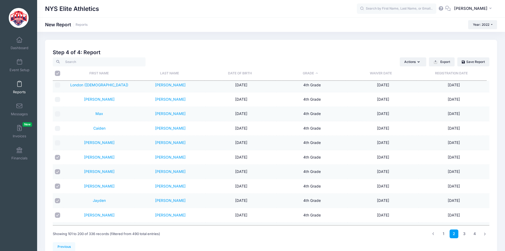
checkbox input "false"
click at [55, 171] on input "checkbox" at bounding box center [57, 171] width 5 height 5
checkbox input "false"
click at [57, 186] on input "checkbox" at bounding box center [57, 185] width 5 height 5
checkbox input "false"
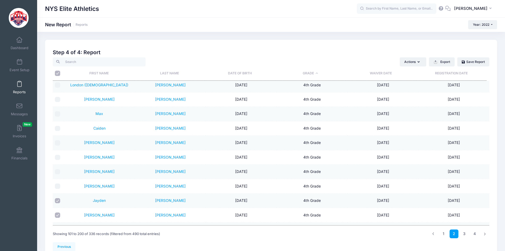
click at [57, 199] on input "checkbox" at bounding box center [57, 200] width 5 height 5
checkbox input "false"
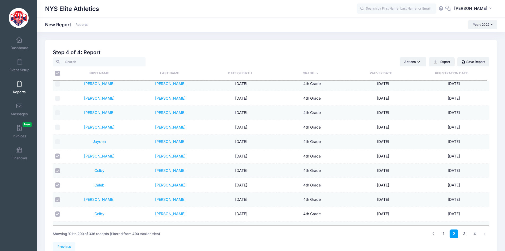
scroll to position [371, 0]
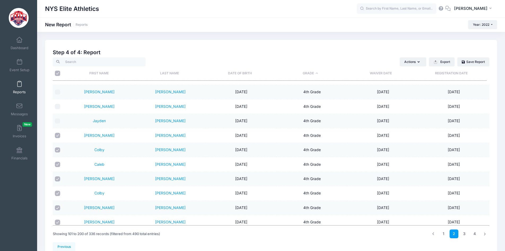
click at [59, 136] on input "checkbox" at bounding box center [57, 135] width 5 height 5
checkbox input "false"
click at [58, 150] on input "checkbox" at bounding box center [57, 149] width 5 height 5
checkbox input "false"
click at [57, 166] on input "checkbox" at bounding box center [57, 163] width 5 height 5
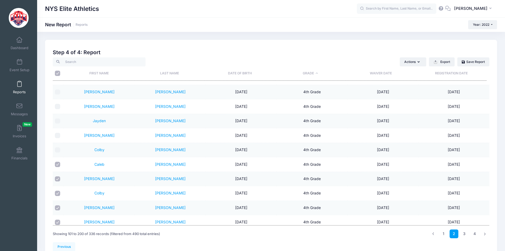
checkbox input "false"
click at [57, 177] on input "checkbox" at bounding box center [57, 178] width 5 height 5
checkbox input "false"
click at [58, 193] on input "checkbox" at bounding box center [57, 192] width 5 height 5
checkbox input "false"
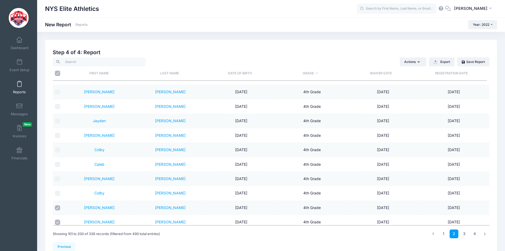
drag, startPoint x: 56, startPoint y: 208, endPoint x: 58, endPoint y: 204, distance: 4.3
click at [56, 208] on input "checkbox" at bounding box center [57, 207] width 5 height 5
checkbox input "false"
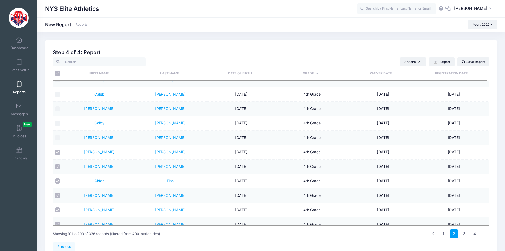
scroll to position [477, 0]
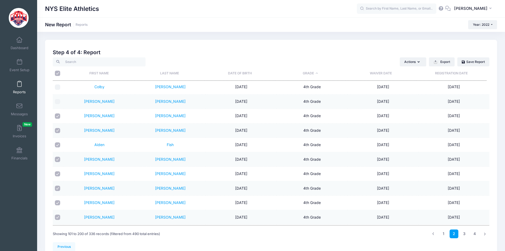
click at [58, 116] on input "checkbox" at bounding box center [57, 115] width 5 height 5
checkbox input "false"
click at [56, 132] on input "checkbox" at bounding box center [57, 130] width 5 height 5
checkbox input "false"
click at [58, 144] on input "checkbox" at bounding box center [57, 144] width 5 height 5
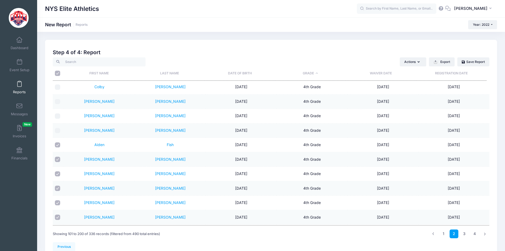
checkbox input "false"
click at [58, 158] on input "checkbox" at bounding box center [57, 158] width 5 height 5
checkbox input "false"
click at [58, 174] on input "checkbox" at bounding box center [57, 173] width 5 height 5
checkbox input "false"
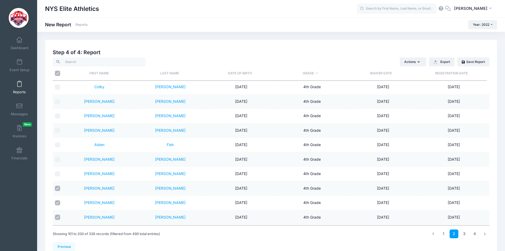
click at [57, 189] on input "checkbox" at bounding box center [57, 187] width 5 height 5
checkbox input "false"
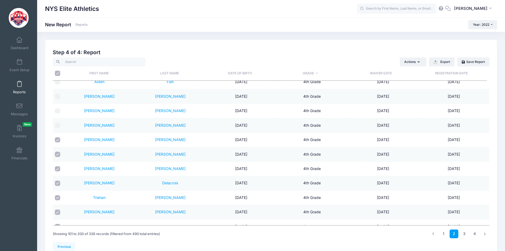
scroll to position [557, 0]
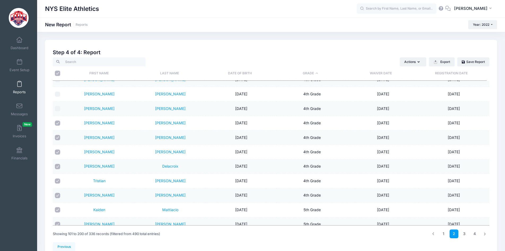
drag, startPoint x: 58, startPoint y: 123, endPoint x: 60, endPoint y: 139, distance: 16.3
click at [58, 124] on input "checkbox" at bounding box center [57, 122] width 5 height 5
checkbox input "false"
click at [59, 138] on input "checkbox" at bounding box center [57, 137] width 5 height 5
checkbox input "false"
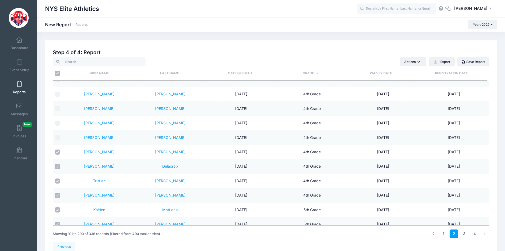
click at [58, 153] on input "checkbox" at bounding box center [57, 151] width 5 height 5
checkbox input "false"
click at [57, 167] on input "checkbox" at bounding box center [57, 166] width 5 height 5
checkbox input "false"
click at [58, 180] on input "checkbox" at bounding box center [57, 180] width 5 height 5
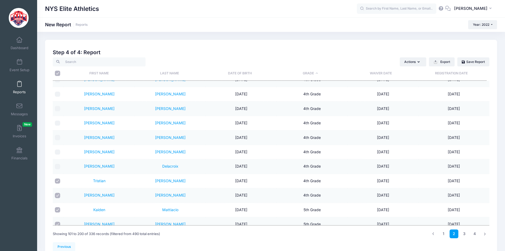
checkbox input "false"
click at [57, 195] on input "checkbox" at bounding box center [57, 194] width 5 height 5
checkbox input "false"
click at [465, 232] on link "3" at bounding box center [464, 233] width 9 height 9
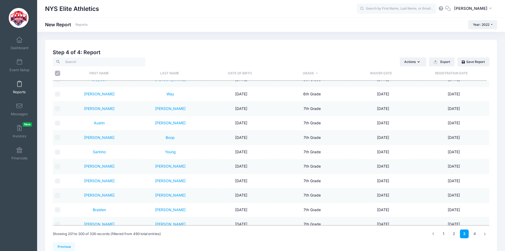
click at [60, 75] on th "\a \a" at bounding box center [58, 73] width 11 height 14
click at [57, 73] on input "\a \a" at bounding box center [57, 73] width 5 height 5
click at [57, 74] on input "\a \a" at bounding box center [57, 73] width 5 height 5
checkbox input "true"
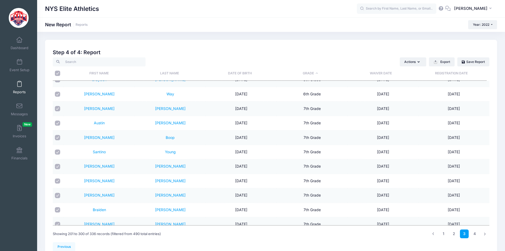
checkbox input "true"
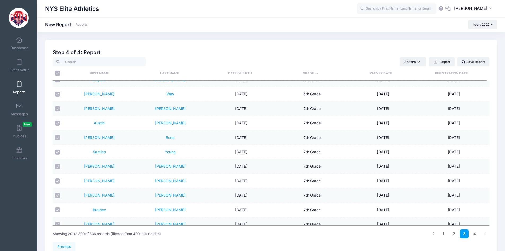
checkbox input "true"
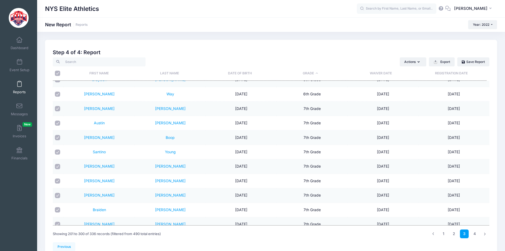
checkbox input "true"
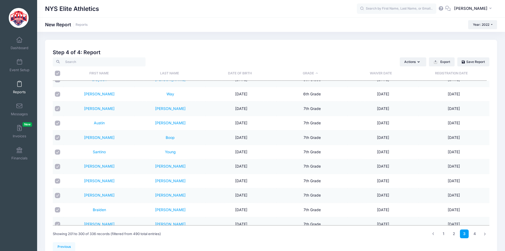
checkbox input "true"
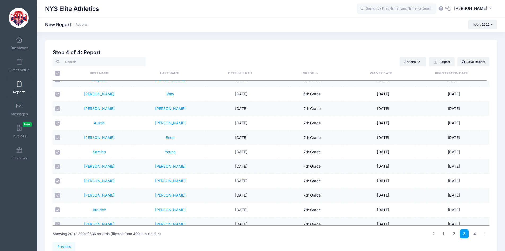
checkbox input "true"
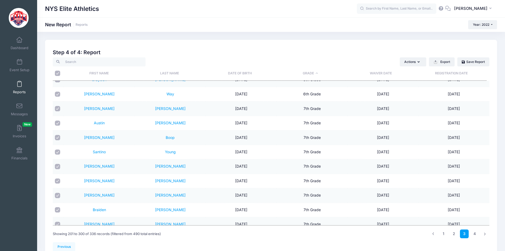
checkbox input "true"
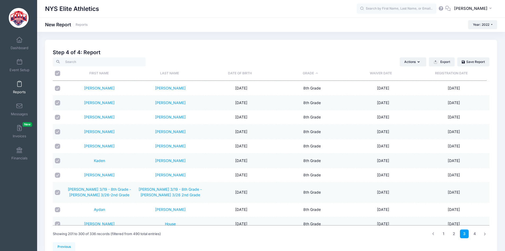
scroll to position [1310, 0]
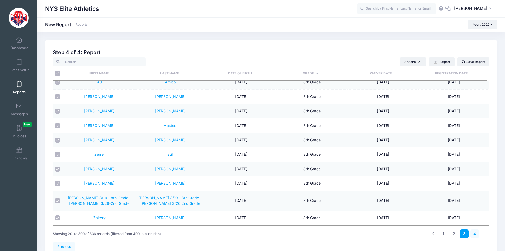
click at [473, 231] on link "4" at bounding box center [474, 233] width 9 height 9
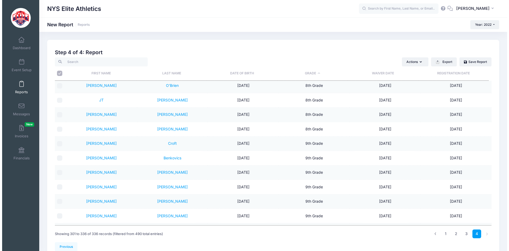
scroll to position [0, 0]
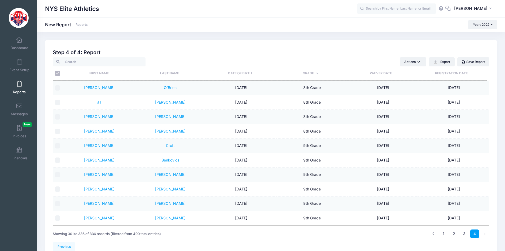
click at [58, 117] on input "checkbox" at bounding box center [57, 116] width 5 height 5
click at [56, 87] on input "checkbox" at bounding box center [57, 87] width 5 height 5
click at [415, 65] on button "Actions" at bounding box center [413, 61] width 27 height 9
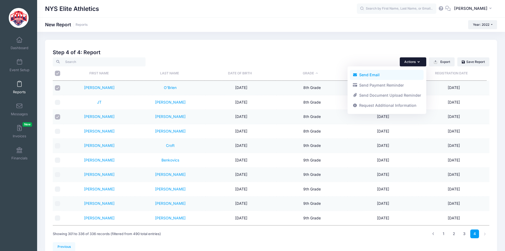
click at [373, 73] on link "Send Email" at bounding box center [387, 75] width 74 height 10
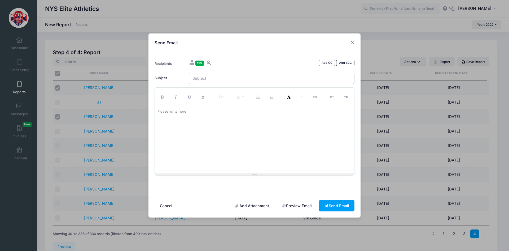
click at [256, 78] on input "Subject" at bounding box center [272, 78] width 166 height 11
click at [231, 114] on p at bounding box center [254, 111] width 194 height 5
paste div
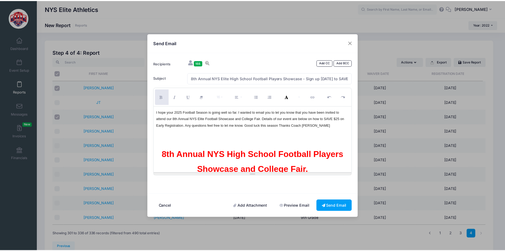
scroll to position [2829, 0]
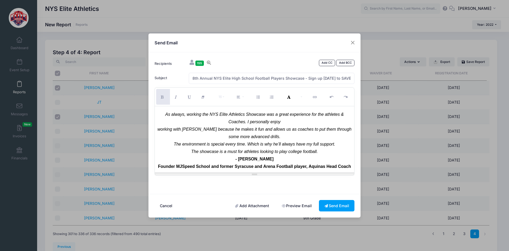
click at [245, 201] on link "Add Attachment" at bounding box center [252, 205] width 45 height 11
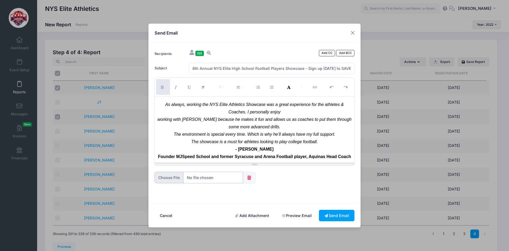
click at [204, 177] on input "file" at bounding box center [199, 177] width 89 height 11
click at [345, 213] on button "Send Email" at bounding box center [337, 214] width 36 height 11
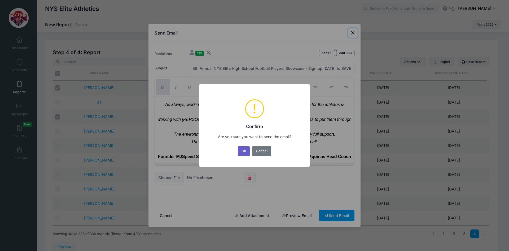
click at [245, 153] on button "Ok" at bounding box center [244, 151] width 12 height 10
